Goal: Transaction & Acquisition: Book appointment/travel/reservation

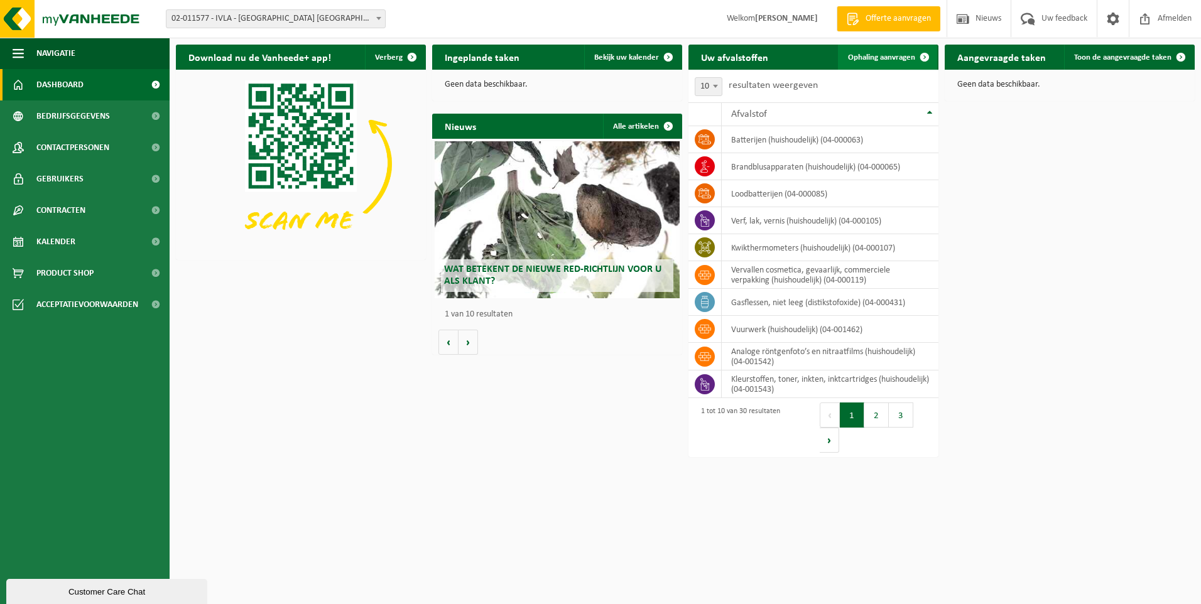
click at [894, 55] on span "Ophaling aanvragen" at bounding box center [881, 57] width 67 height 8
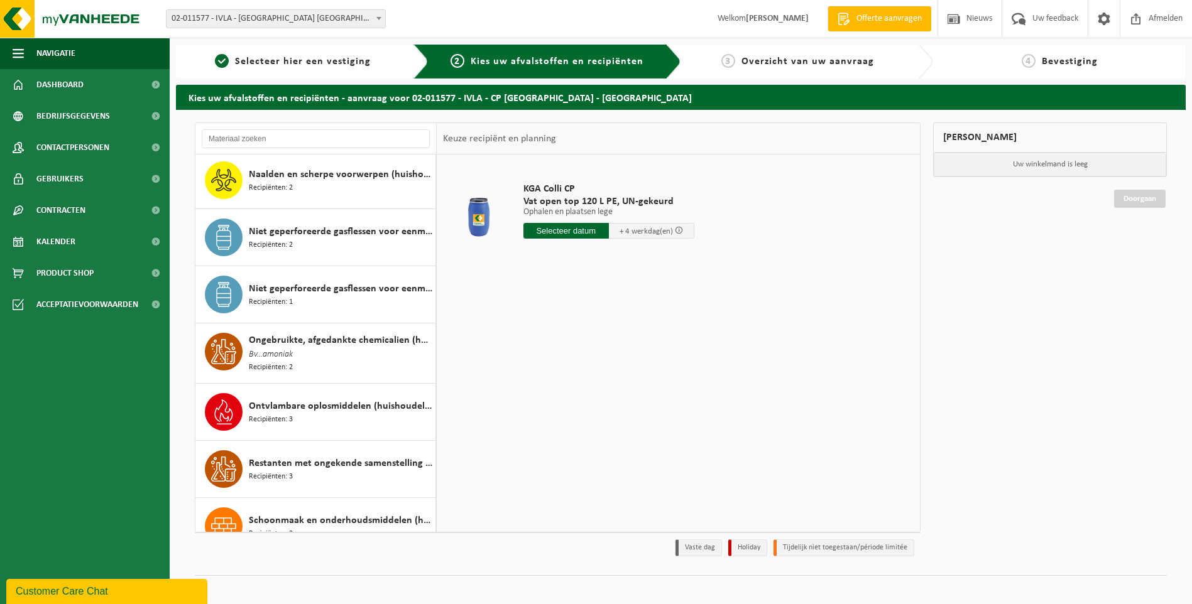
scroll to position [943, 0]
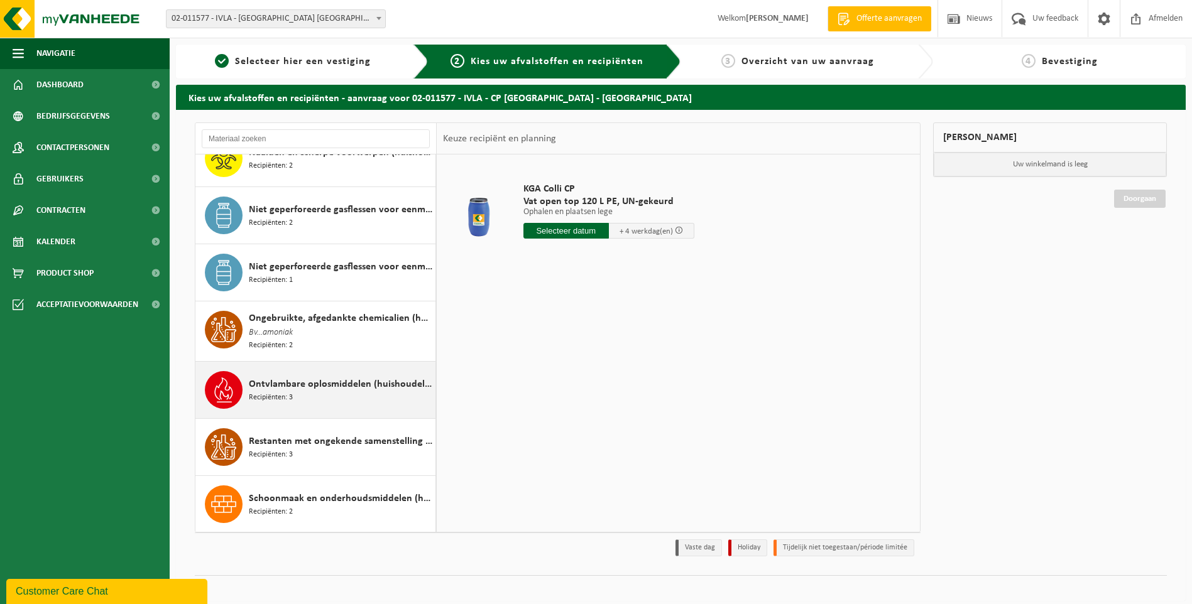
click at [324, 393] on div "Ontvlambare oplosmiddelen (huishoudelijk) Recipiënten: 3" at bounding box center [340, 390] width 183 height 38
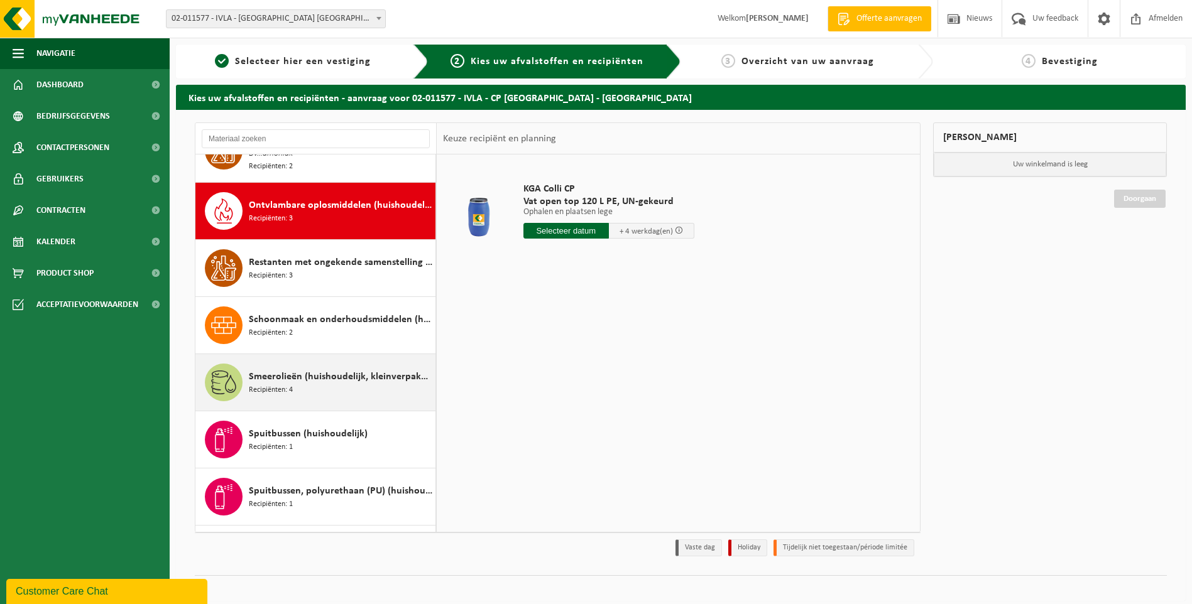
scroll to position [1146, 0]
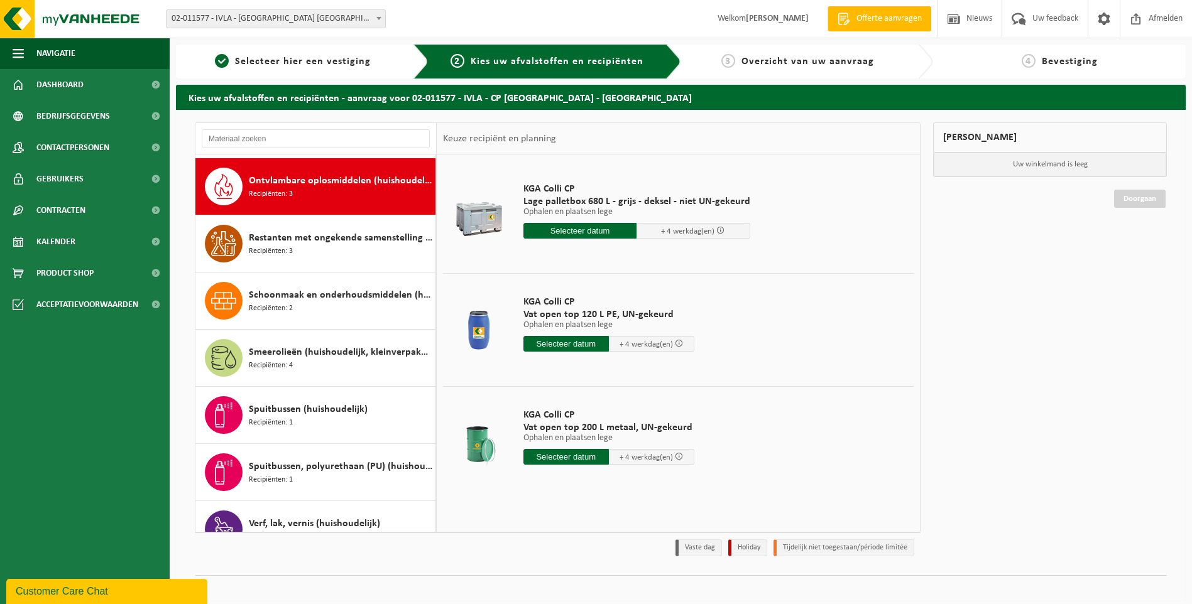
click at [582, 231] on input "text" at bounding box center [580, 231] width 114 height 16
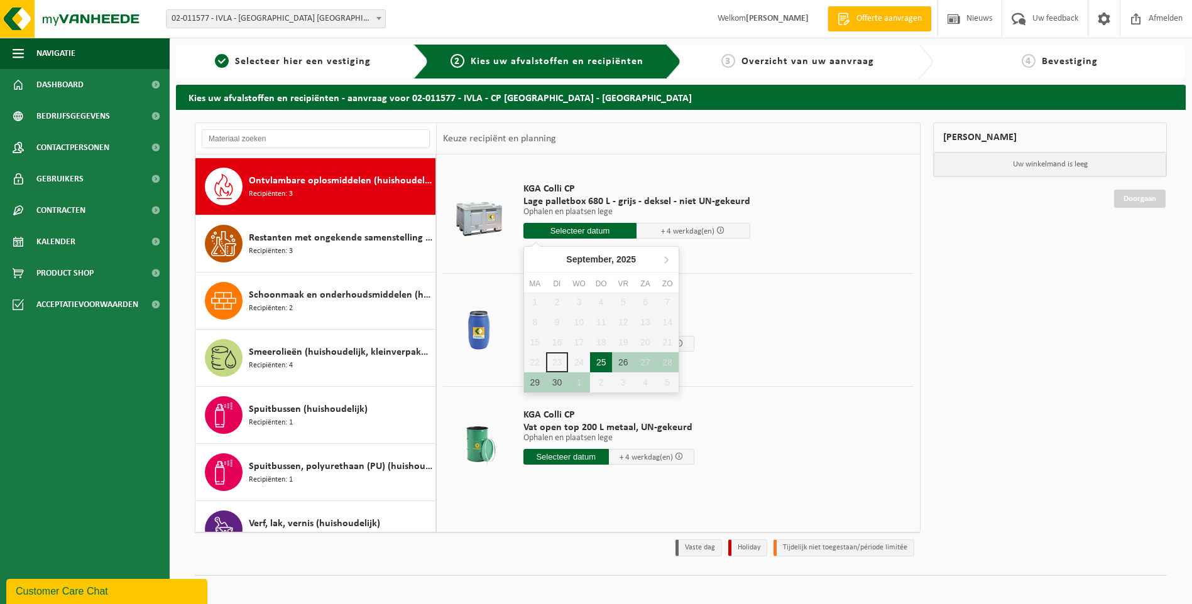
click at [603, 359] on div "25" at bounding box center [601, 362] width 22 height 20
type input "Van 2025-09-25"
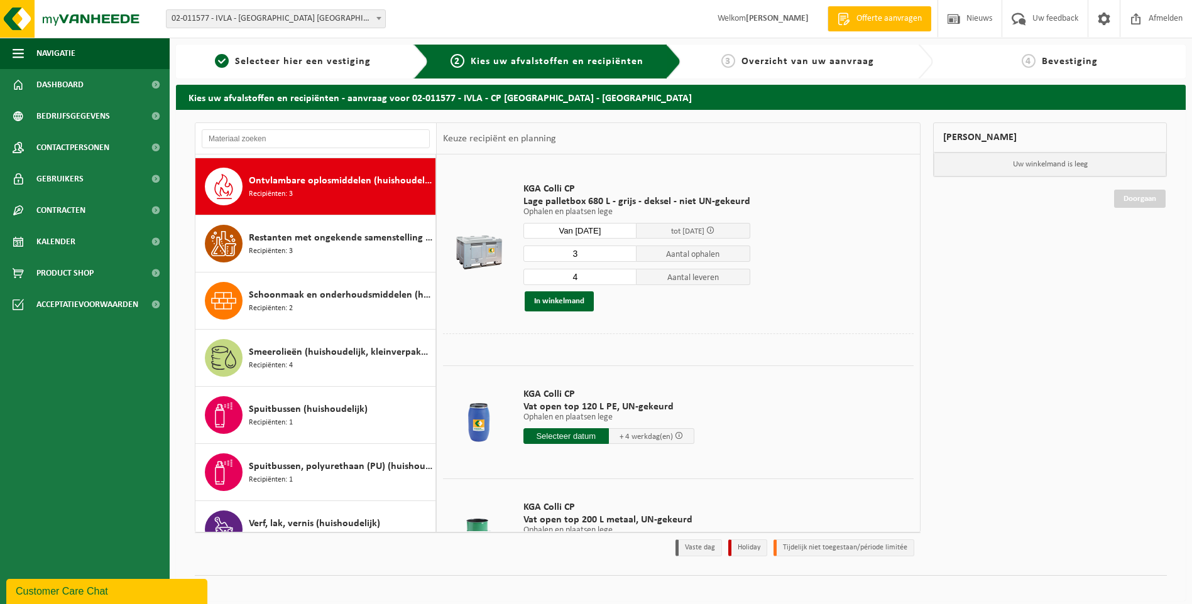
click at [625, 255] on input "3" at bounding box center [580, 254] width 114 height 16
click at [625, 255] on input "2" at bounding box center [580, 254] width 114 height 16
type input "1"
click at [625, 255] on input "1" at bounding box center [580, 254] width 114 height 16
click at [625, 281] on input "3" at bounding box center [580, 277] width 114 height 16
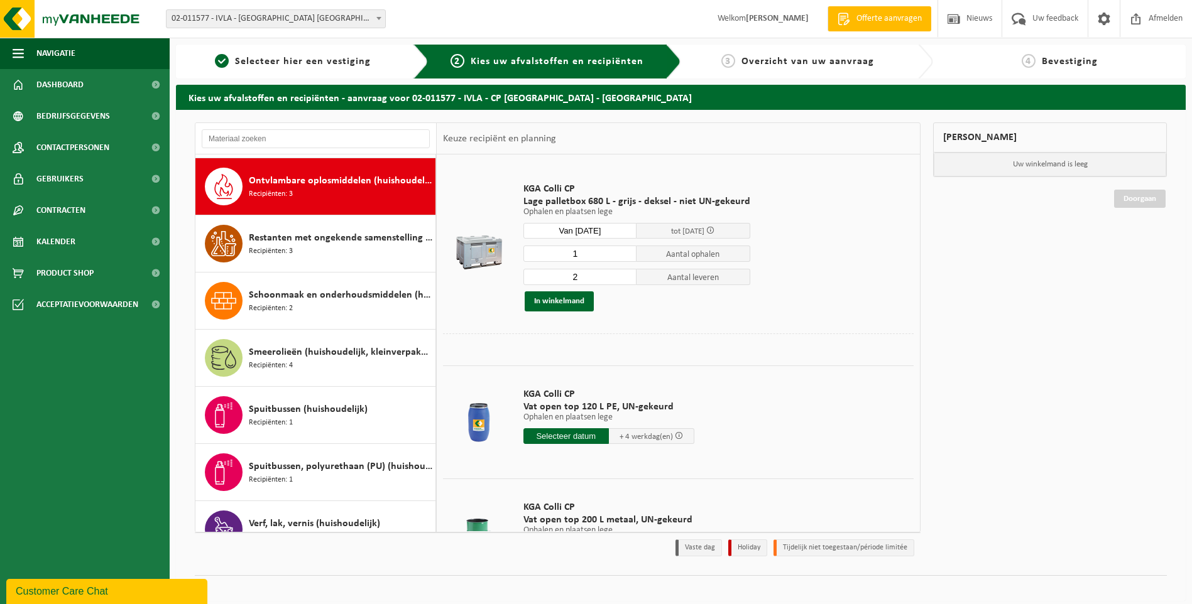
click at [625, 281] on input "2" at bounding box center [580, 277] width 114 height 16
type input "1"
click at [625, 281] on input "1" at bounding box center [580, 277] width 114 height 16
click at [555, 302] on button "In winkelmand" at bounding box center [559, 302] width 69 height 20
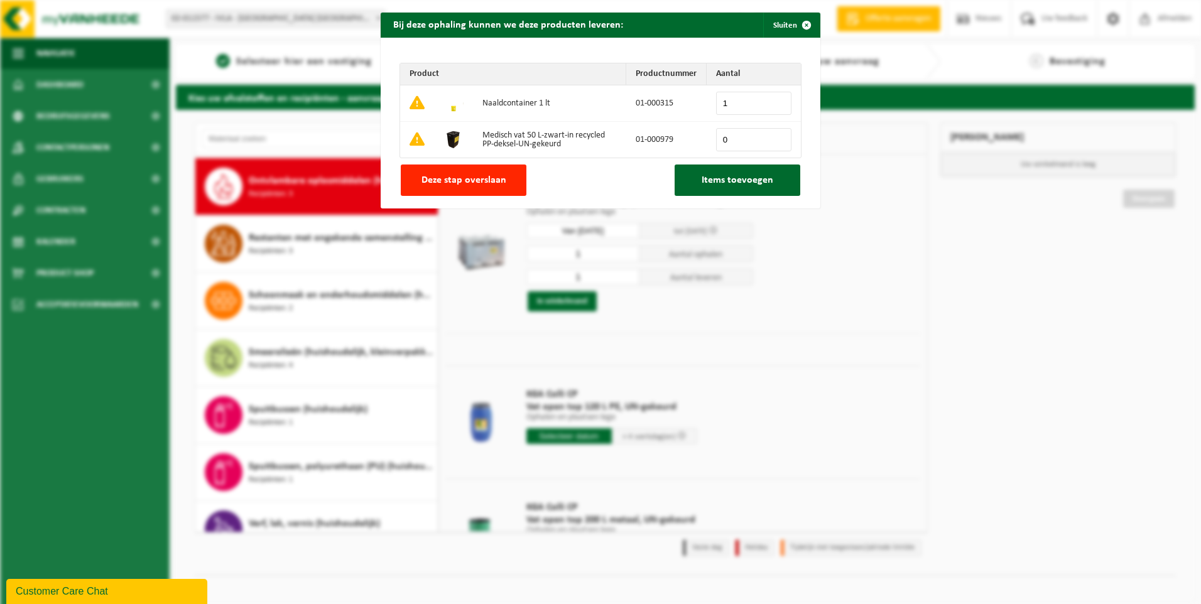
click at [777, 103] on input "1" at bounding box center [753, 103] width 75 height 23
type input "2"
click at [777, 103] on input "2" at bounding box center [753, 103] width 75 height 23
click at [722, 103] on input "2" at bounding box center [753, 103] width 75 height 23
click at [718, 101] on input "2" at bounding box center [753, 103] width 75 height 23
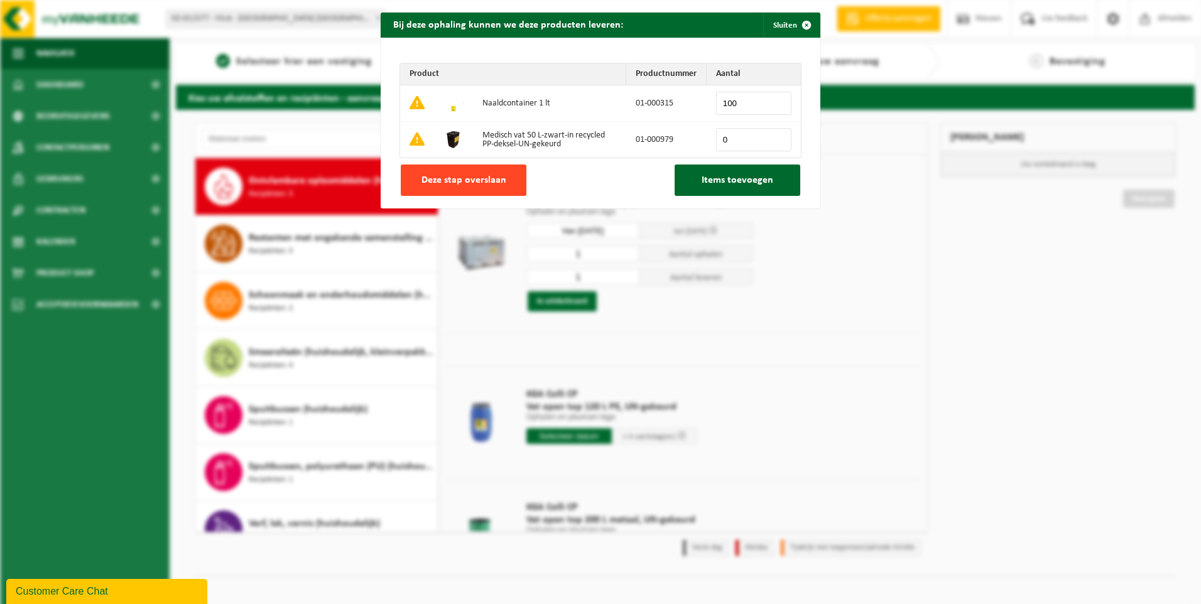
click at [477, 180] on span "Deze stap overslaan" at bounding box center [464, 180] width 85 height 10
type input "0"
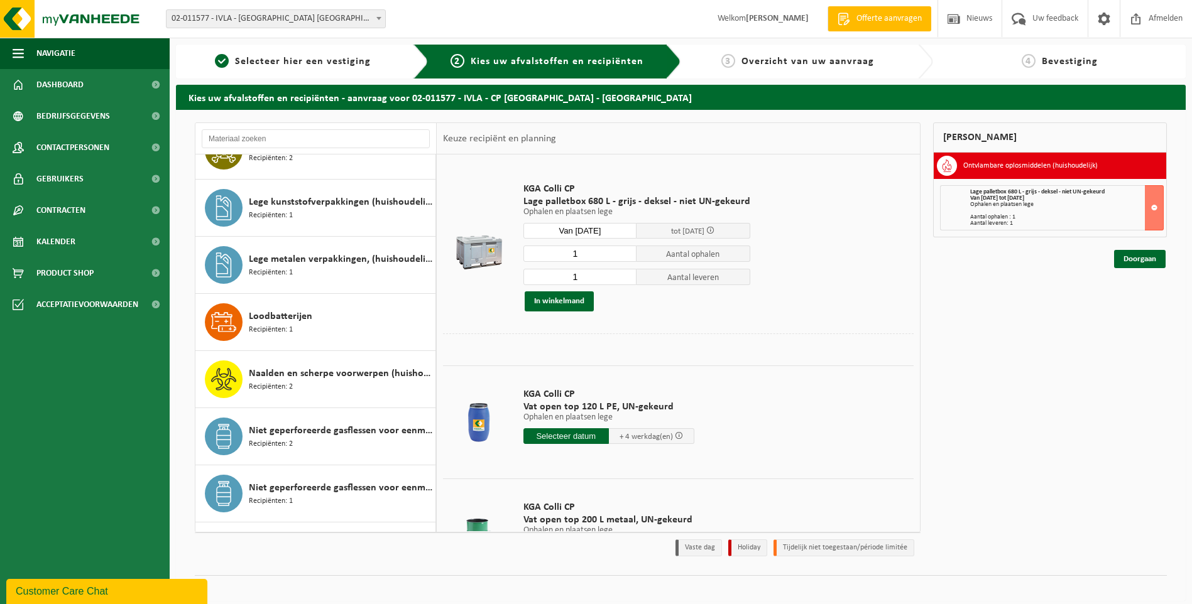
scroll to position [711, 0]
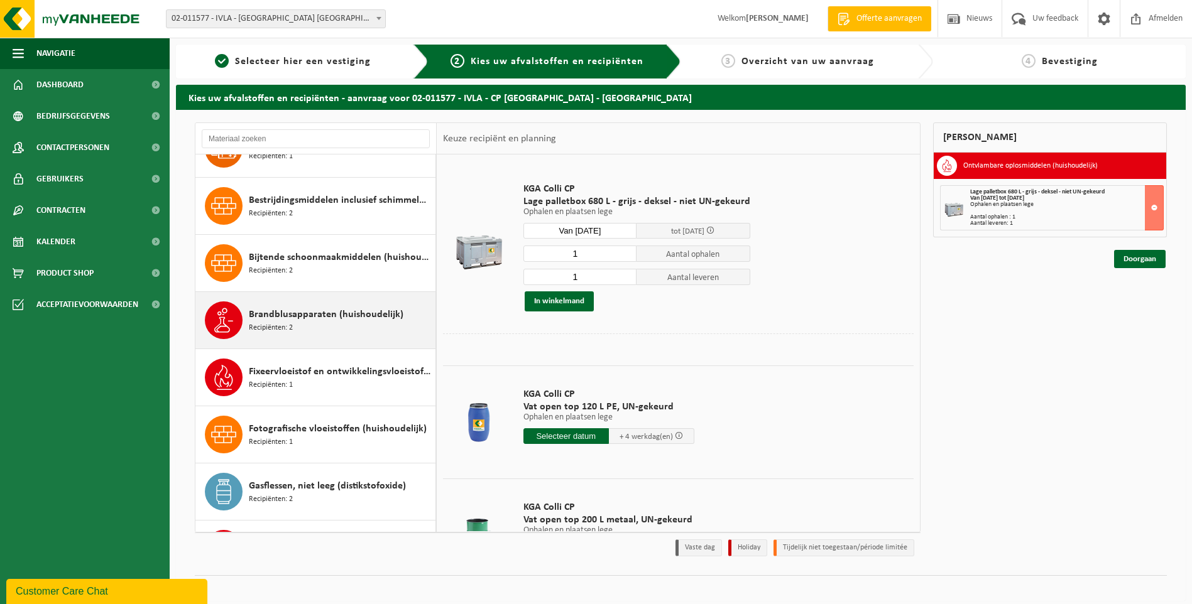
click at [310, 314] on span "Brandblusapparaten (huishoudelijk)" at bounding box center [326, 314] width 155 height 15
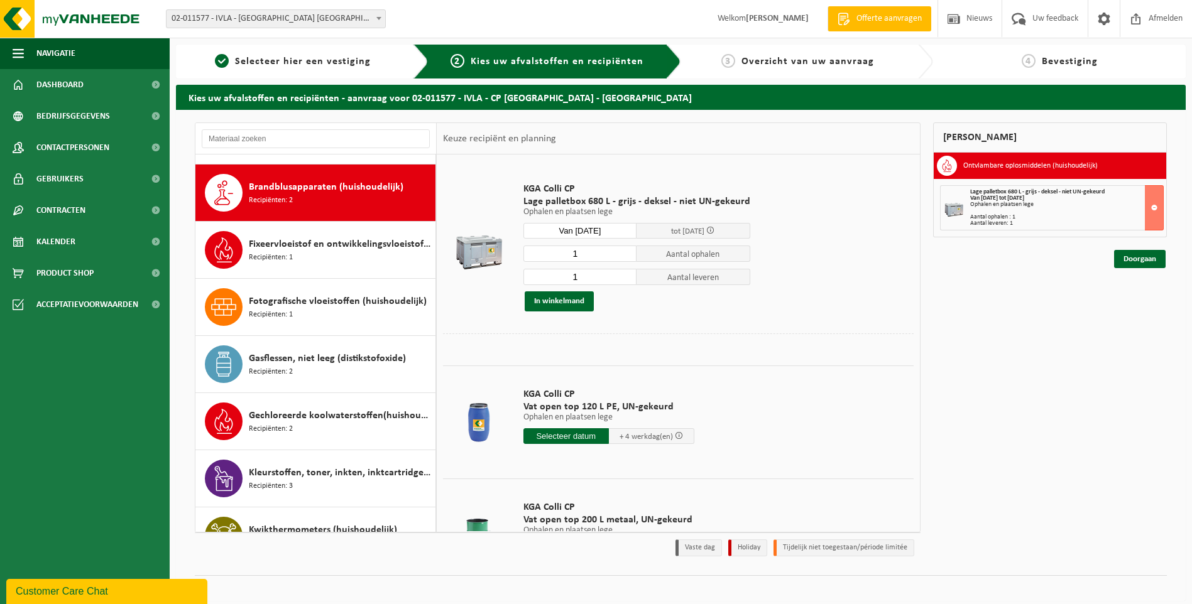
scroll to position [344, 0]
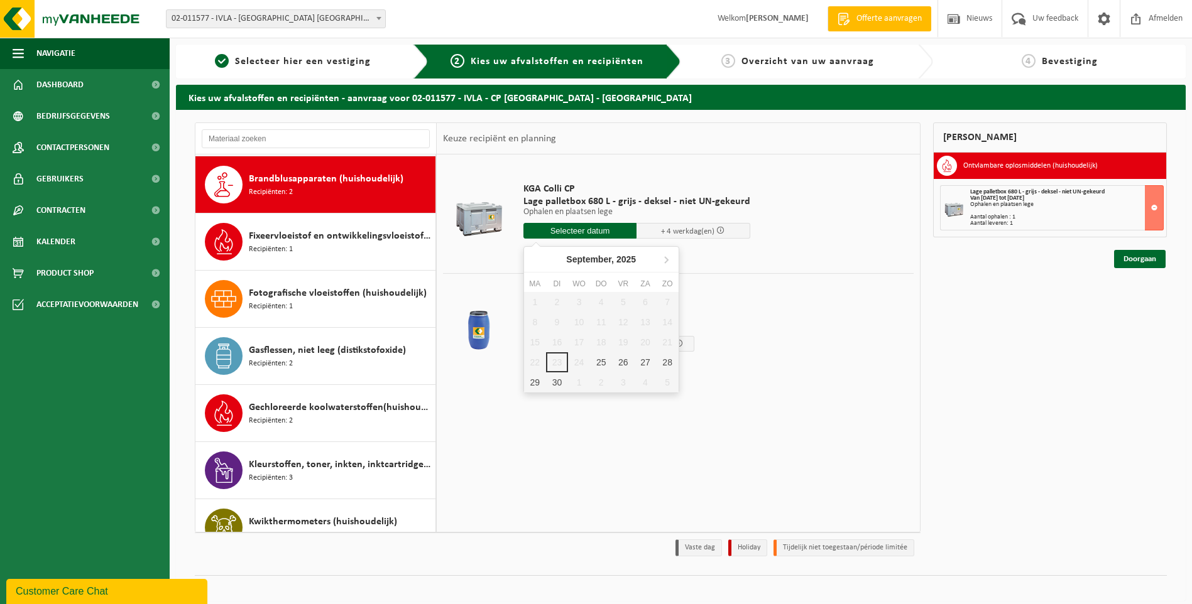
click at [601, 231] on input "text" at bounding box center [580, 231] width 114 height 16
click at [602, 361] on div "25" at bounding box center [601, 362] width 22 height 20
type input "Van 2025-09-25"
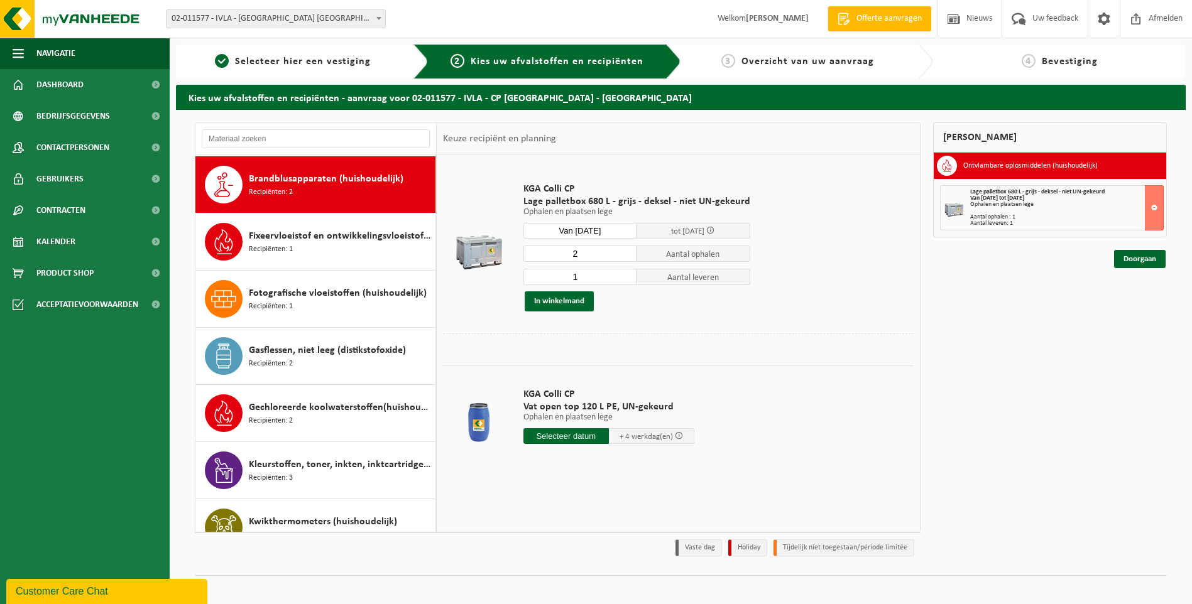
type input "2"
click at [625, 251] on input "2" at bounding box center [580, 254] width 114 height 16
type input "2"
click at [625, 275] on input "2" at bounding box center [580, 277] width 114 height 16
click at [569, 300] on button "In winkelmand" at bounding box center [559, 302] width 69 height 20
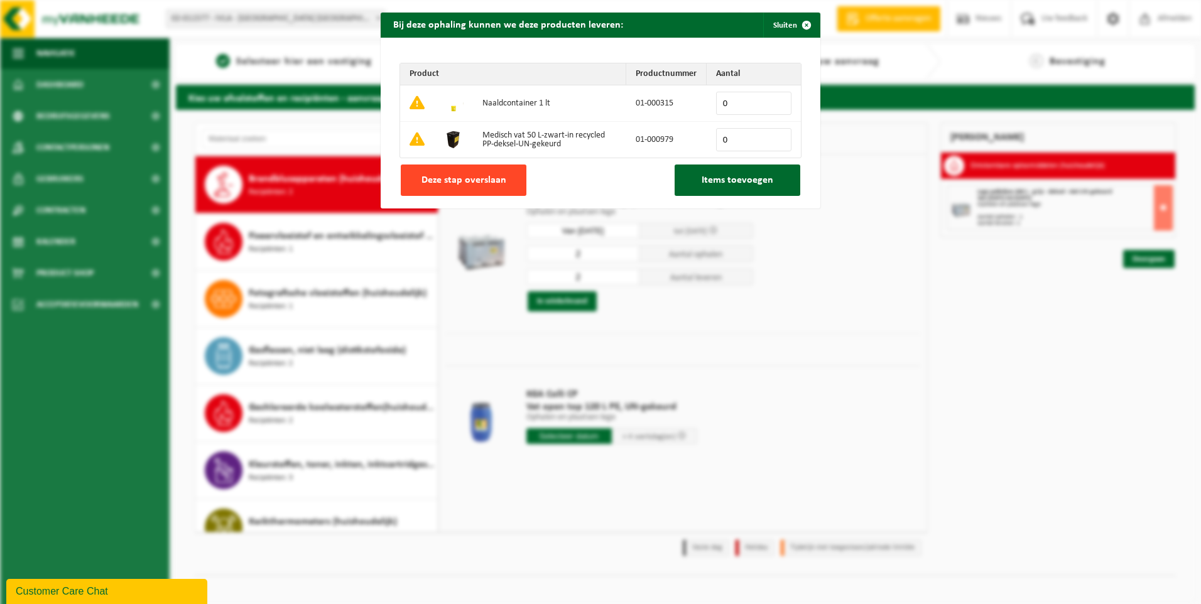
click at [483, 177] on span "Deze stap overslaan" at bounding box center [464, 180] width 85 height 10
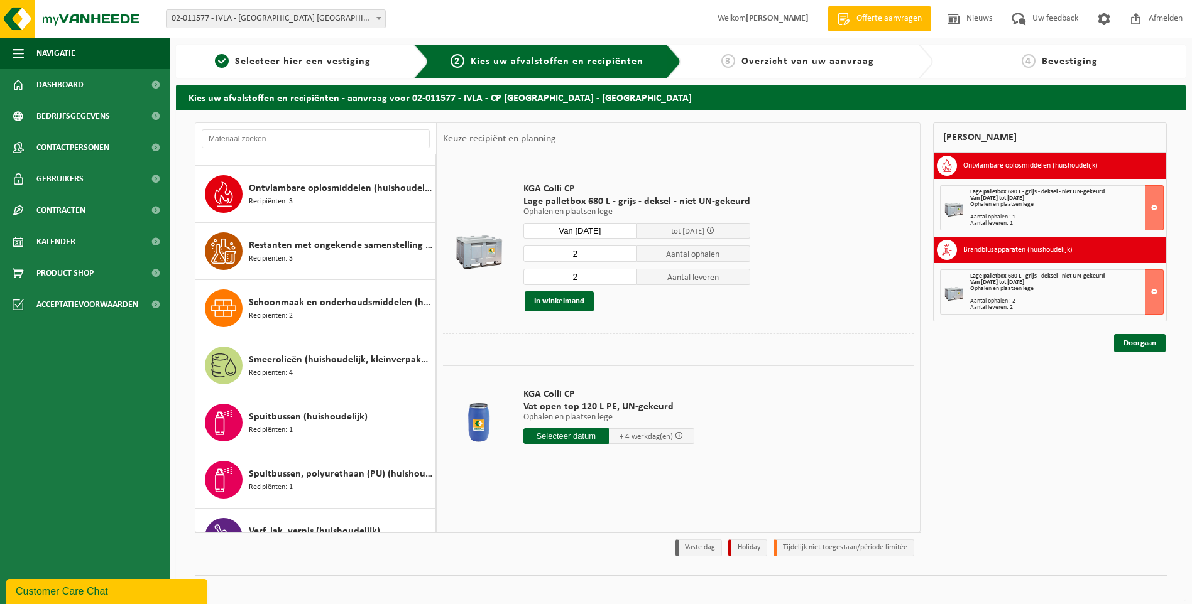
scroll to position [1161, 0]
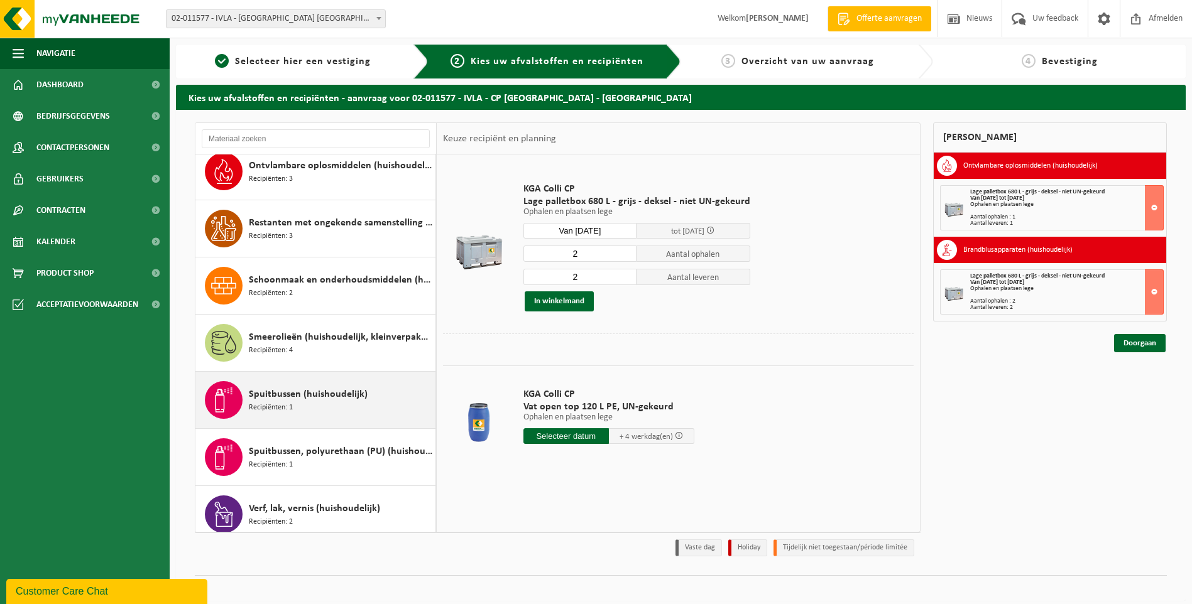
click at [295, 403] on div "Spuitbussen (huishoudelijk) Recipiënten: 1" at bounding box center [340, 400] width 183 height 38
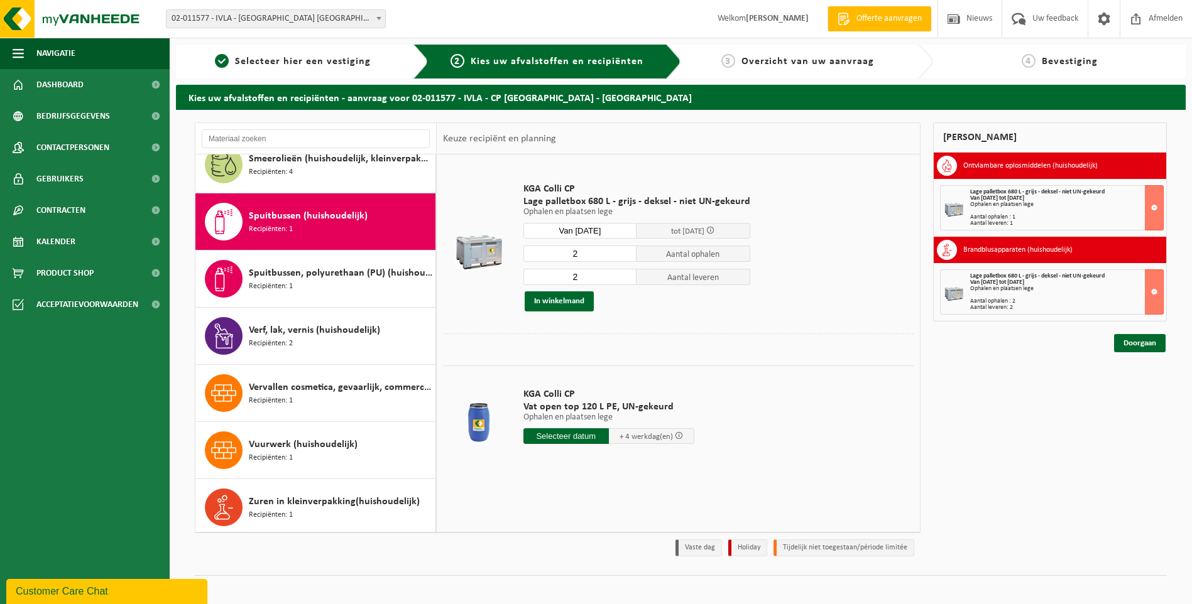
scroll to position [1340, 0]
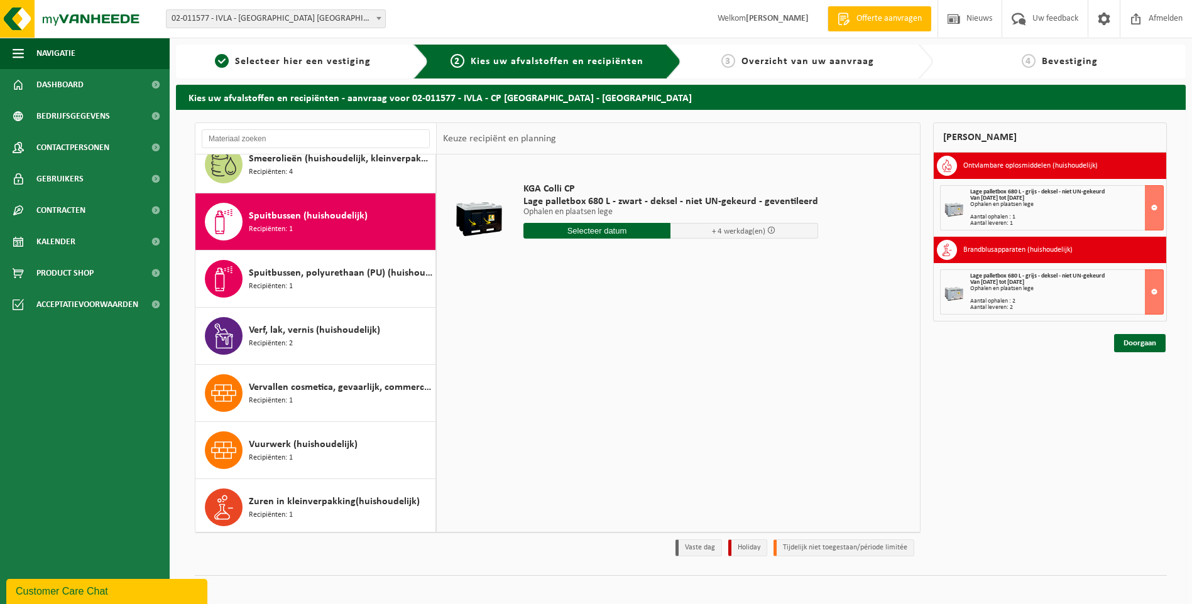
click at [601, 234] on input "text" at bounding box center [597, 231] width 148 height 16
click at [603, 365] on div "25" at bounding box center [601, 362] width 22 height 20
type input "Van 2025-09-25"
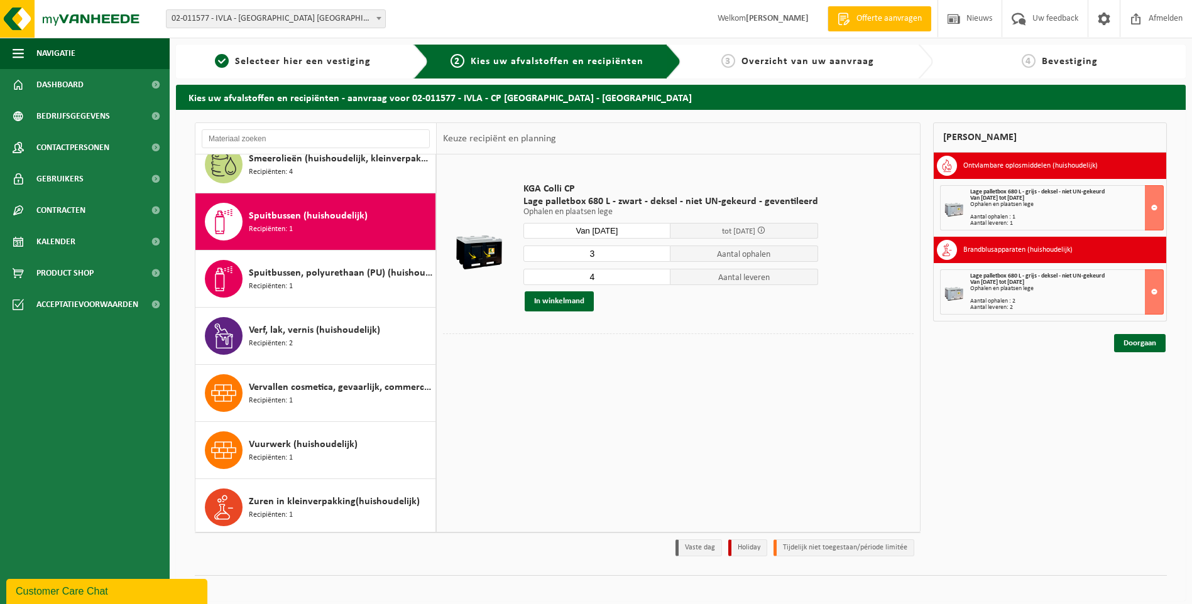
click at [657, 256] on input "3" at bounding box center [597, 254] width 148 height 16
click at [657, 256] on input "2" at bounding box center [597, 254] width 148 height 16
type input "1"
click at [657, 256] on input "1" at bounding box center [597, 254] width 148 height 16
click at [657, 281] on input "3" at bounding box center [597, 277] width 148 height 16
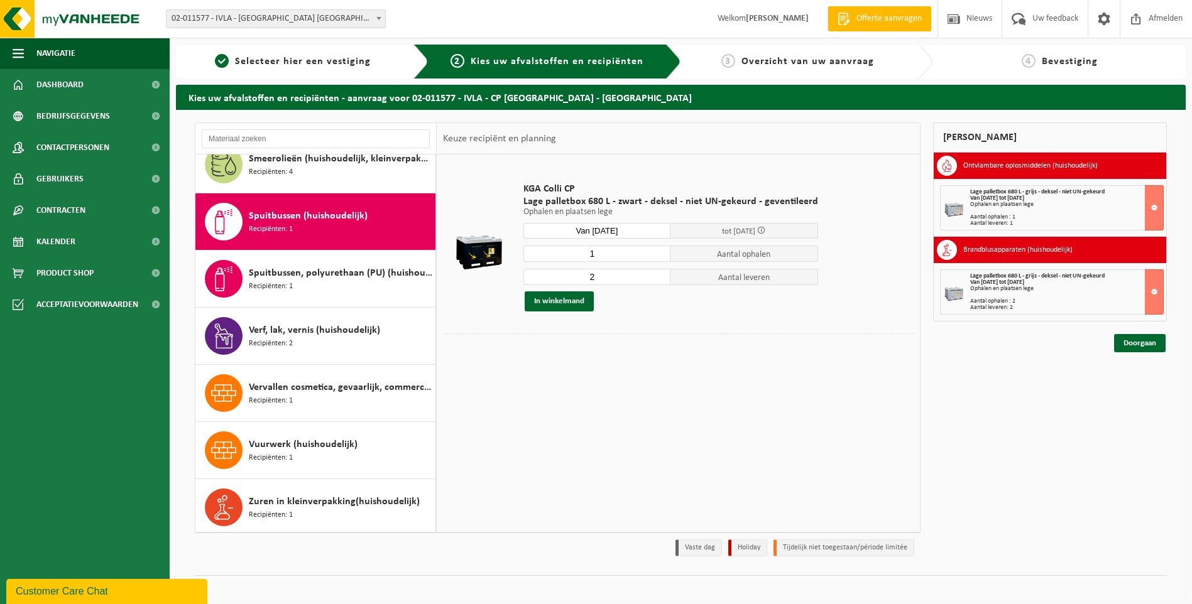
click at [657, 281] on input "2" at bounding box center [597, 277] width 148 height 16
type input "1"
click at [657, 281] on input "1" at bounding box center [597, 277] width 148 height 16
click at [555, 305] on button "In winkelmand" at bounding box center [559, 302] width 69 height 20
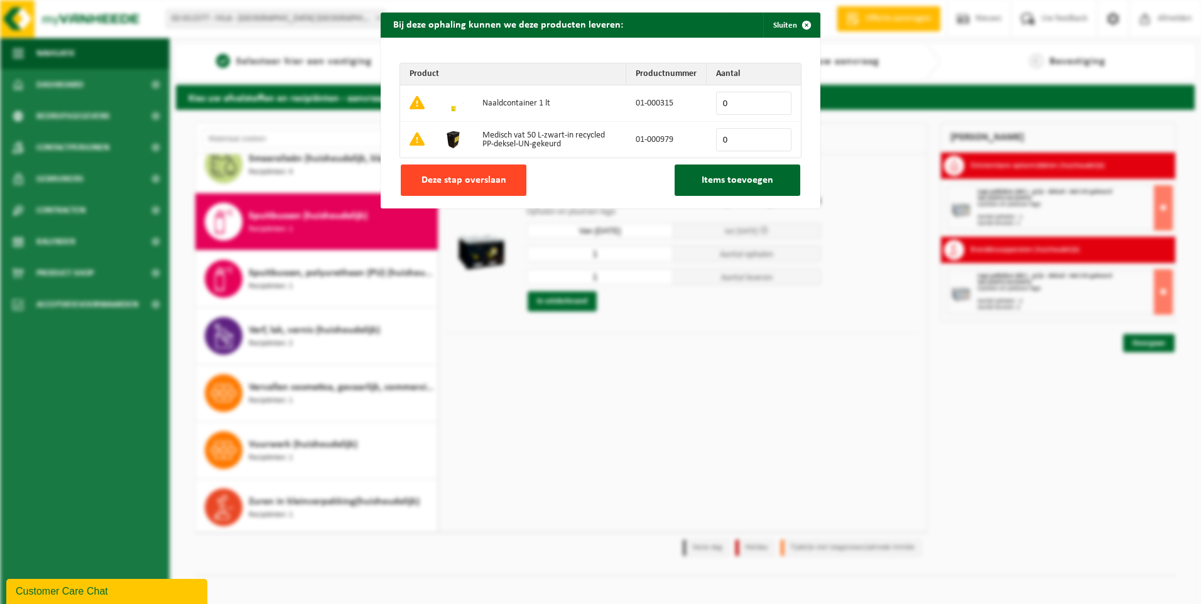
click at [482, 177] on span "Deze stap overslaan" at bounding box center [464, 180] width 85 height 10
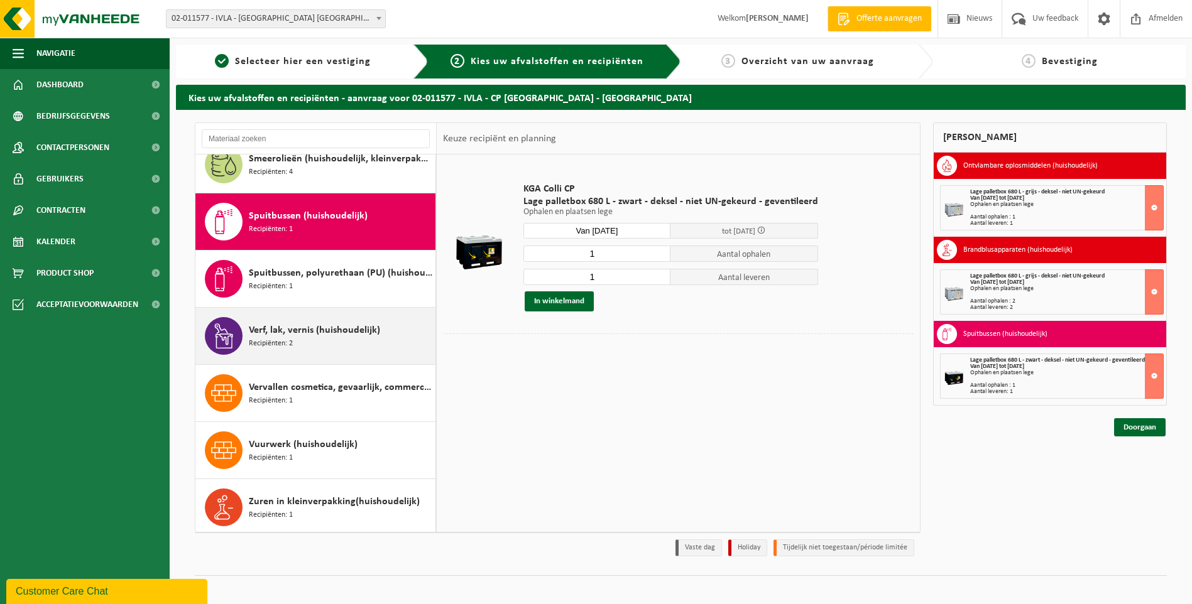
click at [298, 329] on span "Verf, lak, vernis (huishoudelijk)" at bounding box center [314, 330] width 131 height 15
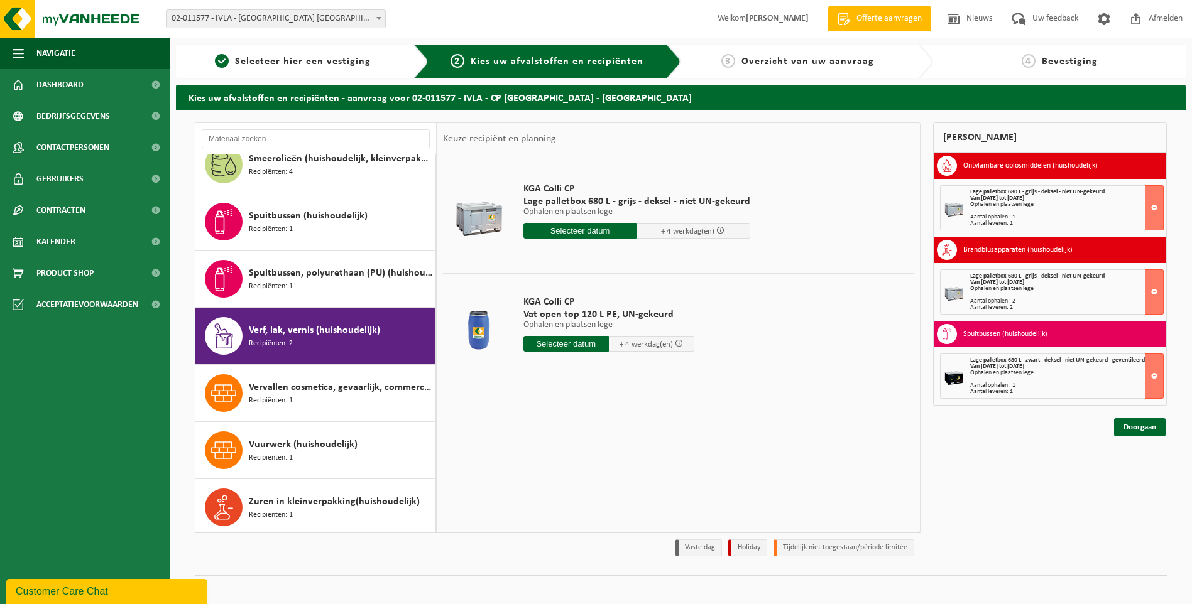
click at [593, 230] on input "text" at bounding box center [580, 231] width 114 height 16
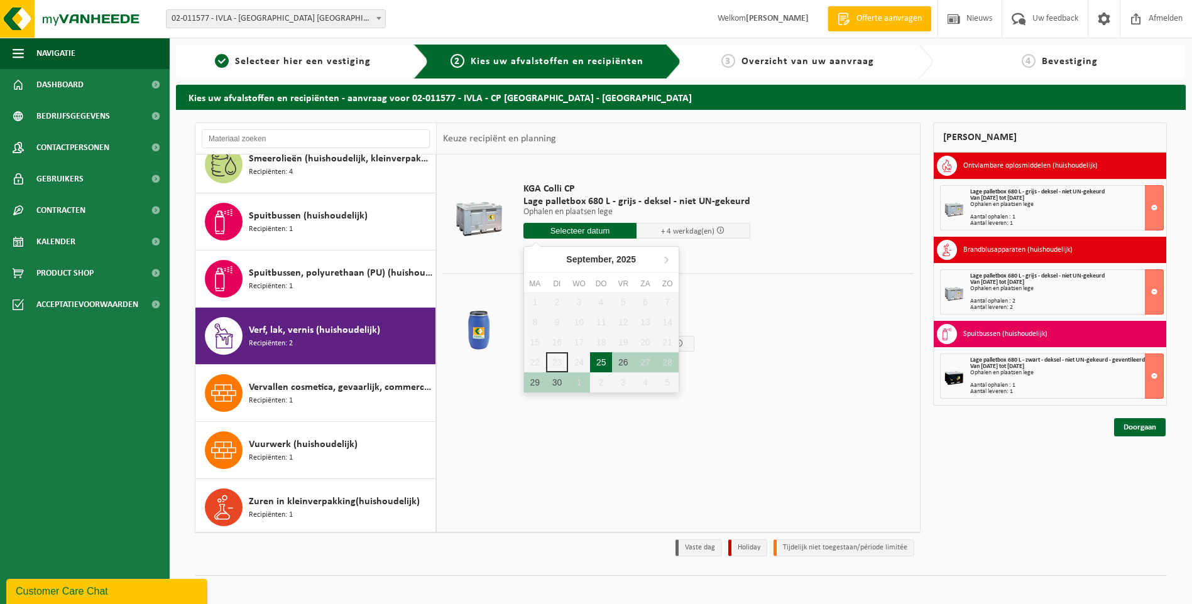
click at [603, 366] on div "25" at bounding box center [601, 362] width 22 height 20
type input "Van 2025-09-25"
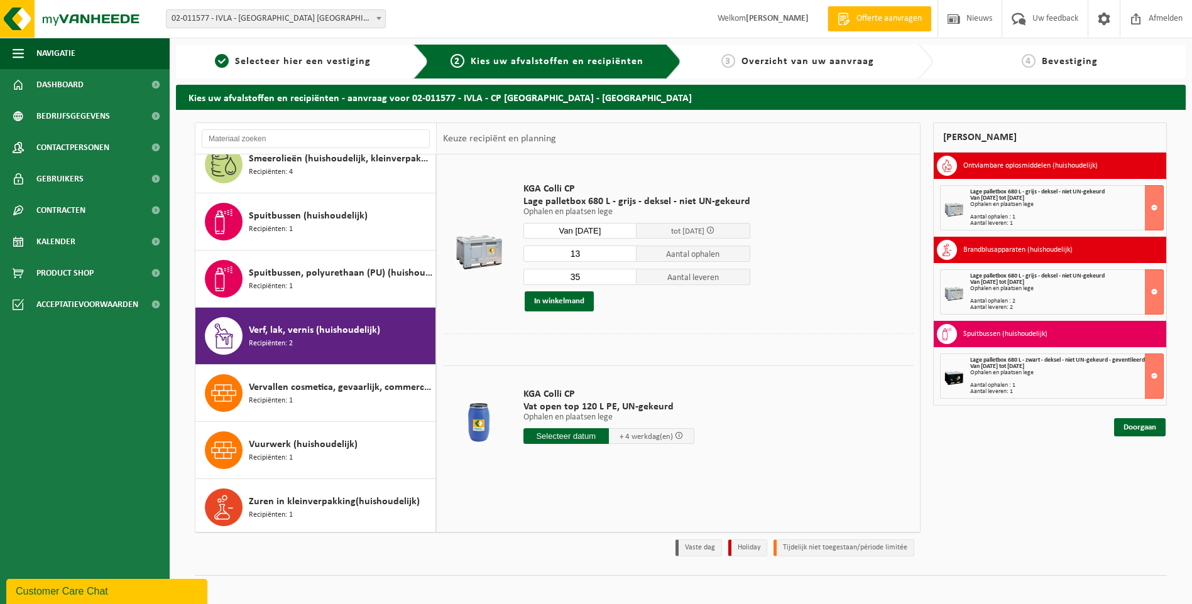
click at [624, 255] on input "13" at bounding box center [580, 254] width 114 height 16
click at [624, 255] on input "12" at bounding box center [580, 254] width 114 height 16
type input "11"
click at [624, 255] on input "11" at bounding box center [580, 254] width 114 height 16
click at [625, 280] on input "14" at bounding box center [580, 277] width 114 height 16
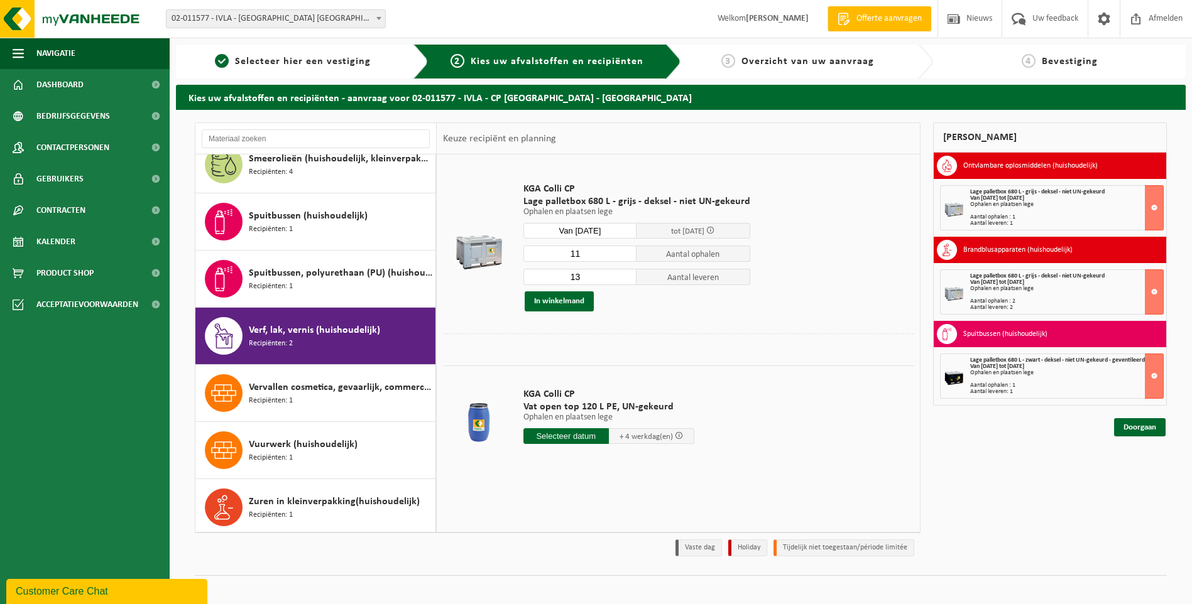
click at [625, 280] on input "13" at bounding box center [580, 277] width 114 height 16
click at [625, 280] on input "12" at bounding box center [580, 277] width 114 height 16
type input "11"
click at [625, 280] on input "11" at bounding box center [580, 277] width 114 height 16
click at [565, 300] on button "In winkelmand" at bounding box center [559, 302] width 69 height 20
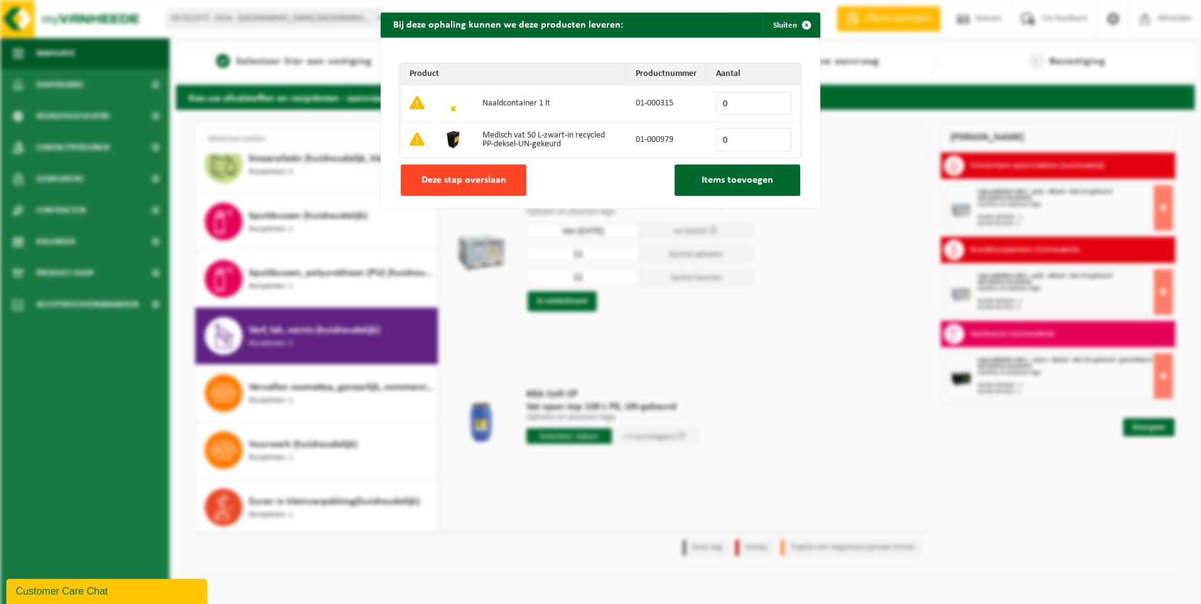
click at [474, 180] on span "Deze stap overslaan" at bounding box center [464, 180] width 85 height 10
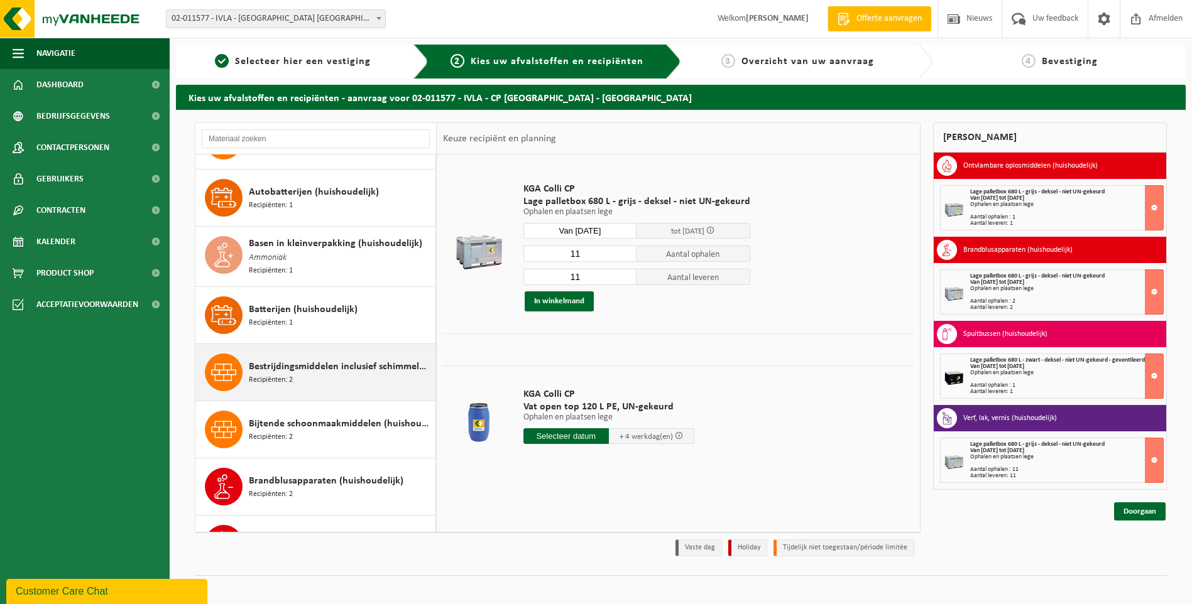
scroll to position [20, 0]
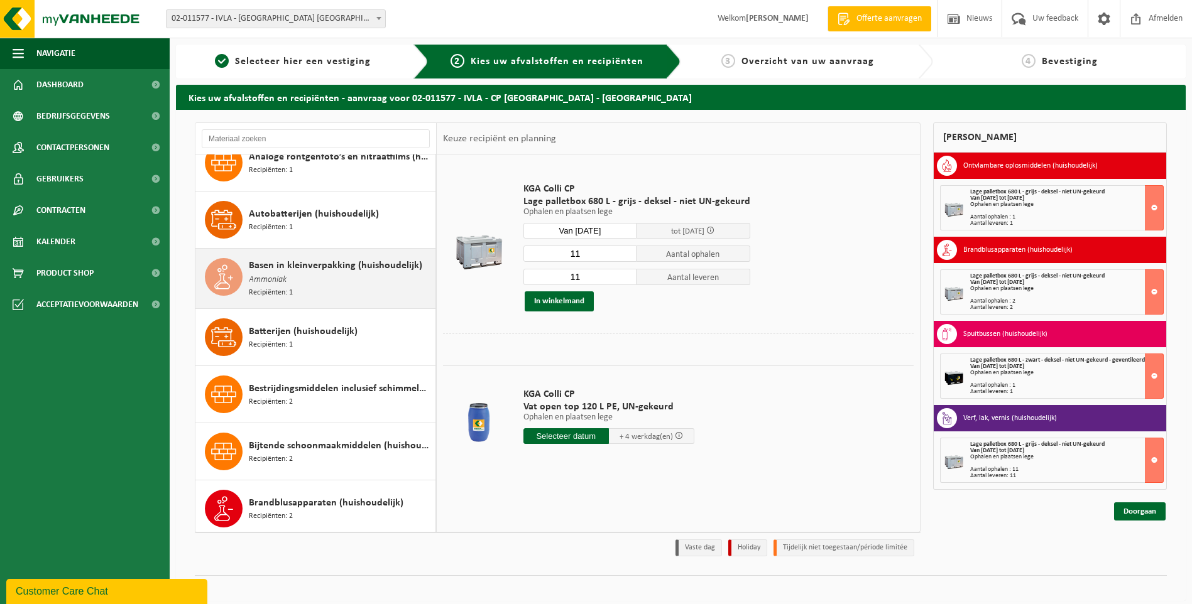
click at [297, 280] on div "Basen in kleinverpakking (huishoudelijk) Ammoniak Recipiënten: 1" at bounding box center [340, 278] width 183 height 41
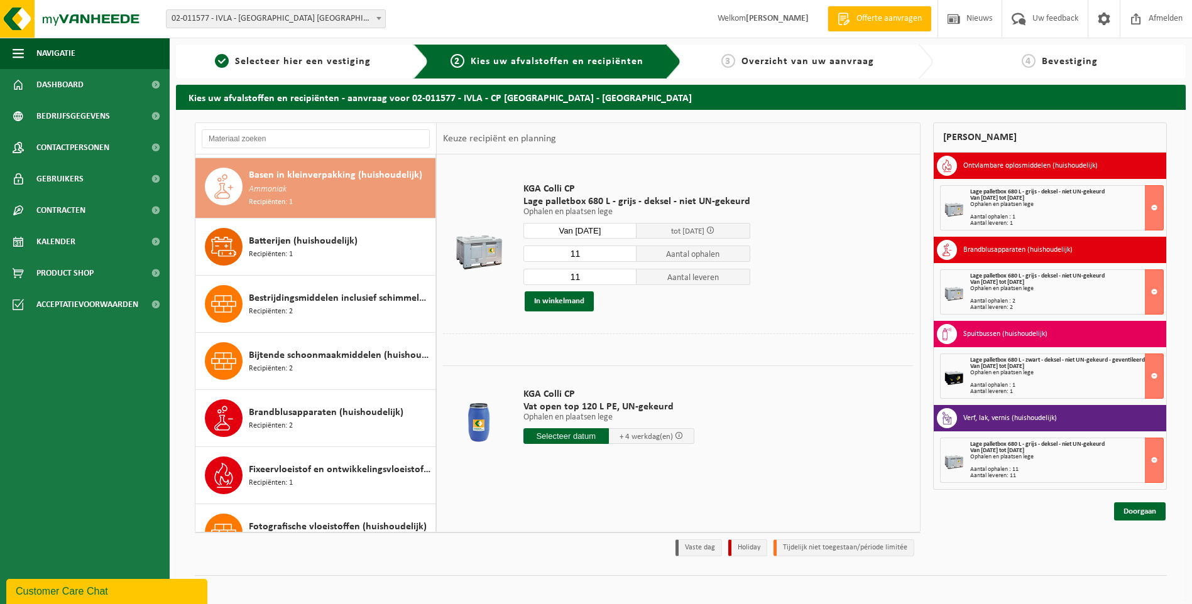
scroll to position [114, 0]
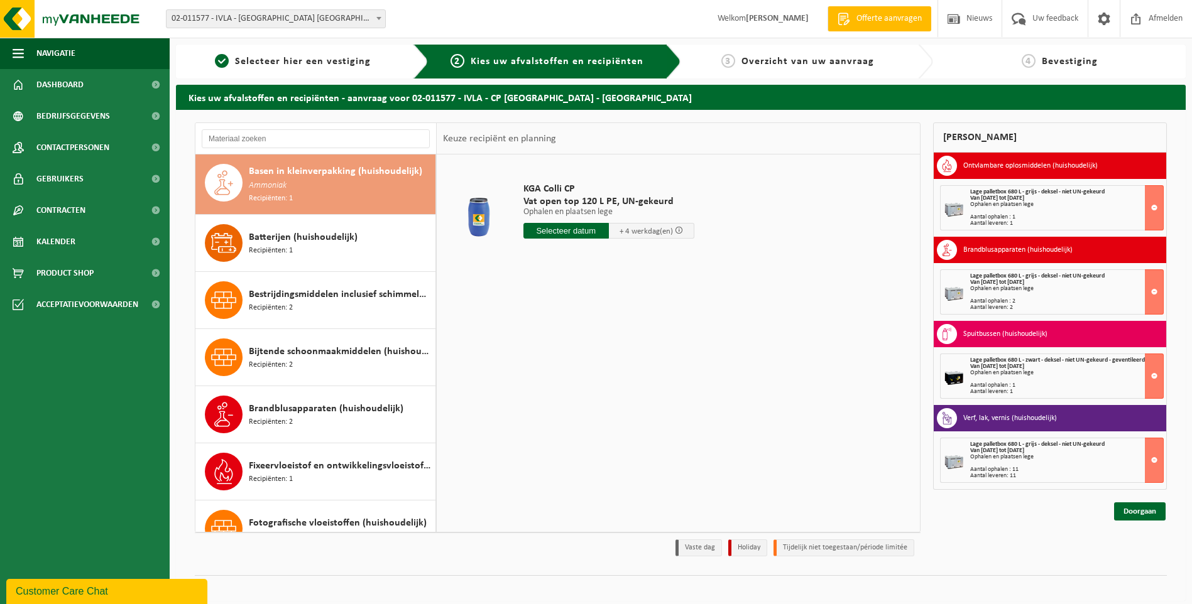
click at [578, 229] on input "text" at bounding box center [565, 231] width 85 height 16
click at [603, 365] on div "25" at bounding box center [601, 362] width 22 height 20
type input "Van 2025-09-25"
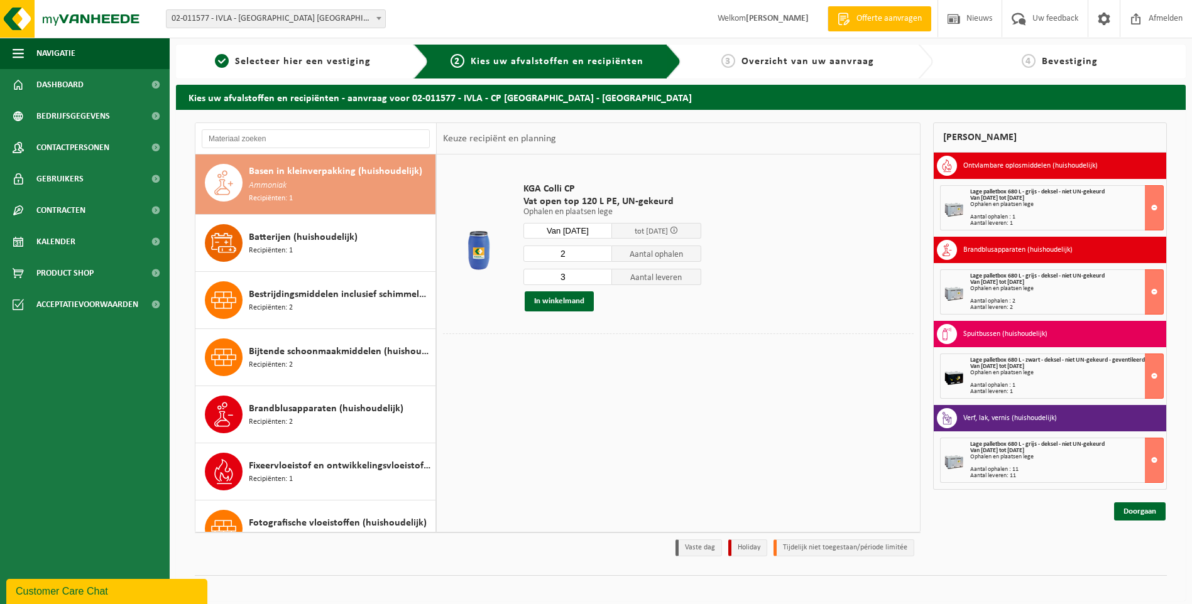
type input "2"
click at [603, 254] on input "2" at bounding box center [567, 254] width 89 height 16
type input "2"
click at [603, 278] on input "2" at bounding box center [567, 277] width 89 height 16
click at [574, 300] on button "In winkelmand" at bounding box center [559, 302] width 69 height 20
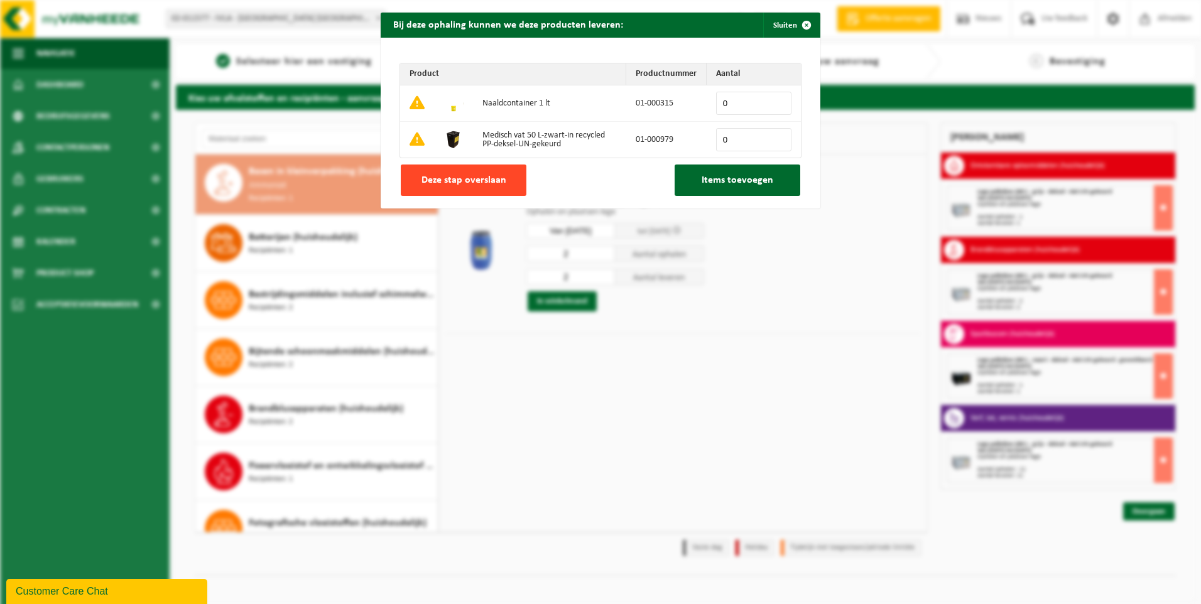
click at [469, 179] on span "Deze stap overslaan" at bounding box center [464, 180] width 85 height 10
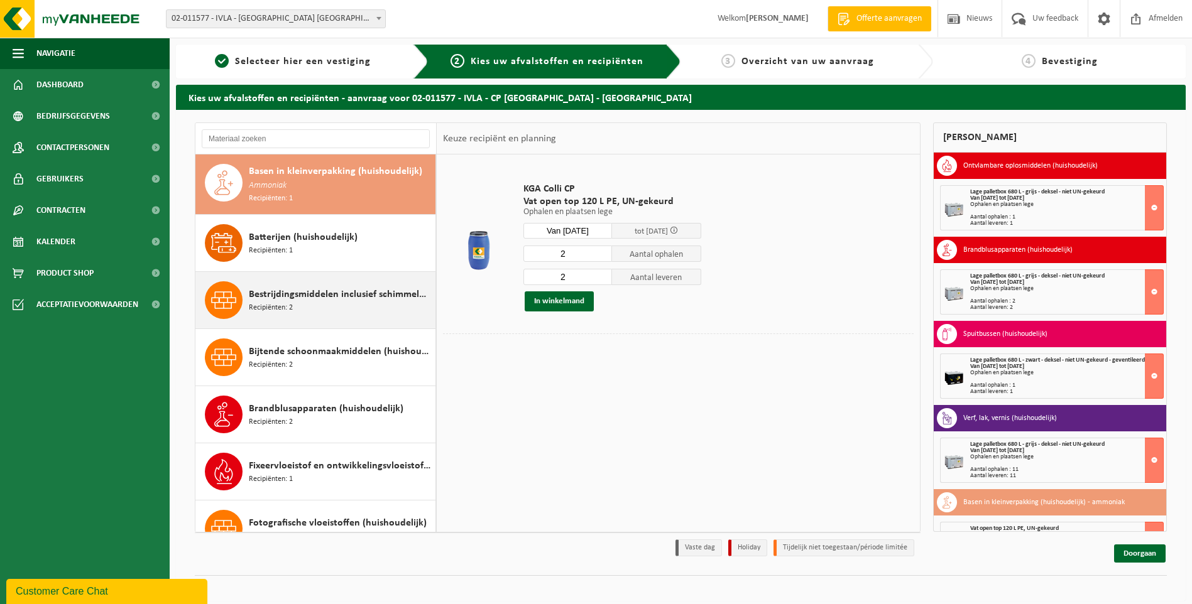
click at [308, 288] on span "Bestrijdingsmiddelen inclusief schimmelwerende beschermingsmiddelen (huishoudel…" at bounding box center [340, 294] width 183 height 15
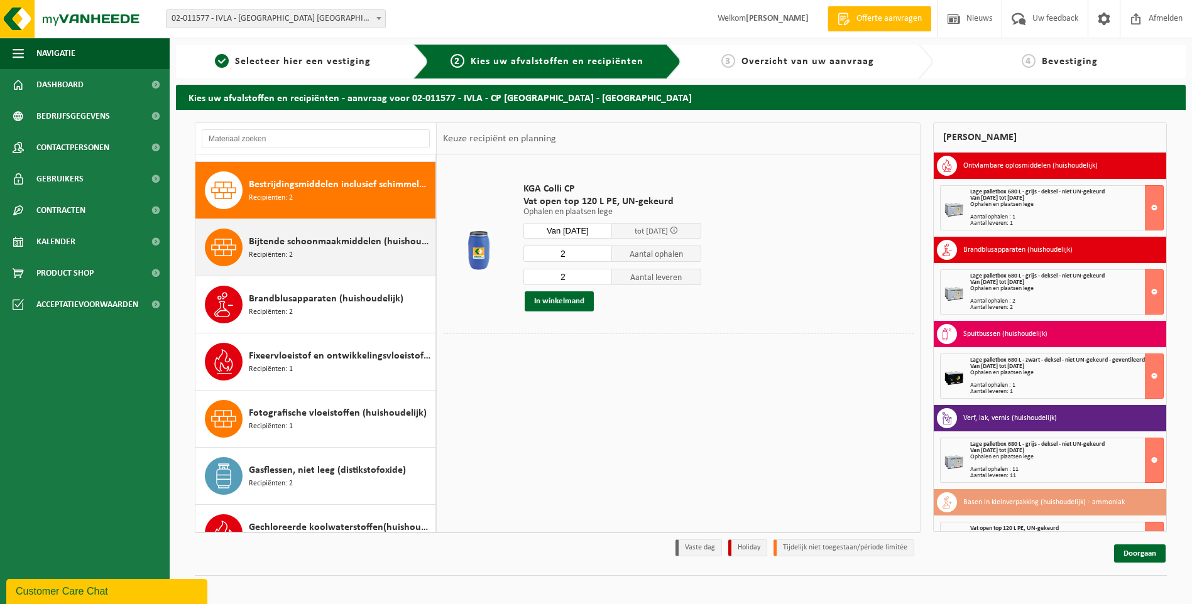
scroll to position [230, 0]
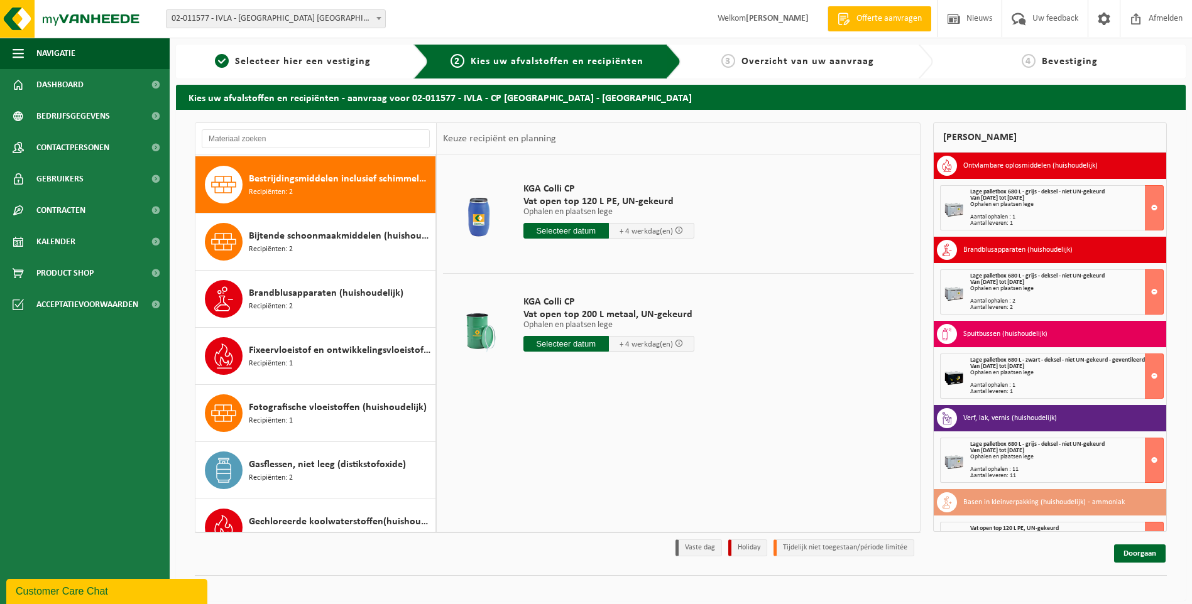
click at [576, 228] on input "text" at bounding box center [565, 231] width 85 height 16
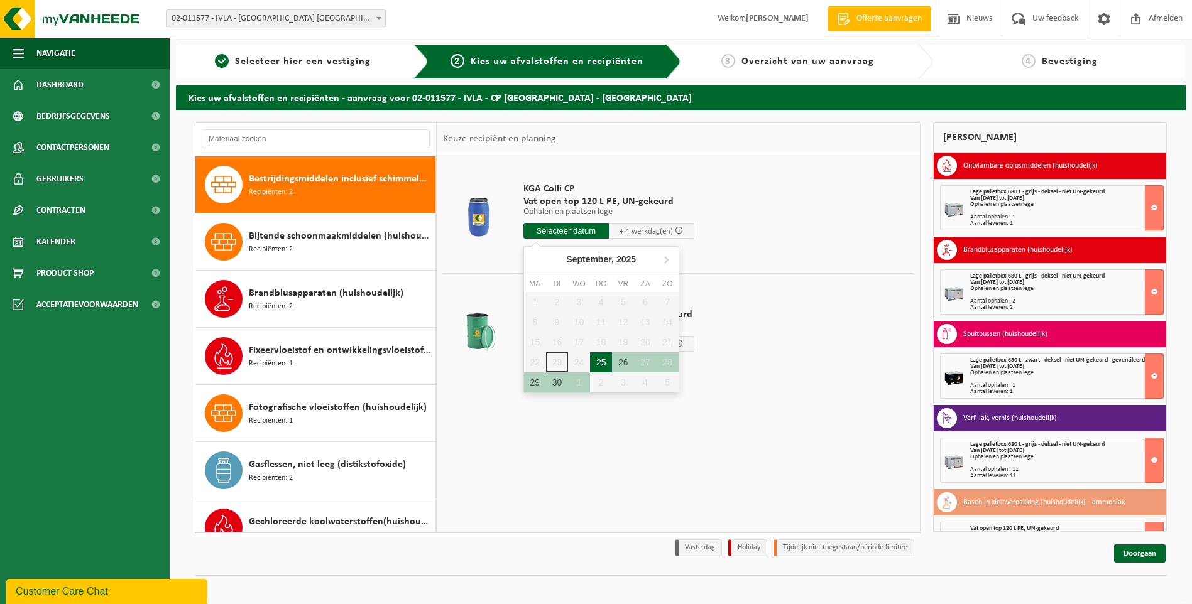
click at [606, 359] on div "25" at bounding box center [601, 362] width 22 height 20
type input "Van 2025-09-25"
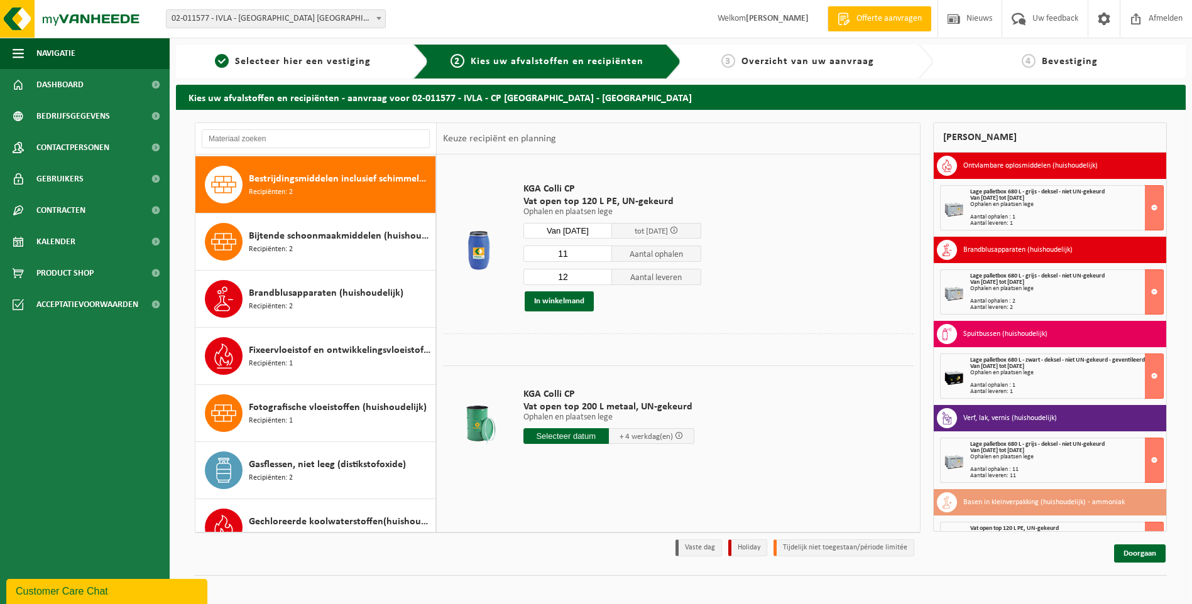
click at [601, 256] on input "11" at bounding box center [567, 254] width 89 height 16
click at [601, 256] on input "10" at bounding box center [567, 254] width 89 height 16
click at [601, 256] on input "9" at bounding box center [567, 254] width 89 height 16
click at [601, 256] on input "8" at bounding box center [567, 254] width 89 height 16
click at [601, 256] on input "7" at bounding box center [567, 254] width 89 height 16
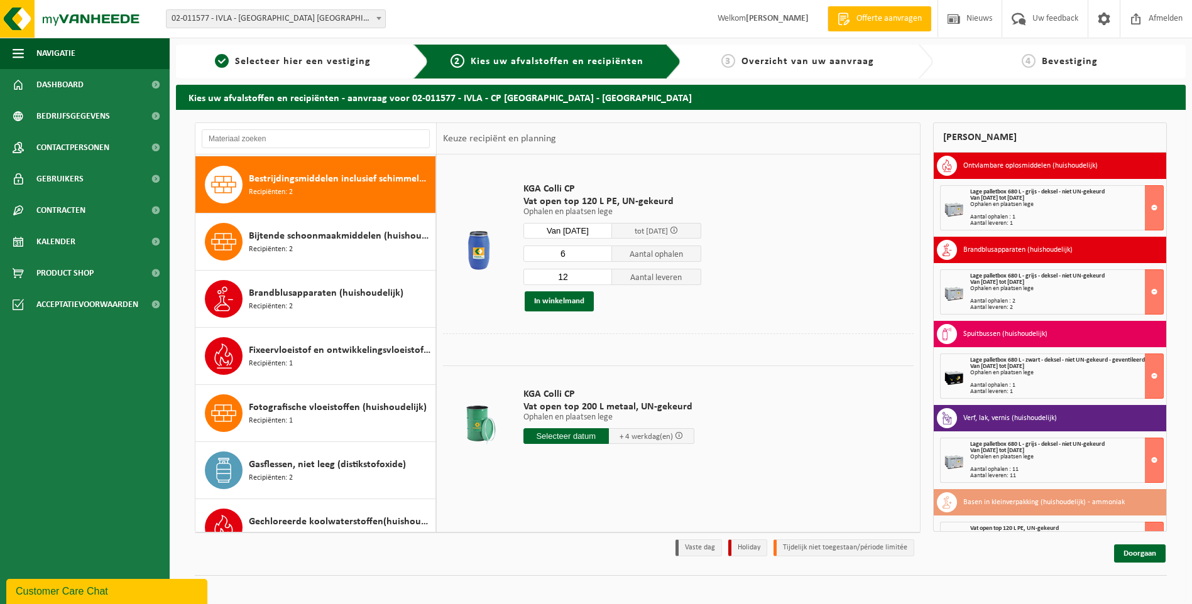
type input "6"
click at [601, 256] on input "6" at bounding box center [567, 254] width 89 height 16
click at [603, 280] on input "11" at bounding box center [567, 277] width 89 height 16
click at [603, 280] on input "10" at bounding box center [567, 277] width 89 height 16
click at [603, 280] on input "9" at bounding box center [567, 277] width 89 height 16
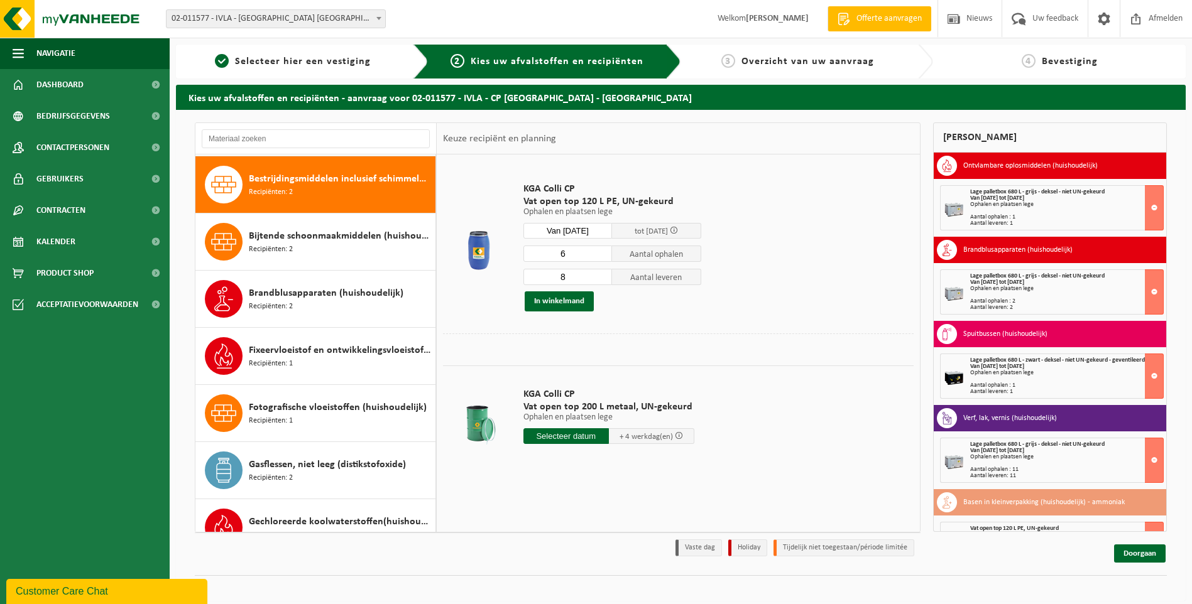
click at [603, 280] on input "8" at bounding box center [567, 277] width 89 height 16
click at [603, 280] on input "7" at bounding box center [567, 277] width 89 height 16
type input "6"
click at [603, 280] on input "6" at bounding box center [567, 277] width 89 height 16
click at [555, 298] on button "In winkelmand" at bounding box center [559, 302] width 69 height 20
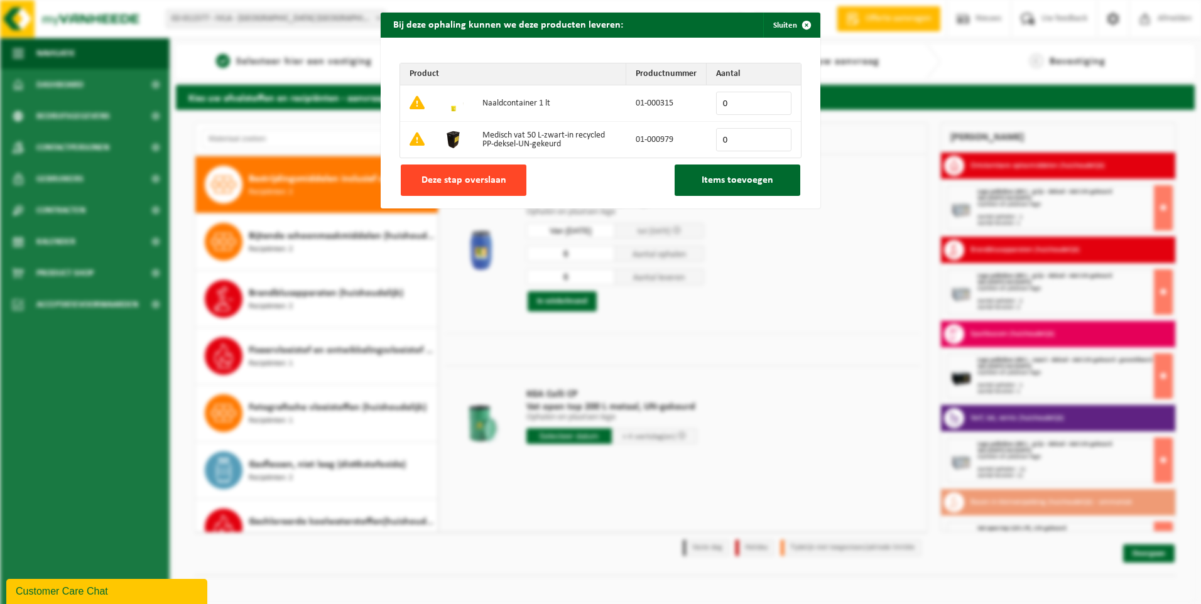
click at [501, 179] on button "Deze stap overslaan" at bounding box center [464, 180] width 126 height 31
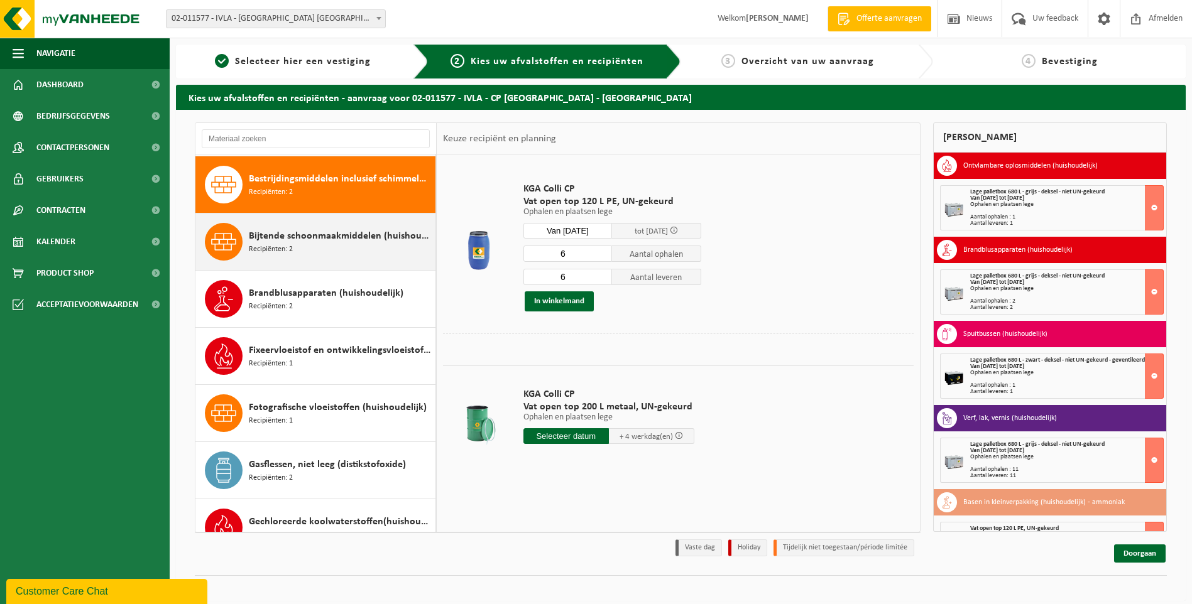
click at [316, 244] on div "Bijtende schoonmaakmiddelen (huishoudelijk) Recipiënten: 2" at bounding box center [340, 242] width 183 height 38
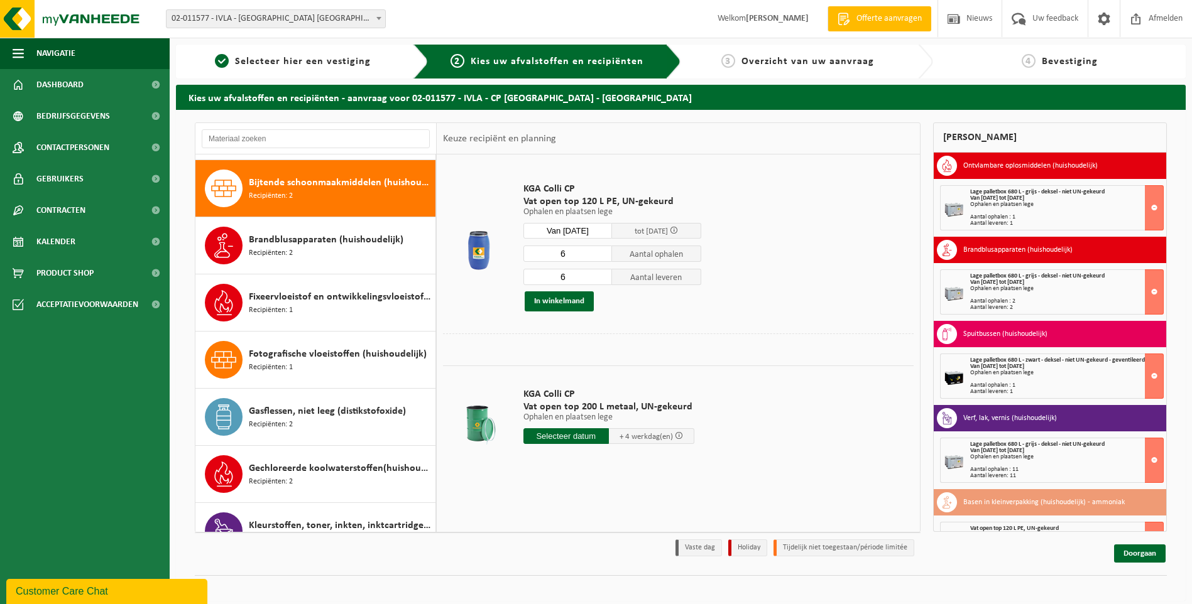
scroll to position [287, 0]
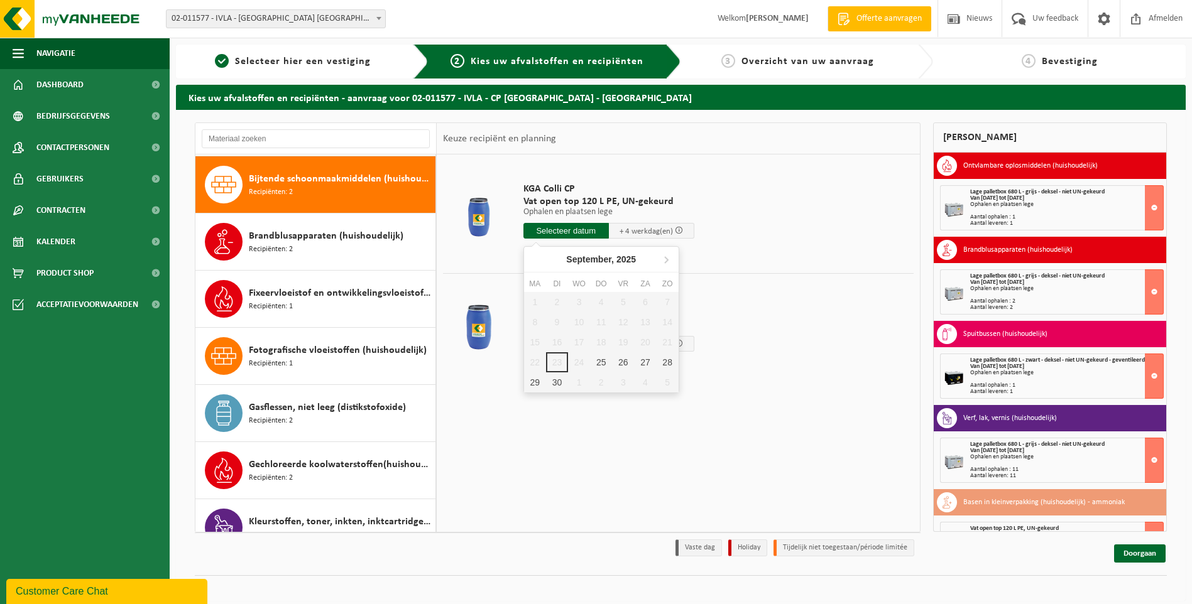
click at [571, 231] on input "text" at bounding box center [565, 231] width 85 height 16
click at [604, 363] on div "25" at bounding box center [601, 362] width 22 height 20
type input "Van 2025-09-25"
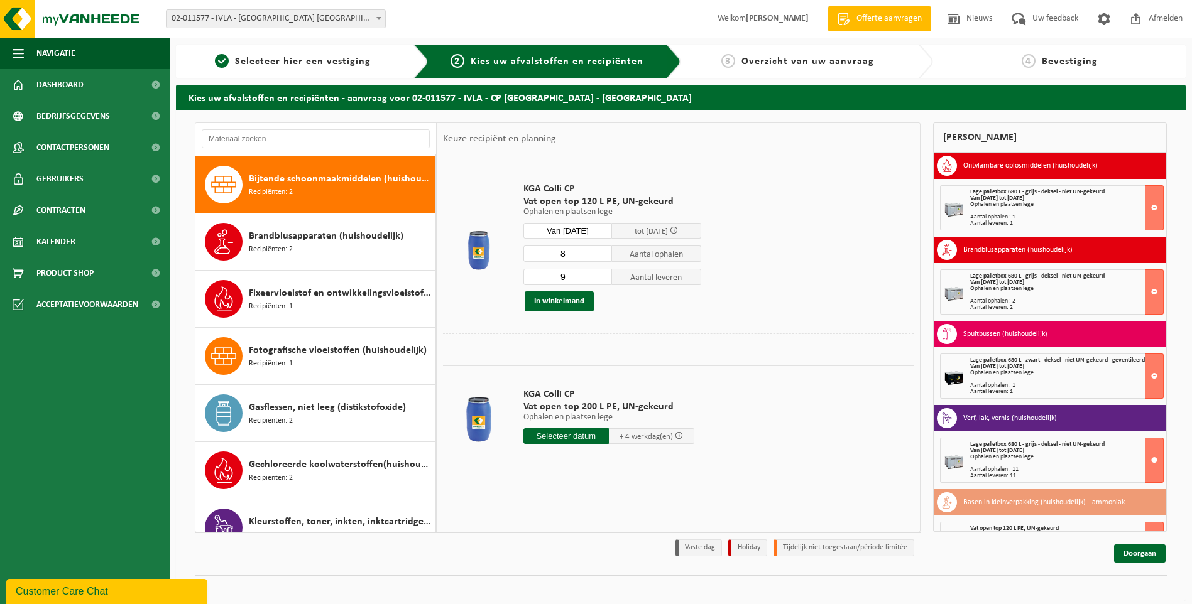
click at [602, 256] on input "8" at bounding box center [567, 254] width 89 height 16
click at [602, 256] on input "7" at bounding box center [567, 254] width 89 height 16
click at [602, 256] on input "6" at bounding box center [567, 254] width 89 height 16
click at [602, 256] on input "5" at bounding box center [567, 254] width 89 height 16
click at [602, 256] on input "4" at bounding box center [567, 254] width 89 height 16
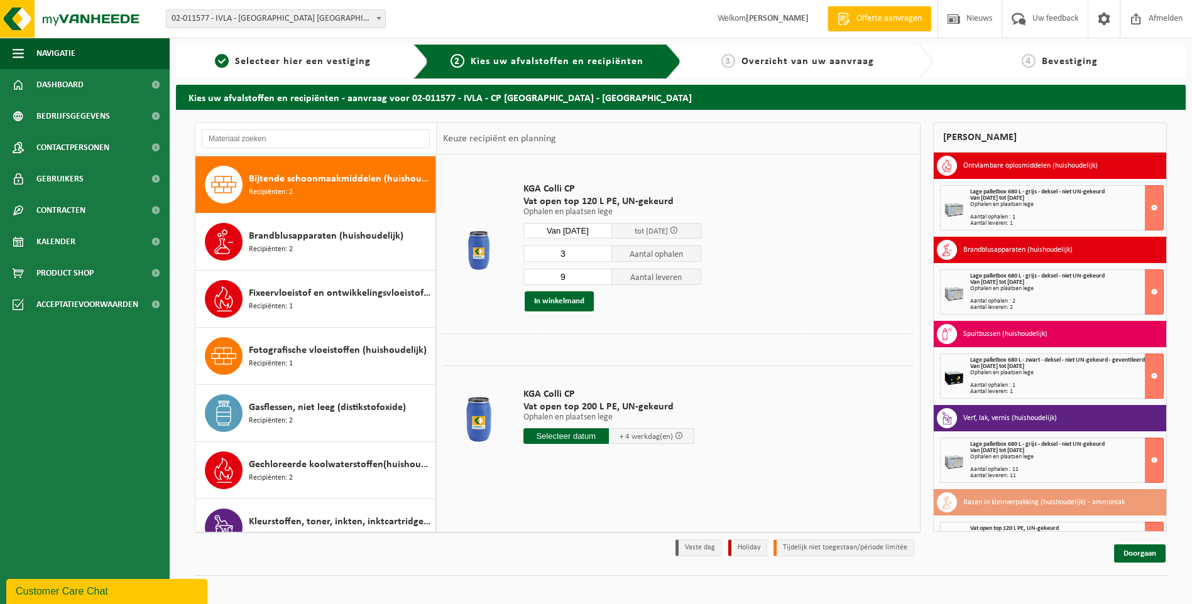
type input "3"
click at [602, 256] on input "3" at bounding box center [567, 254] width 89 height 16
click at [602, 278] on input "8" at bounding box center [567, 277] width 89 height 16
click at [602, 278] on input "7" at bounding box center [567, 277] width 89 height 16
click at [602, 278] on input "6" at bounding box center [567, 277] width 89 height 16
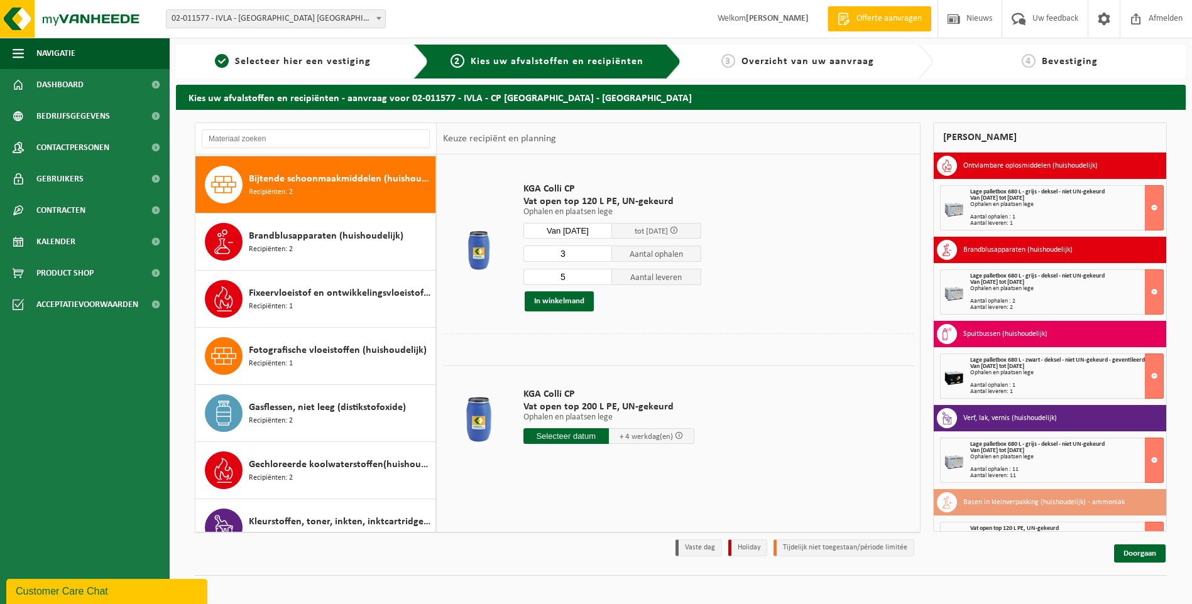
click at [602, 278] on input "5" at bounding box center [567, 277] width 89 height 16
click at [602, 278] on input "4" at bounding box center [567, 277] width 89 height 16
type input "3"
click at [602, 278] on input "3" at bounding box center [567, 277] width 89 height 16
click at [558, 299] on button "In winkelmand" at bounding box center [559, 302] width 69 height 20
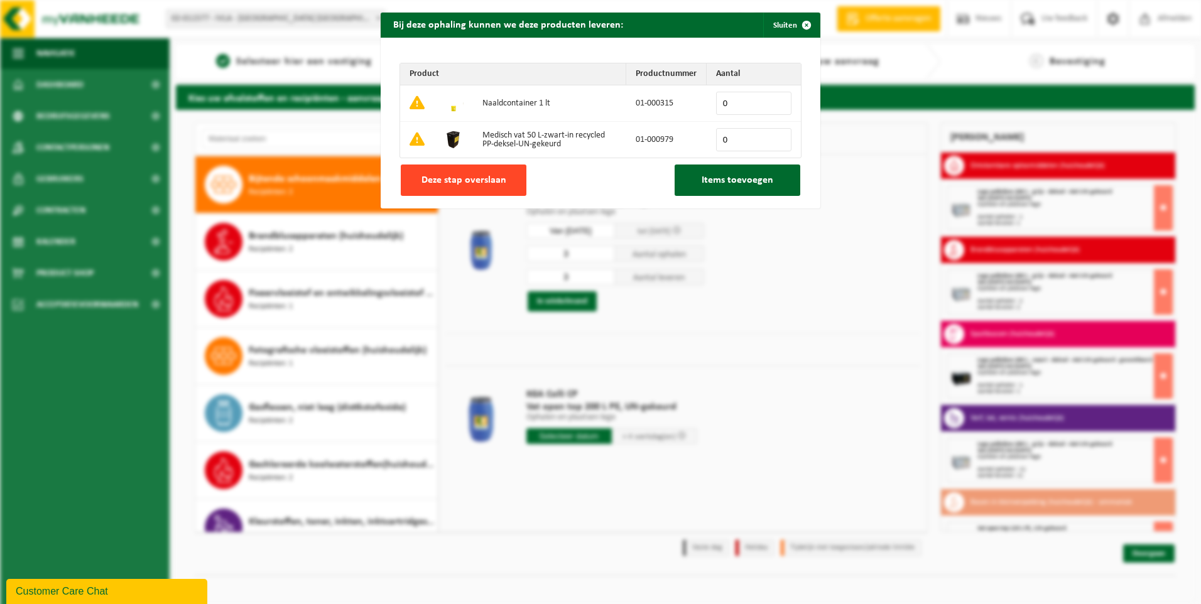
click at [481, 182] on span "Deze stap overslaan" at bounding box center [464, 180] width 85 height 10
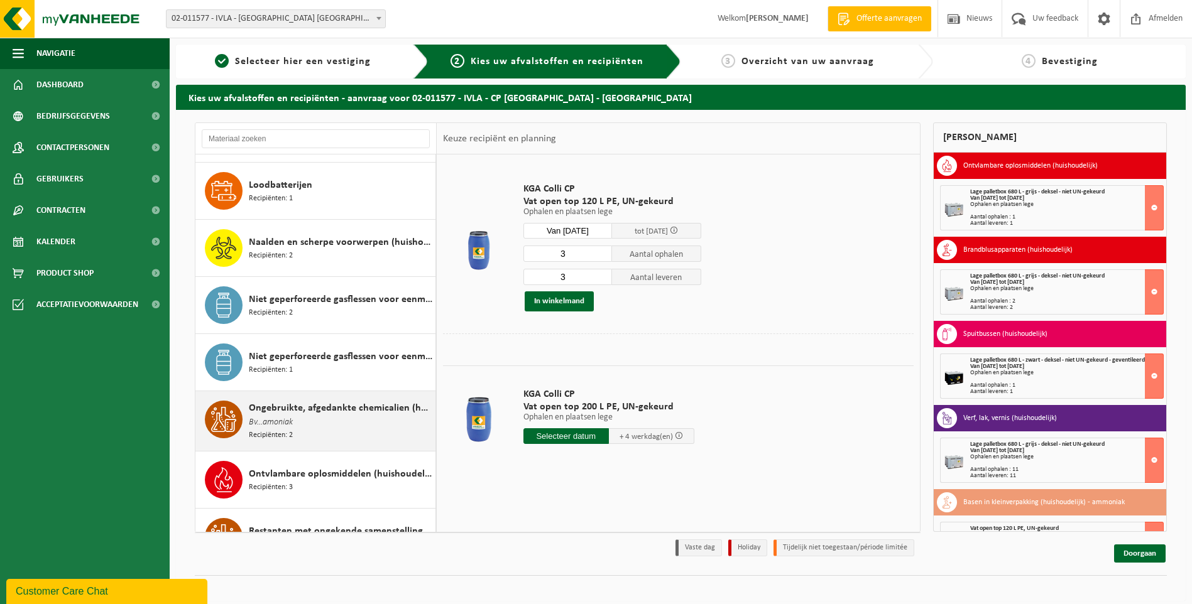
click at [313, 413] on div "Ongebruikte, afgedankte chemicalien (huishoudelijk) Bv...amoniak Recipiënten: 2" at bounding box center [340, 421] width 183 height 41
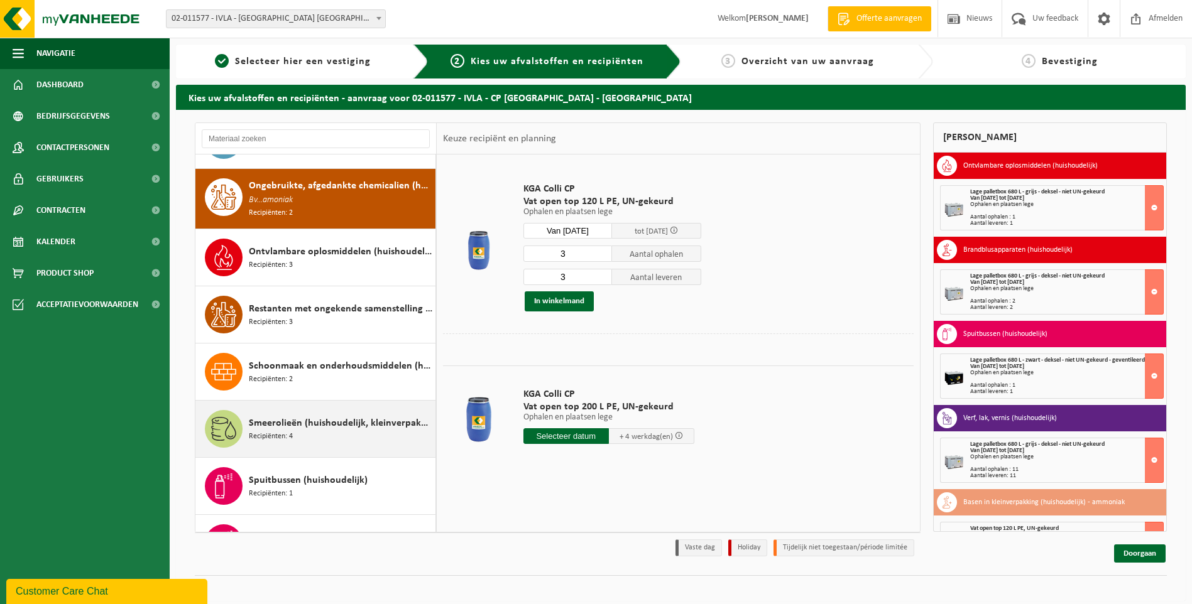
scroll to position [1088, 0]
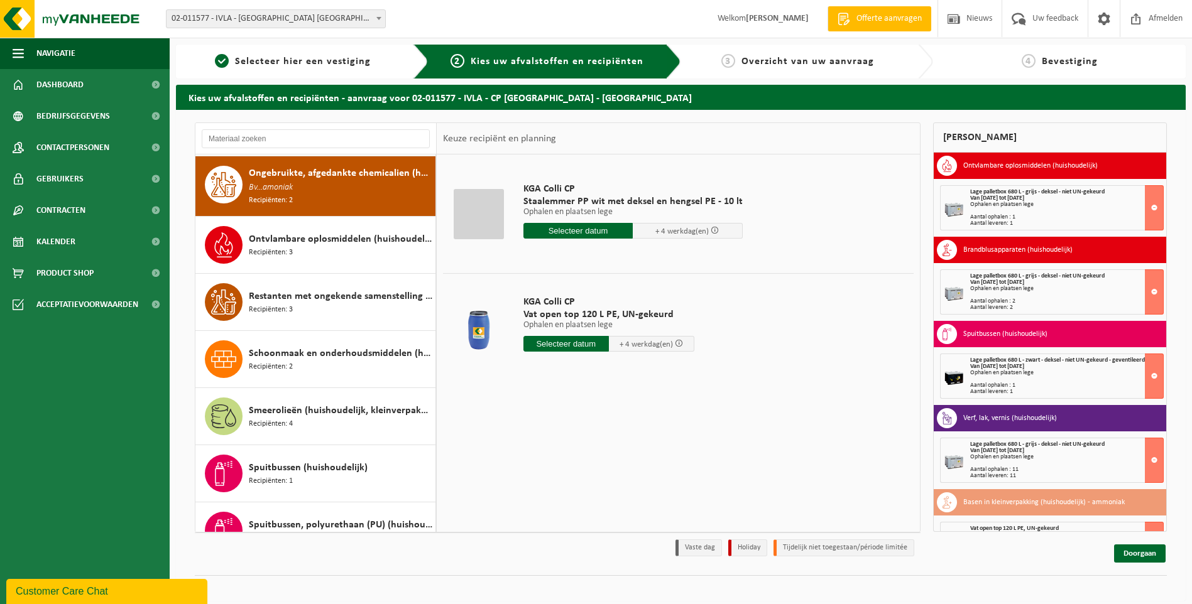
click at [562, 346] on input "text" at bounding box center [565, 344] width 85 height 16
click at [598, 476] on div "25" at bounding box center [601, 476] width 22 height 20
type input "Van 2025-09-25"
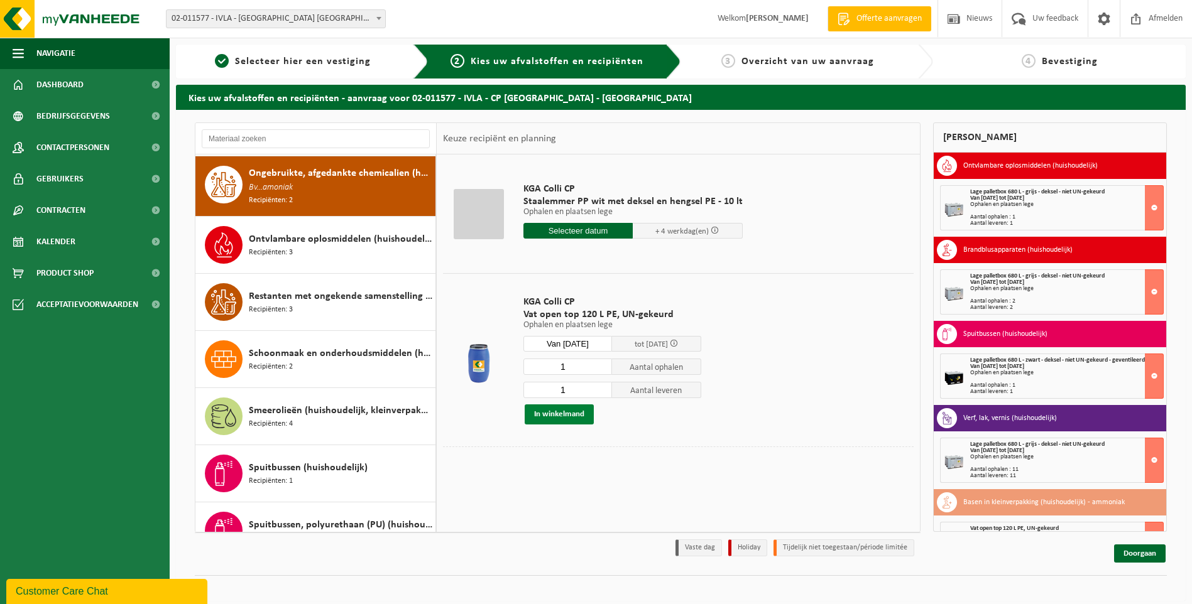
click at [569, 415] on button "In winkelmand" at bounding box center [559, 415] width 69 height 20
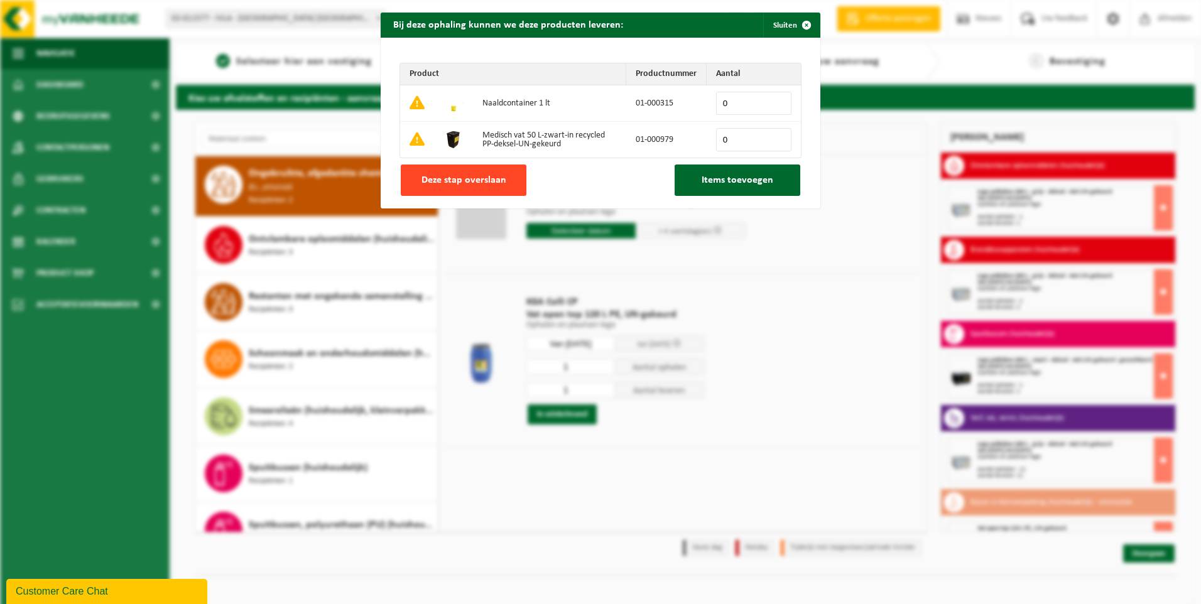
click at [451, 175] on span "Deze stap overslaan" at bounding box center [464, 180] width 85 height 10
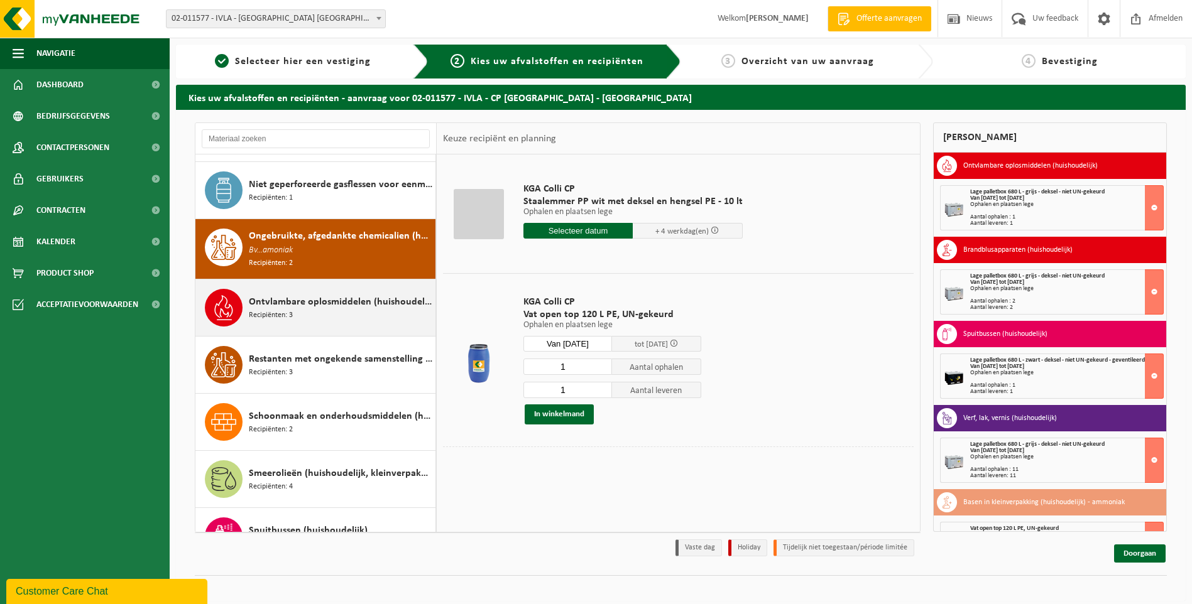
click at [307, 302] on span "Ontvlambare oplosmiddelen (huishoudelijk)" at bounding box center [340, 302] width 183 height 15
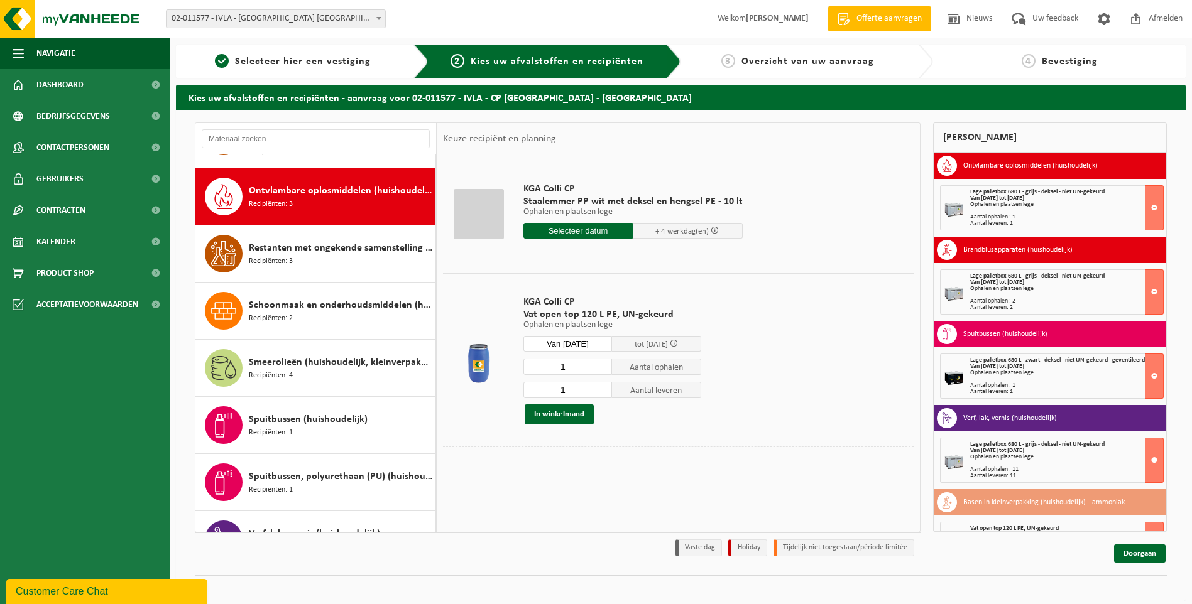
scroll to position [1146, 0]
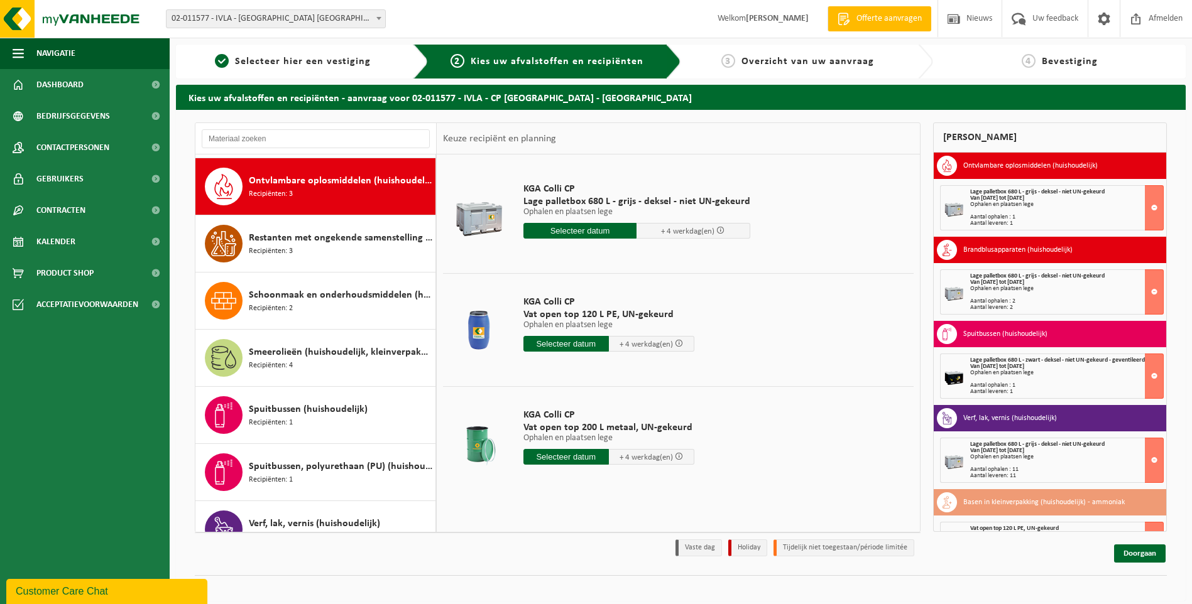
click at [571, 339] on input "text" at bounding box center [565, 344] width 85 height 16
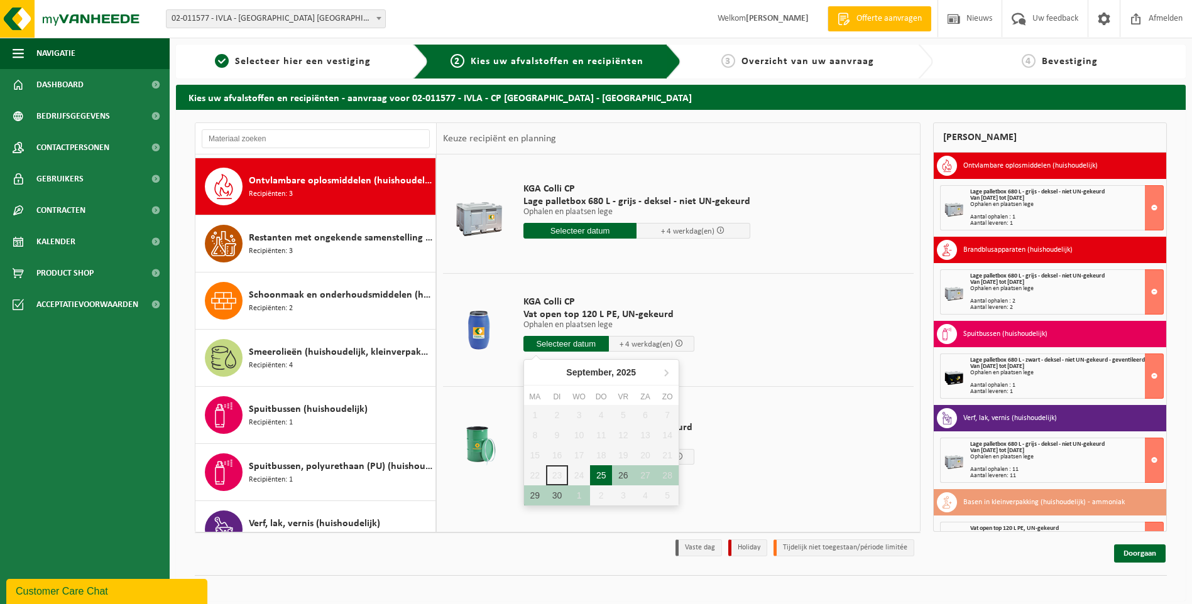
click at [607, 478] on div "25" at bounding box center [601, 476] width 22 height 20
type input "Van 2025-09-25"
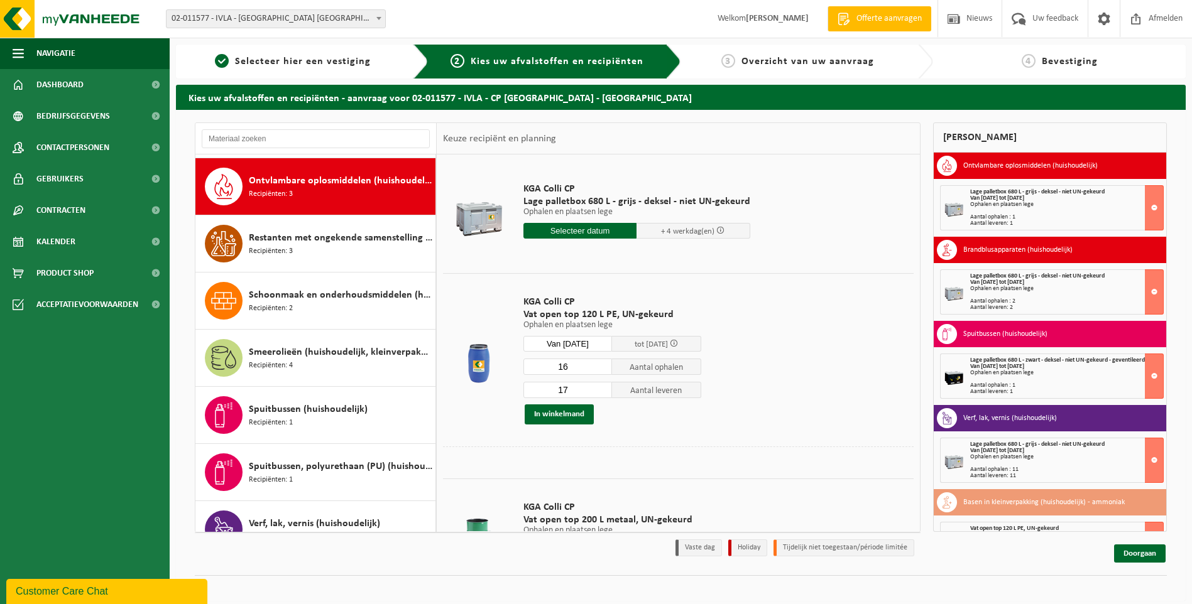
click at [601, 369] on input "16" at bounding box center [567, 367] width 89 height 16
click at [601, 369] on input "15" at bounding box center [567, 367] width 89 height 16
click at [601, 369] on input "14" at bounding box center [567, 367] width 89 height 16
click at [601, 369] on input "13" at bounding box center [567, 367] width 89 height 16
click at [601, 369] on input "12" at bounding box center [567, 367] width 89 height 16
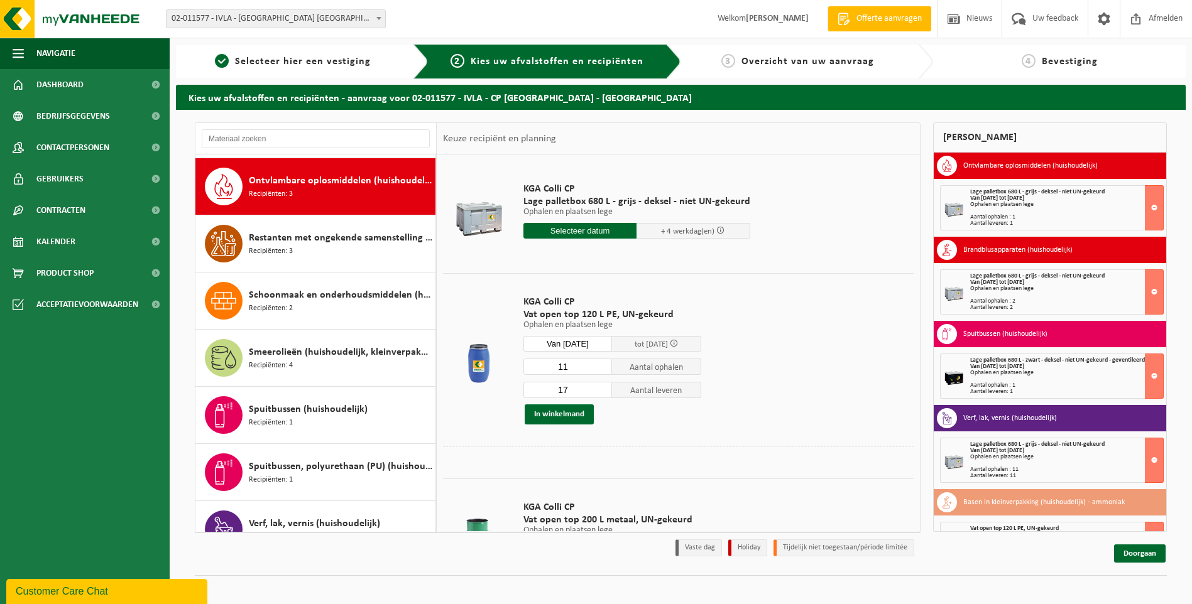
click at [601, 369] on input "11" at bounding box center [567, 367] width 89 height 16
click at [601, 369] on input "10" at bounding box center [567, 367] width 89 height 16
click at [601, 369] on input "9" at bounding box center [567, 367] width 89 height 16
type input "8"
click at [601, 369] on input "8" at bounding box center [567, 367] width 89 height 16
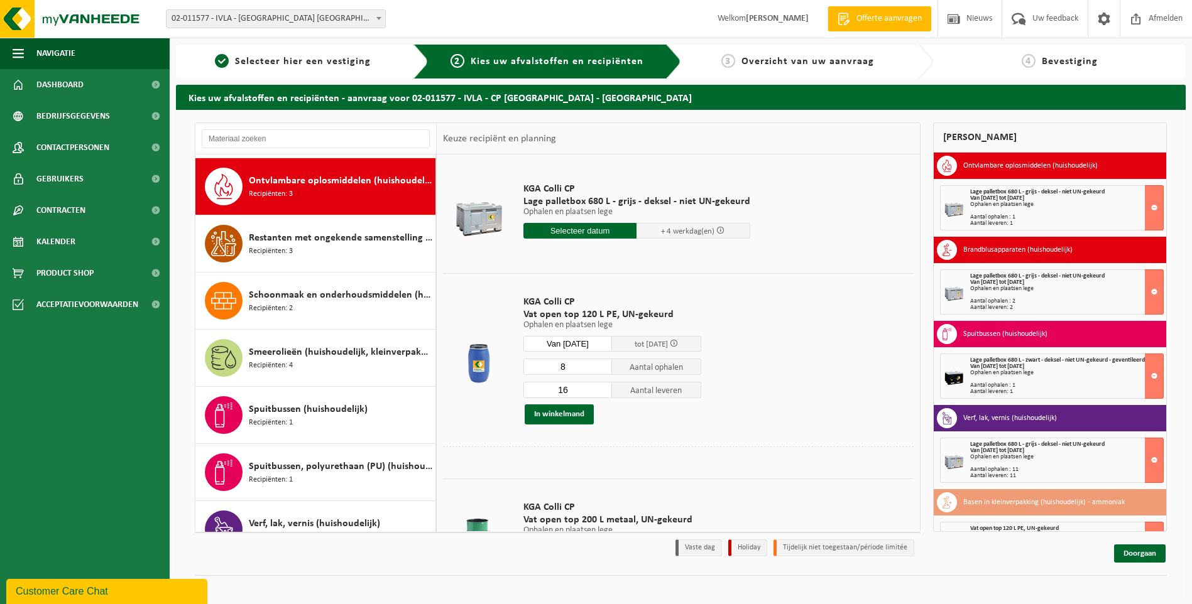
click at [601, 391] on input "16" at bounding box center [567, 390] width 89 height 16
click at [601, 391] on input "15" at bounding box center [567, 390] width 89 height 16
click at [601, 391] on input "14" at bounding box center [567, 390] width 89 height 16
click at [601, 391] on input "13" at bounding box center [567, 390] width 89 height 16
click at [601, 391] on input "12" at bounding box center [567, 390] width 89 height 16
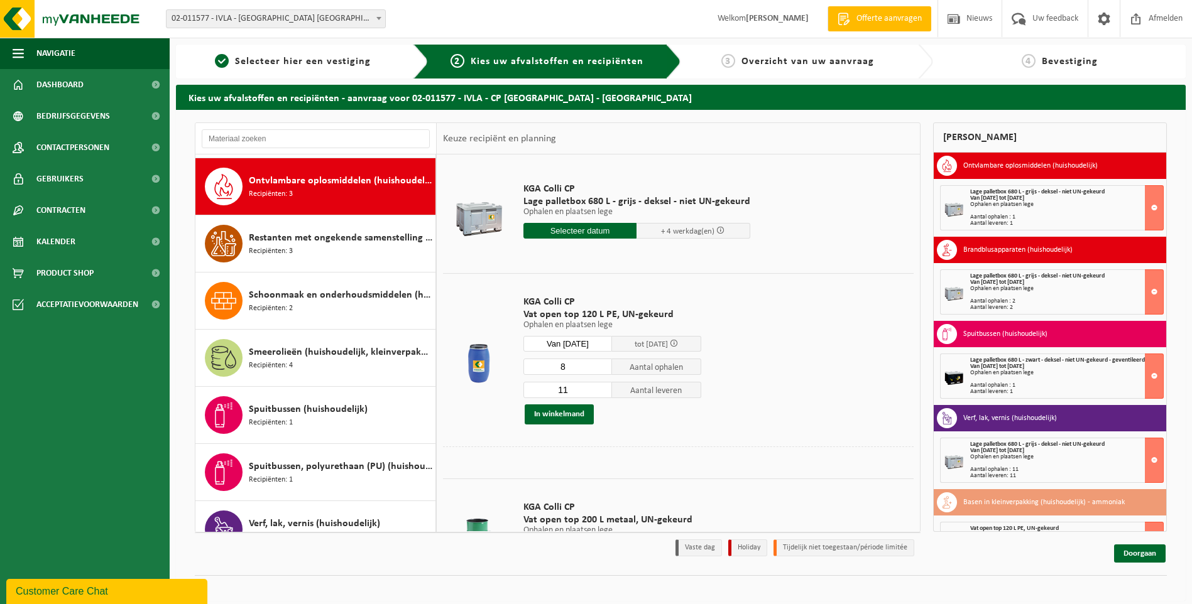
click at [601, 391] on input "11" at bounding box center [567, 390] width 89 height 16
click at [601, 391] on input "10" at bounding box center [567, 390] width 89 height 16
click at [601, 391] on input "9" at bounding box center [567, 390] width 89 height 16
type input "8"
click at [601, 391] on input "8" at bounding box center [567, 390] width 89 height 16
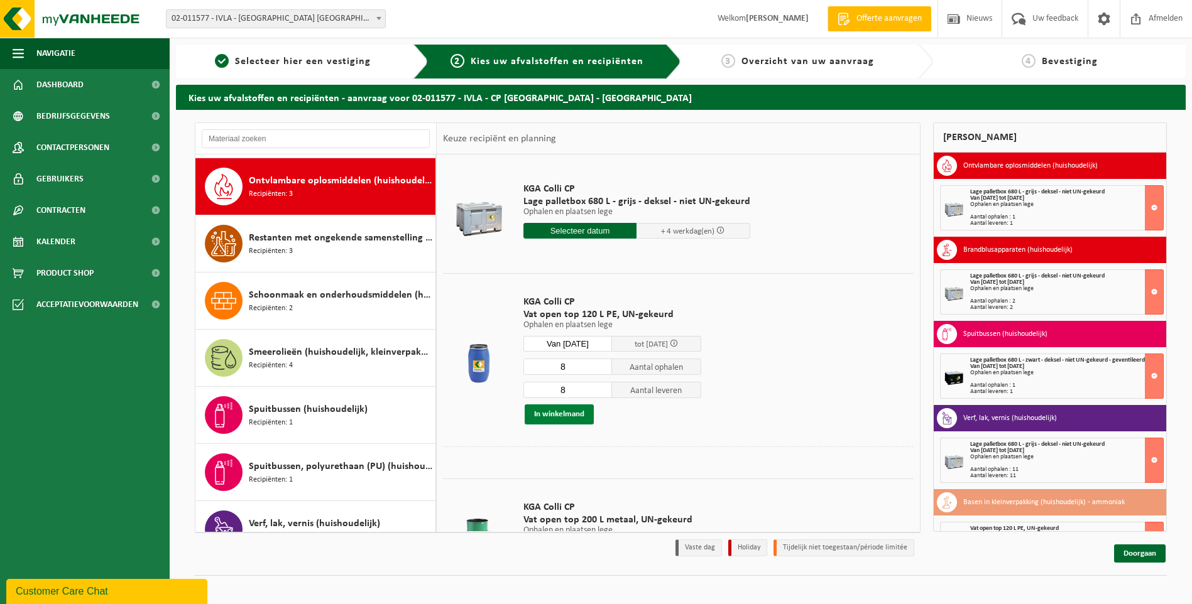
click at [553, 415] on button "In winkelmand" at bounding box center [559, 415] width 69 height 20
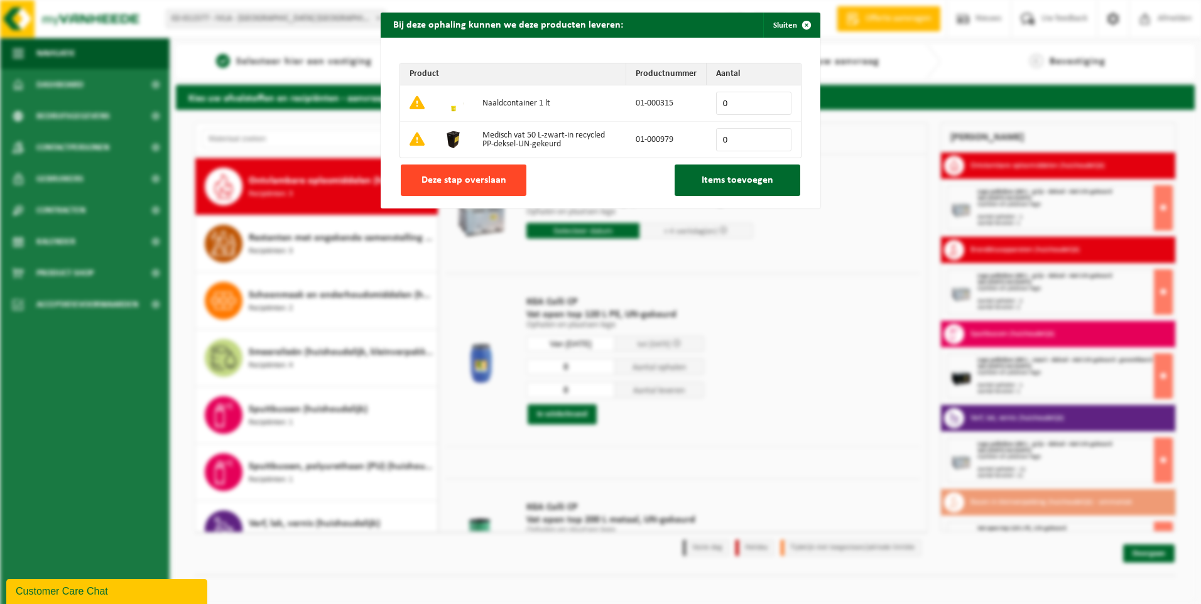
click at [475, 175] on span "Deze stap overslaan" at bounding box center [464, 180] width 85 height 10
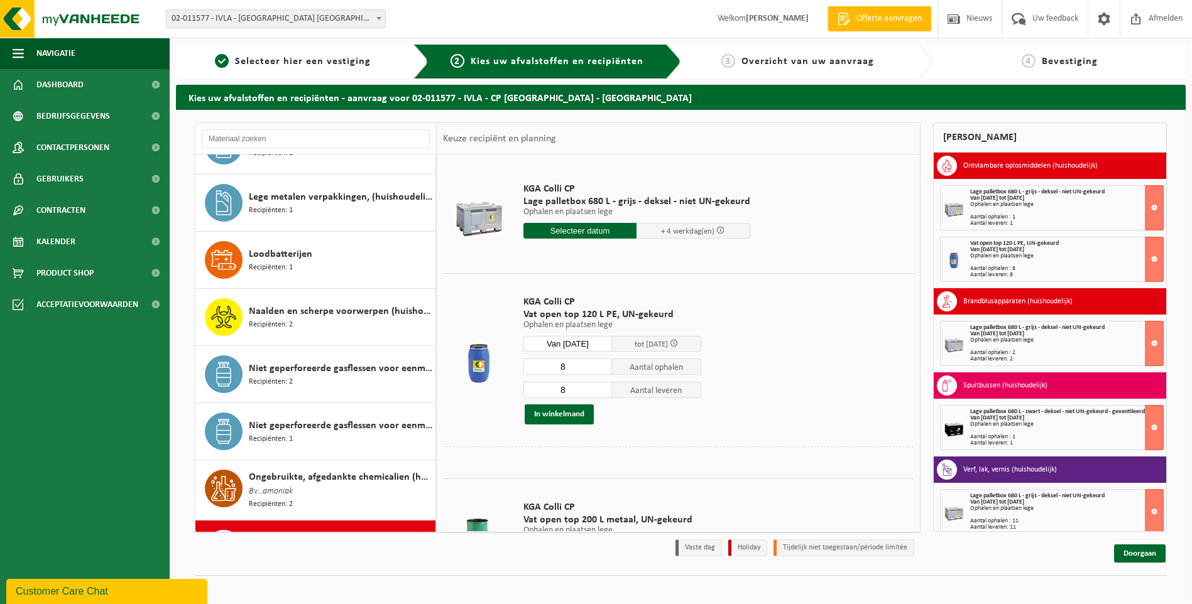
scroll to position [774, 0]
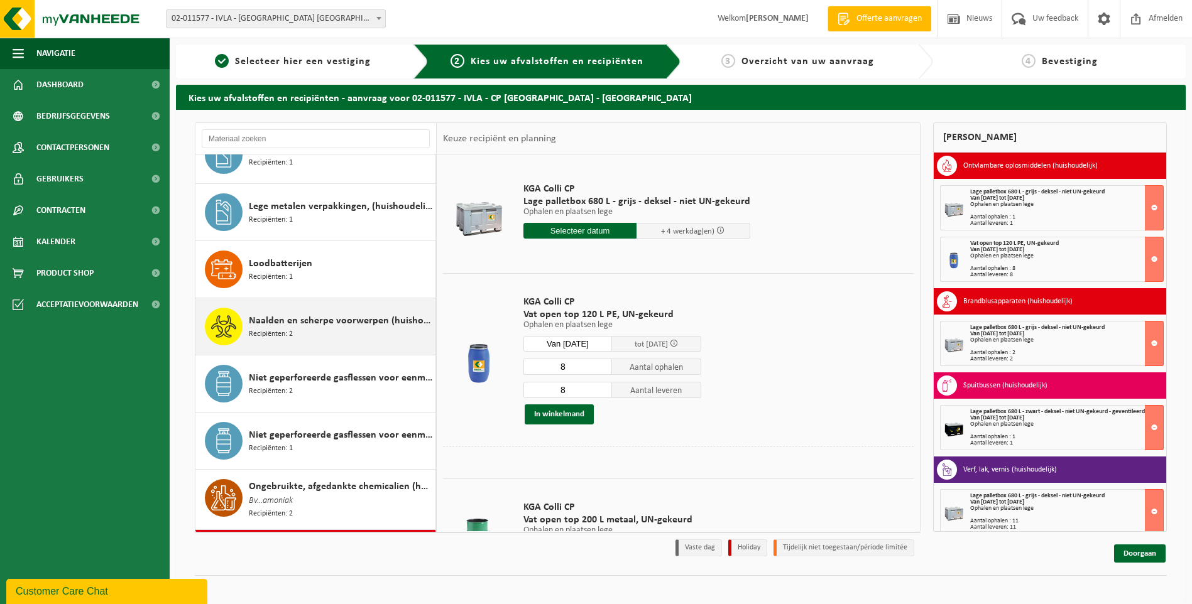
click at [293, 327] on div "Naalden en scherpe voorwerpen (huishoudelijk) Recipiënten: 2" at bounding box center [340, 327] width 183 height 38
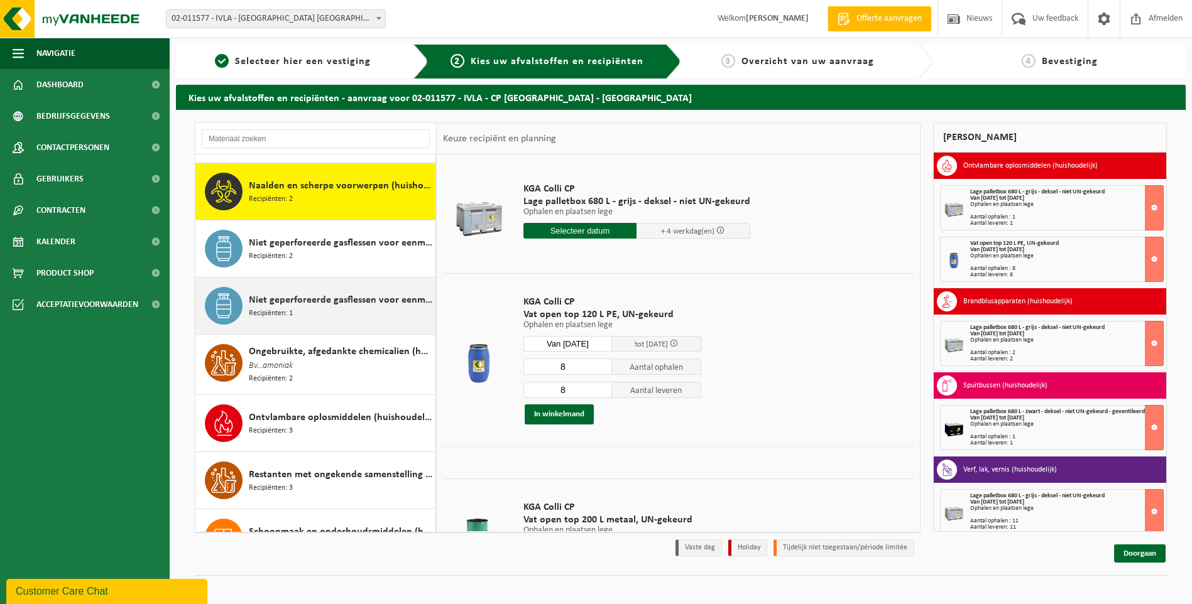
scroll to position [916, 0]
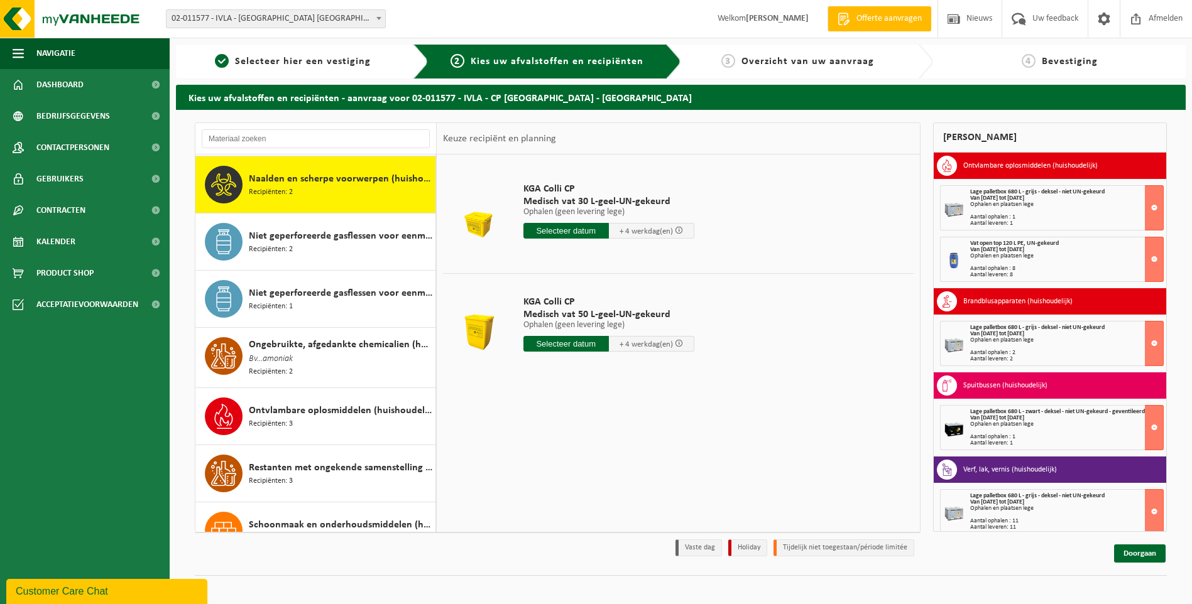
click at [582, 342] on input "text" at bounding box center [565, 344] width 85 height 16
click at [603, 474] on div "25" at bounding box center [601, 476] width 22 height 20
type input "Van 2025-09-25"
type input "2"
click at [599, 365] on input "2" at bounding box center [560, 367] width 75 height 16
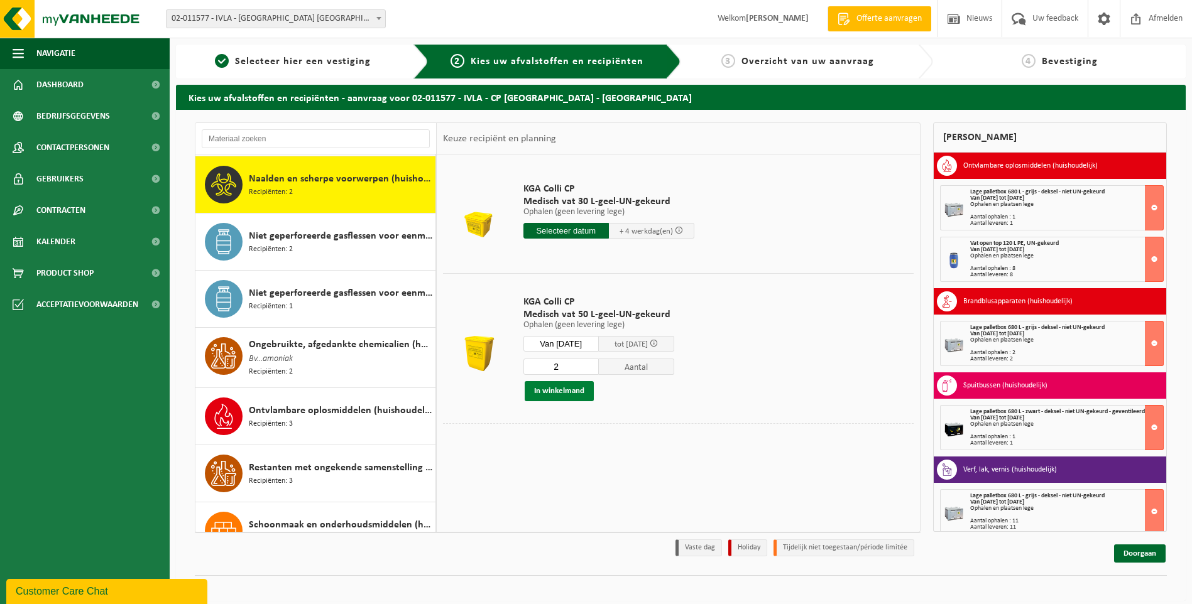
click at [575, 389] on button "In winkelmand" at bounding box center [559, 391] width 69 height 20
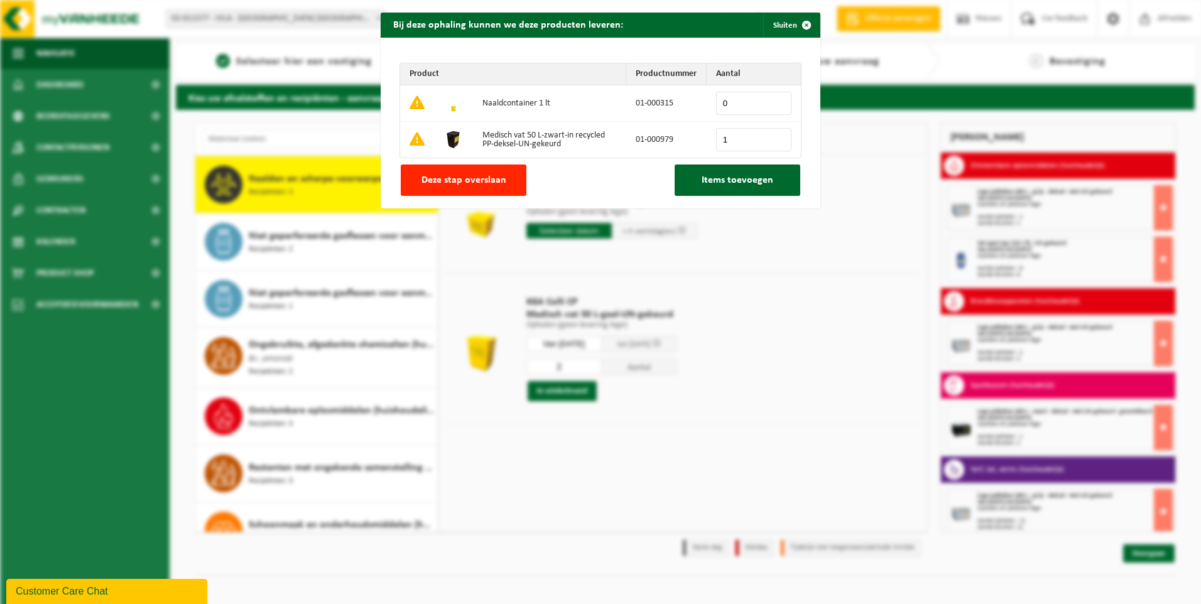
click at [775, 138] on input "1" at bounding box center [753, 139] width 75 height 23
type input "2"
click at [775, 138] on input "2" at bounding box center [753, 139] width 75 height 23
click at [718, 102] on input "0" at bounding box center [753, 103] width 75 height 23
type input "100"
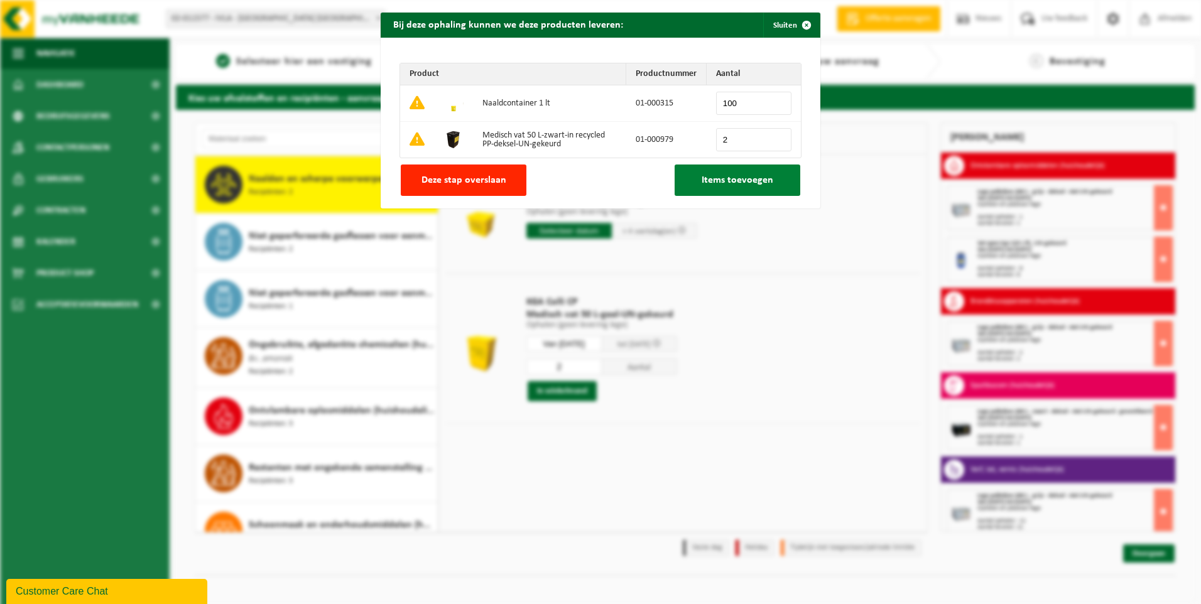
click at [718, 181] on span "Items toevoegen" at bounding box center [738, 180] width 72 height 10
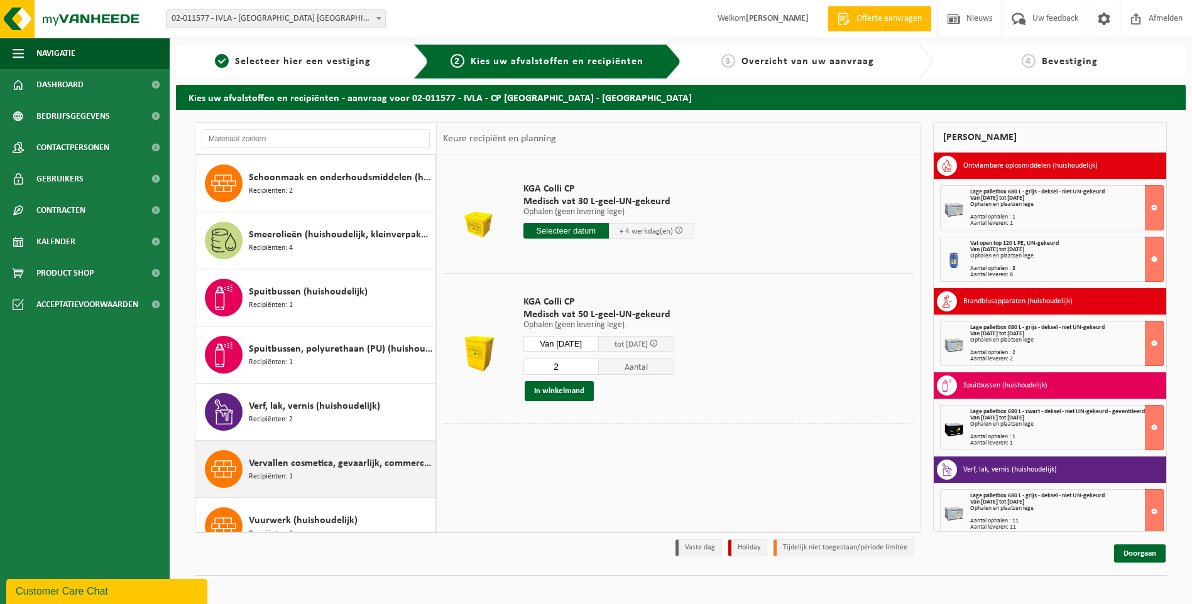
scroll to position [1293, 0]
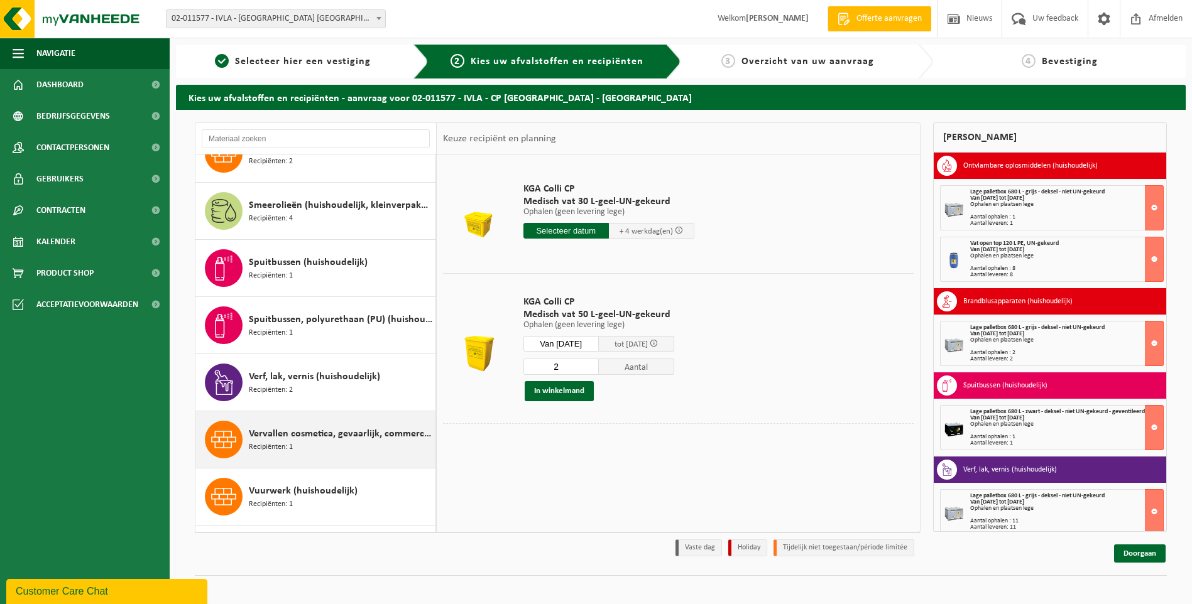
click at [328, 427] on span "Vervallen cosmetica, gevaarlijk, commerciele verpakking (huishoudelijk)" at bounding box center [340, 434] width 183 height 15
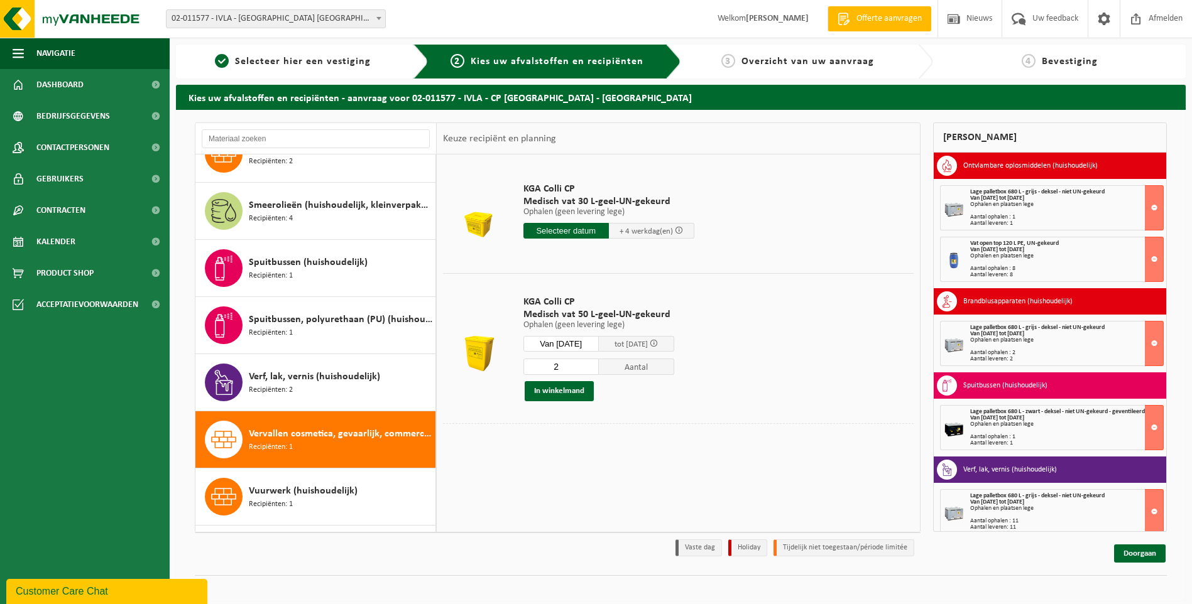
scroll to position [1340, 0]
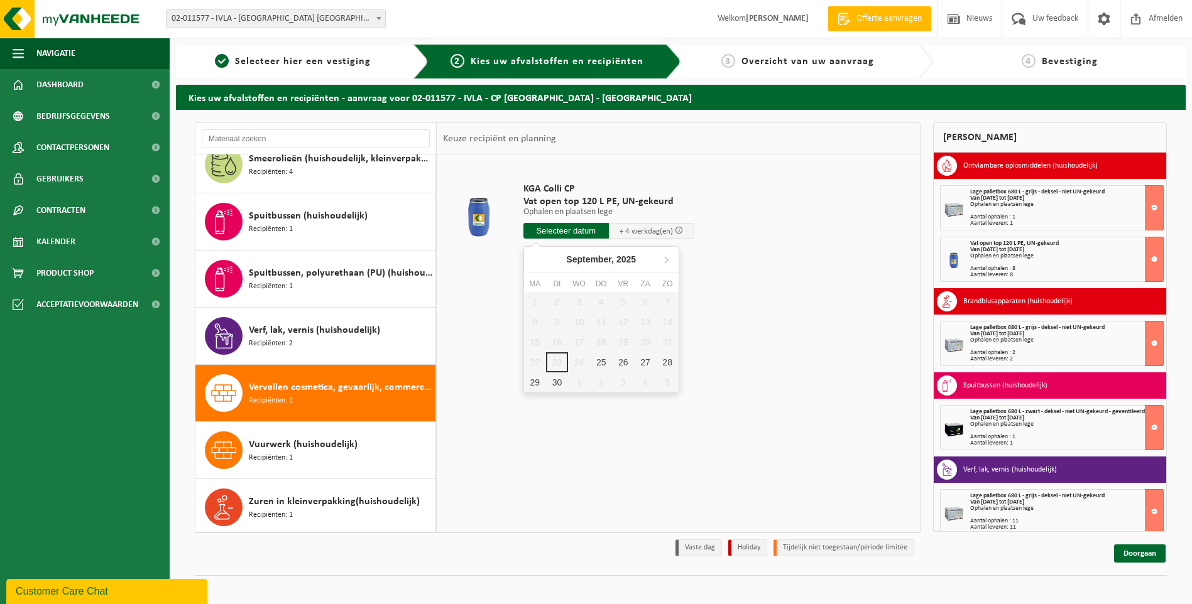
click at [552, 229] on input "text" at bounding box center [565, 231] width 85 height 16
click at [601, 360] on div "25" at bounding box center [601, 362] width 22 height 20
type input "Van 2025-09-25"
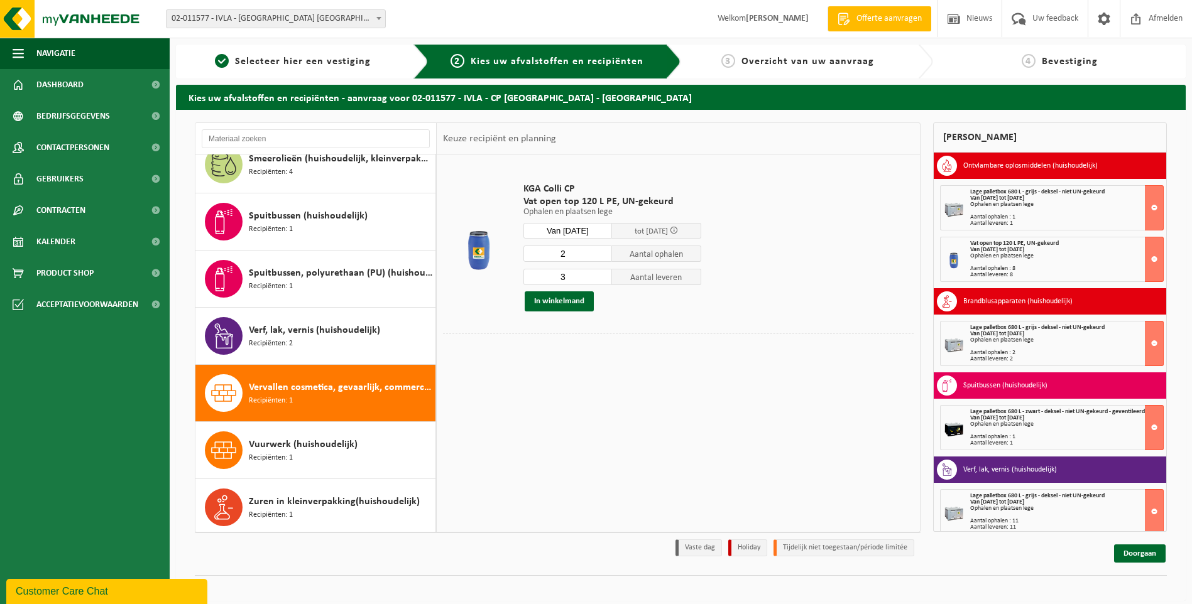
click at [604, 257] on input "2" at bounding box center [567, 254] width 89 height 16
type input "1"
click at [604, 257] on input "1" at bounding box center [567, 254] width 89 height 16
click at [605, 280] on input "2" at bounding box center [567, 277] width 89 height 16
type input "1"
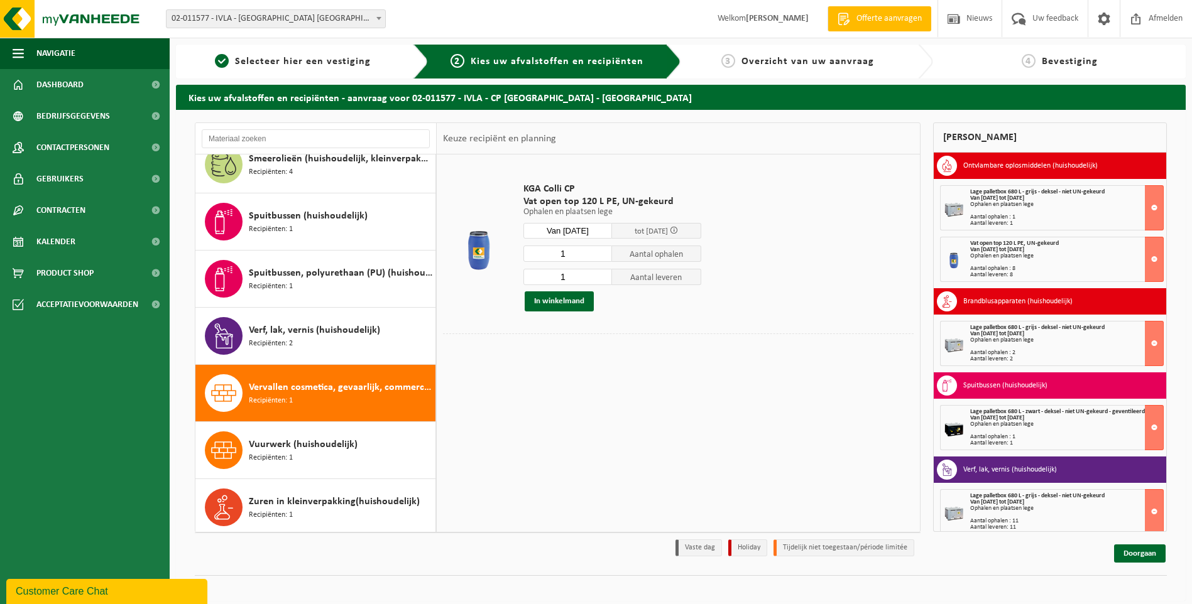
click at [605, 280] on input "1" at bounding box center [567, 277] width 89 height 16
click at [562, 300] on button "In winkelmand" at bounding box center [559, 302] width 69 height 20
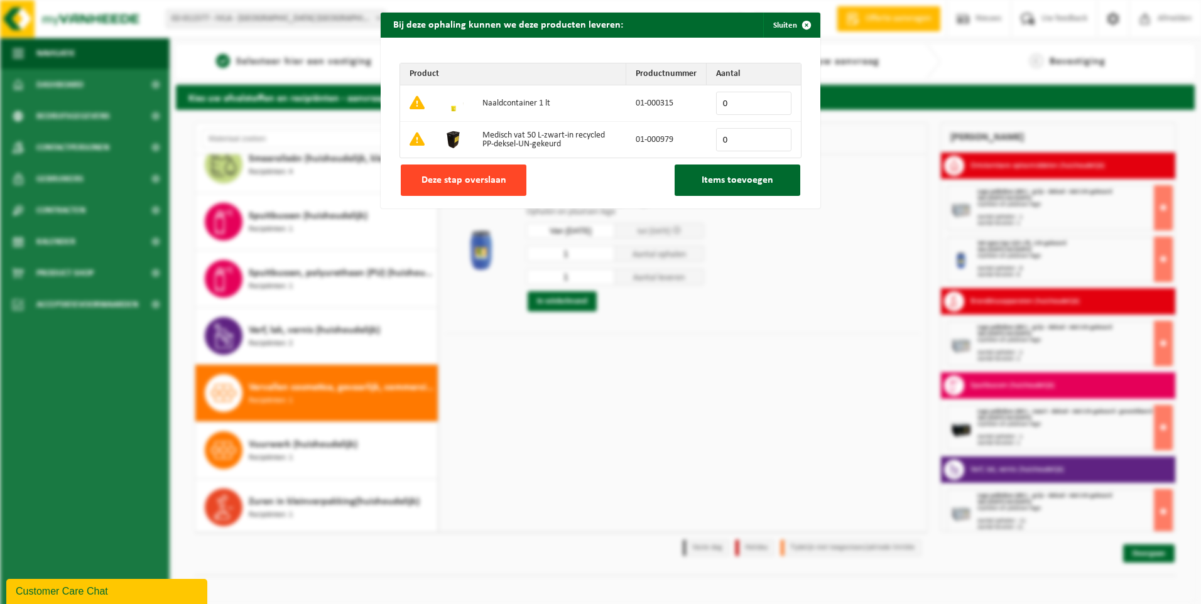
click at [470, 177] on span "Deze stap overslaan" at bounding box center [464, 180] width 85 height 10
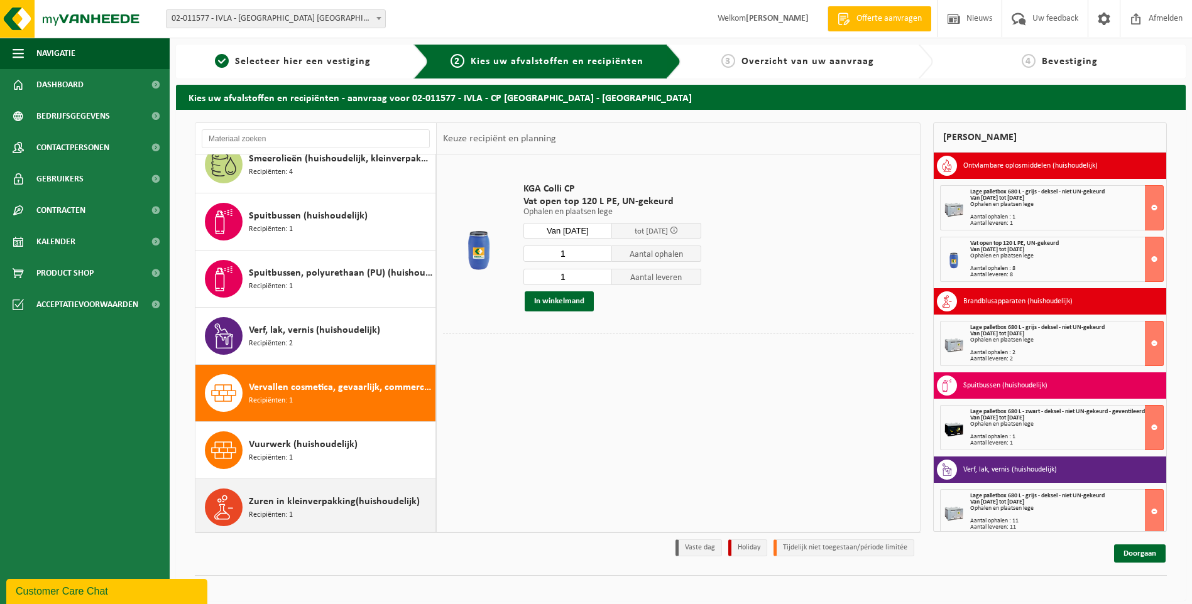
click at [304, 503] on span "Zuren in kleinverpakking(huishoudelijk)" at bounding box center [334, 501] width 171 height 15
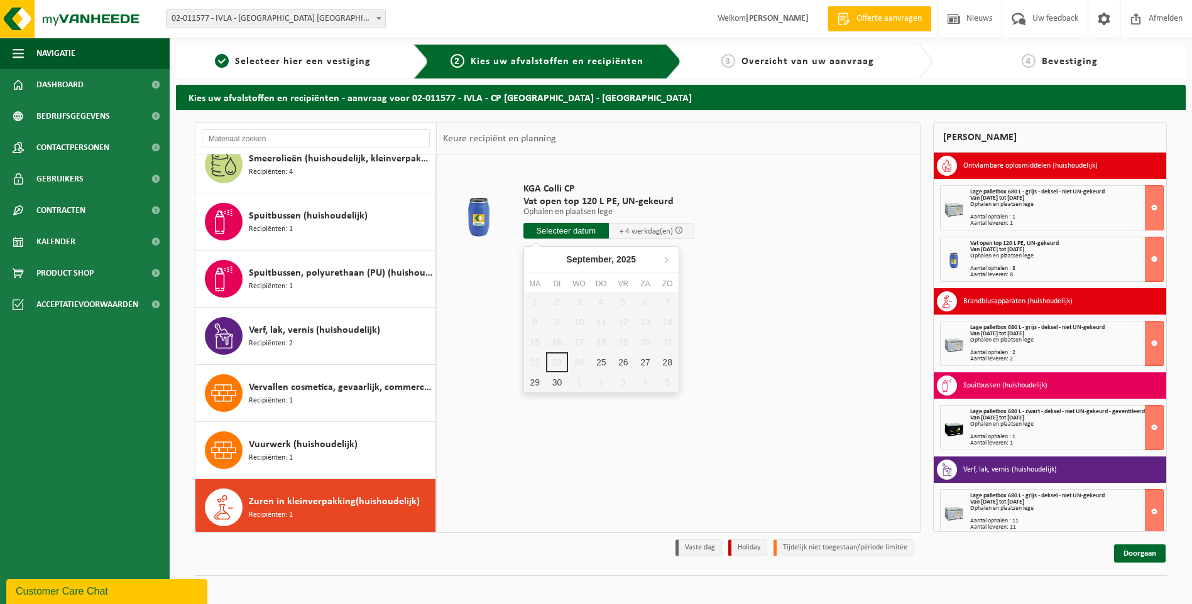
click at [571, 228] on input "text" at bounding box center [565, 231] width 85 height 16
click at [603, 364] on div "25" at bounding box center [601, 362] width 22 height 20
type input "Van 2025-09-25"
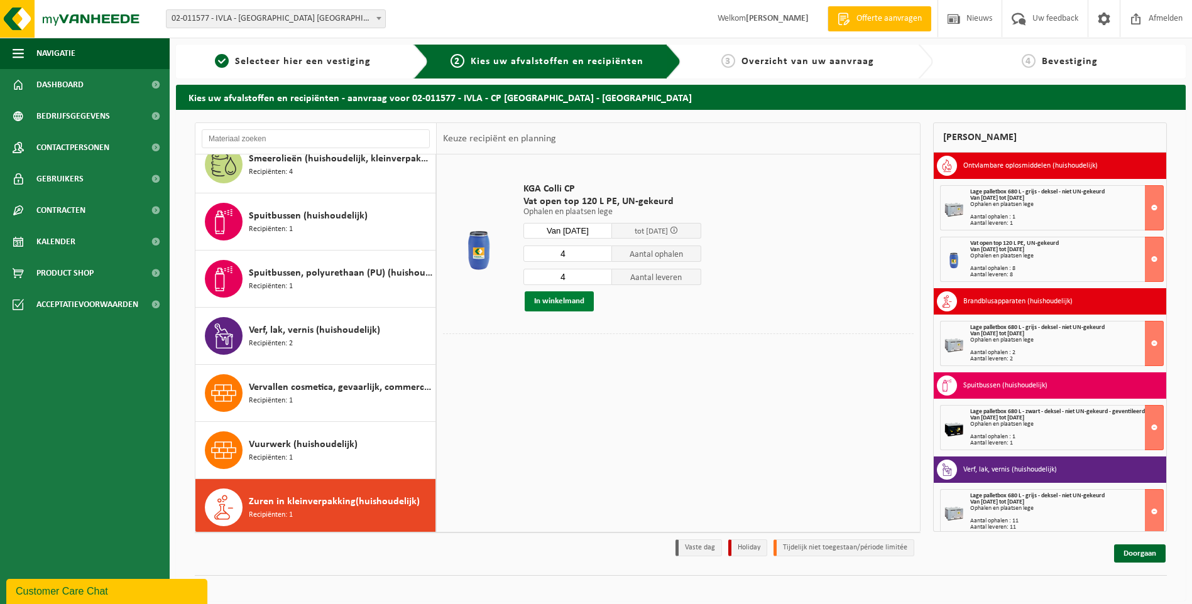
click at [571, 297] on button "In winkelmand" at bounding box center [559, 302] width 69 height 20
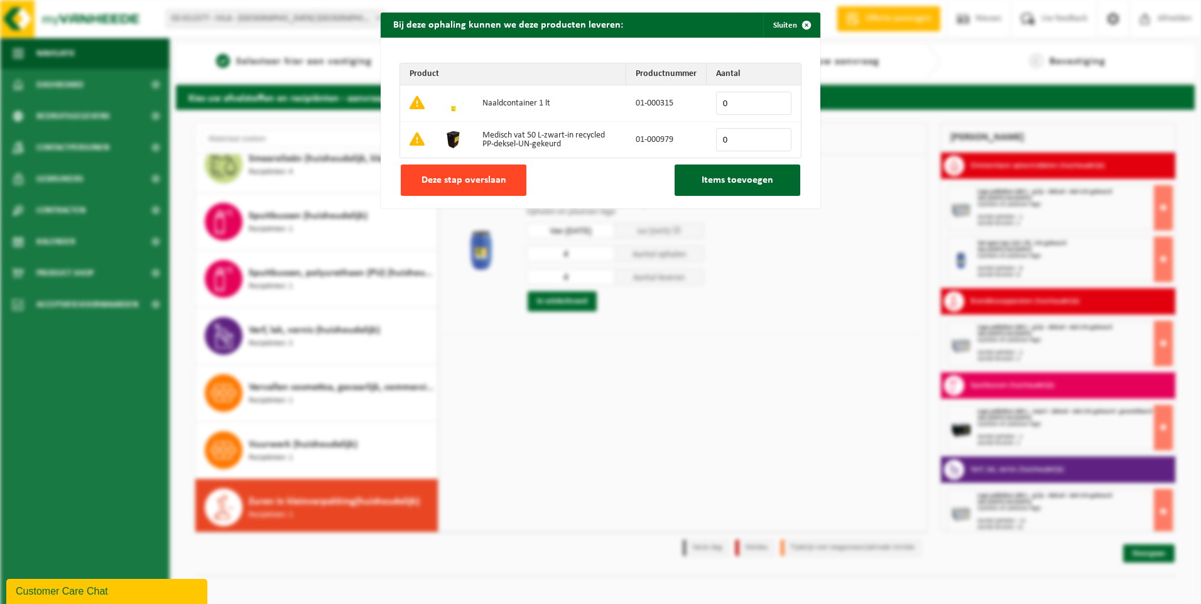
click at [486, 177] on span "Deze stap overslaan" at bounding box center [464, 180] width 85 height 10
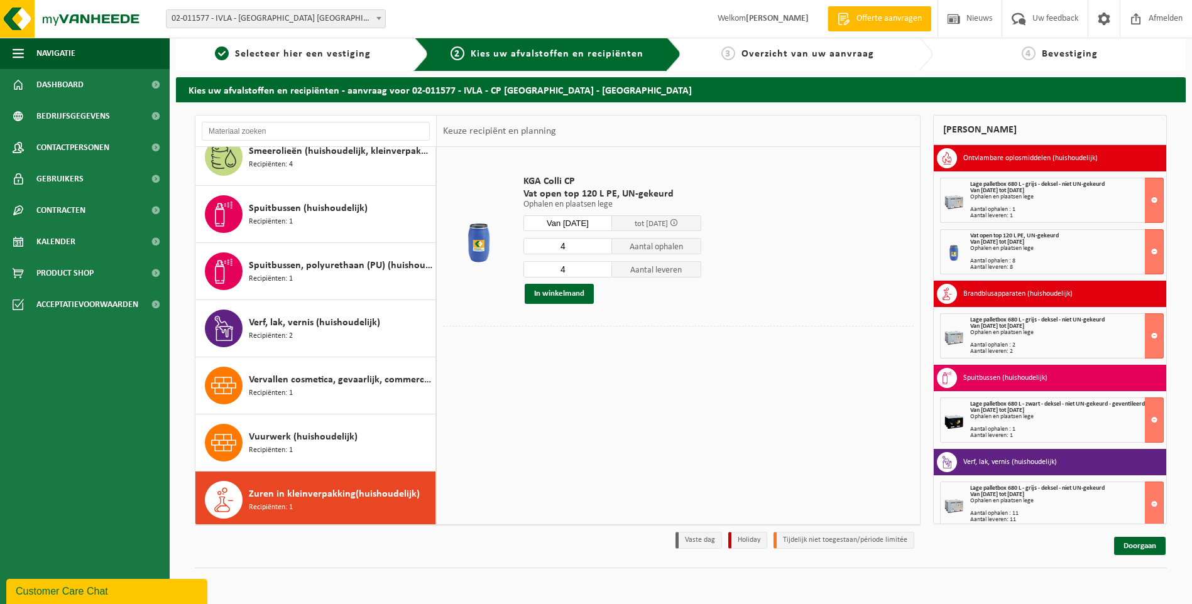
scroll to position [9, 0]
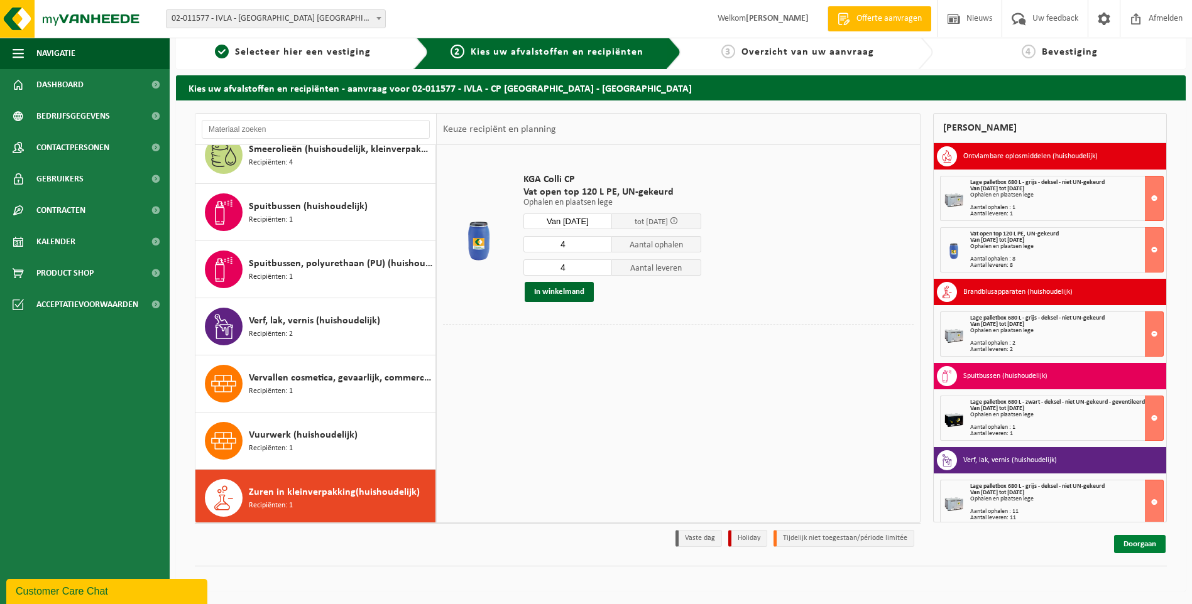
click at [1139, 547] on link "Doorgaan" at bounding box center [1140, 544] width 52 height 18
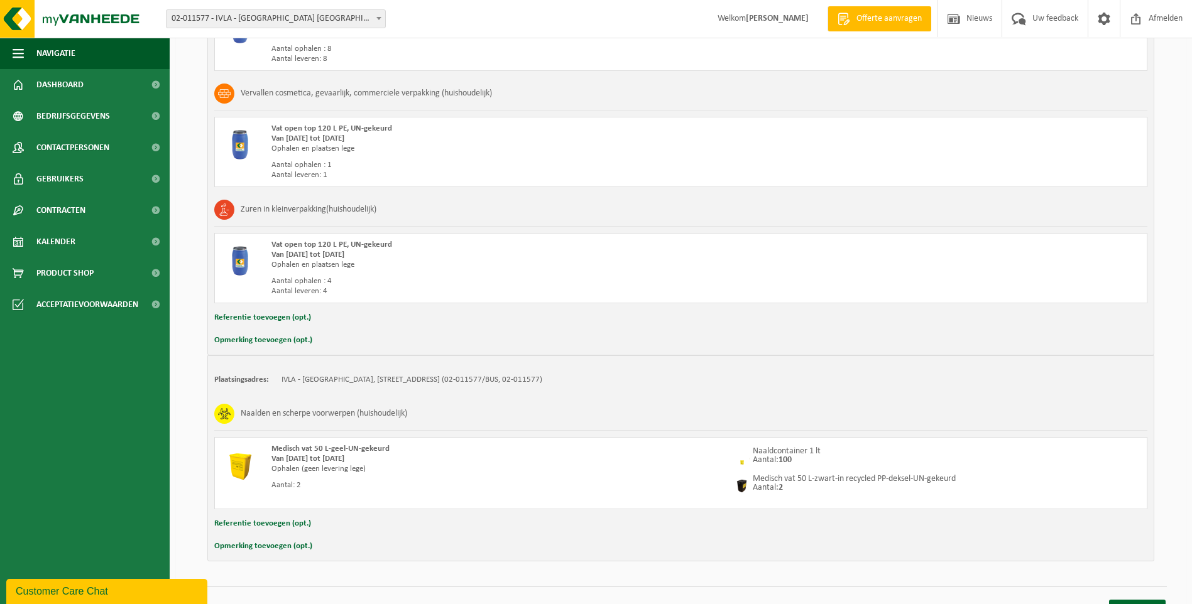
scroll to position [1312, 0]
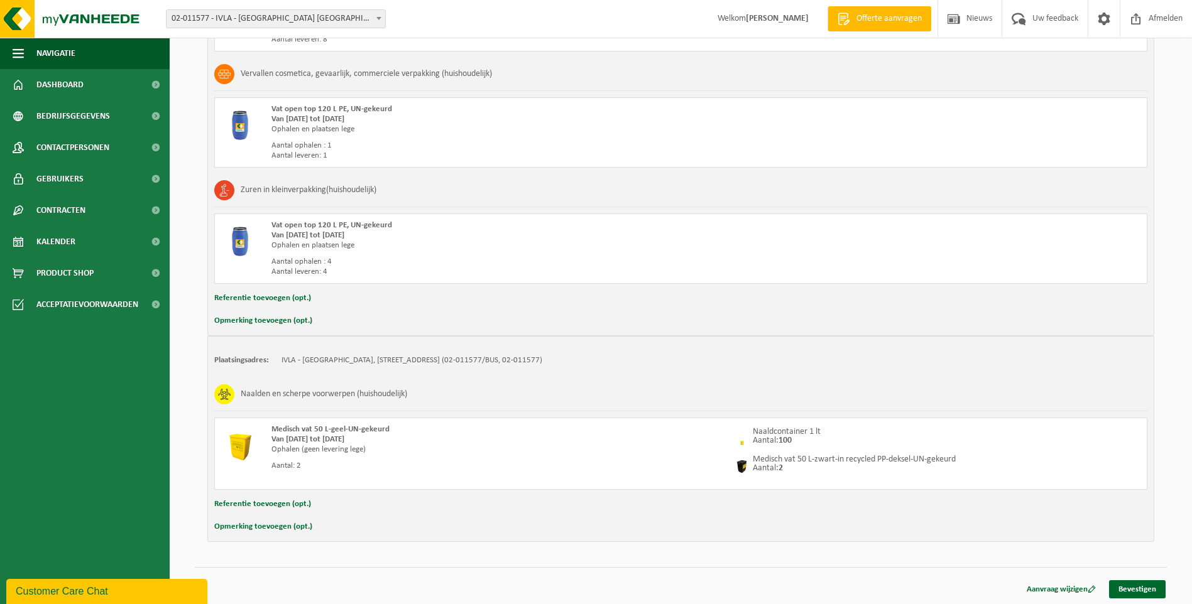
click at [270, 525] on button "Opmerking toevoegen (opt.)" at bounding box center [263, 527] width 98 height 16
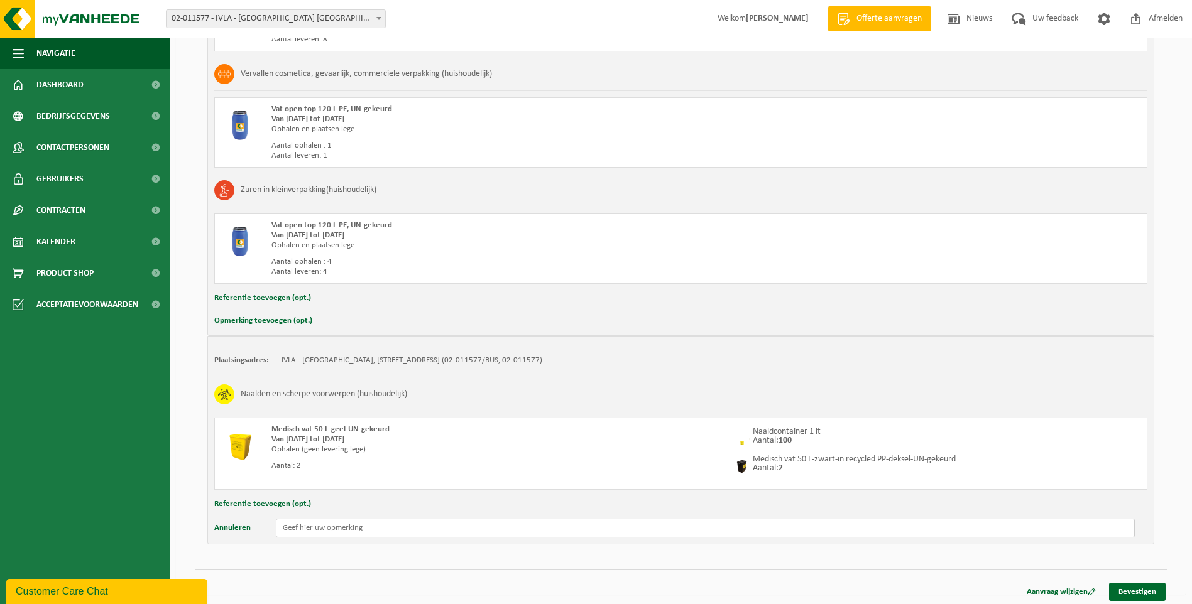
click at [323, 528] on input "text" at bounding box center [705, 528] width 859 height 19
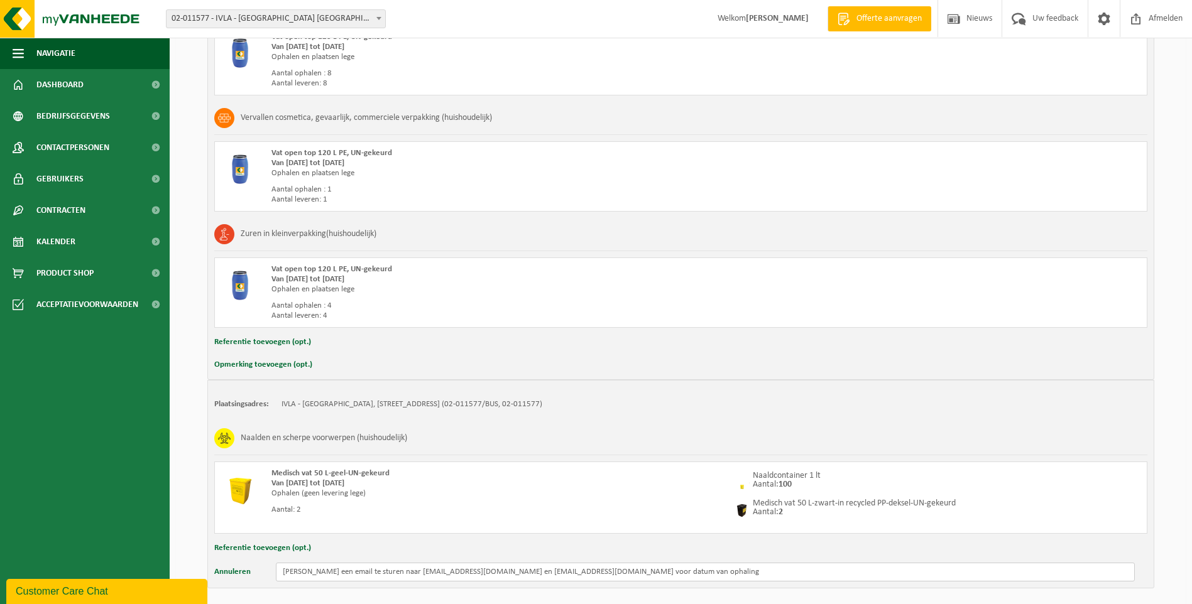
scroll to position [1314, 0]
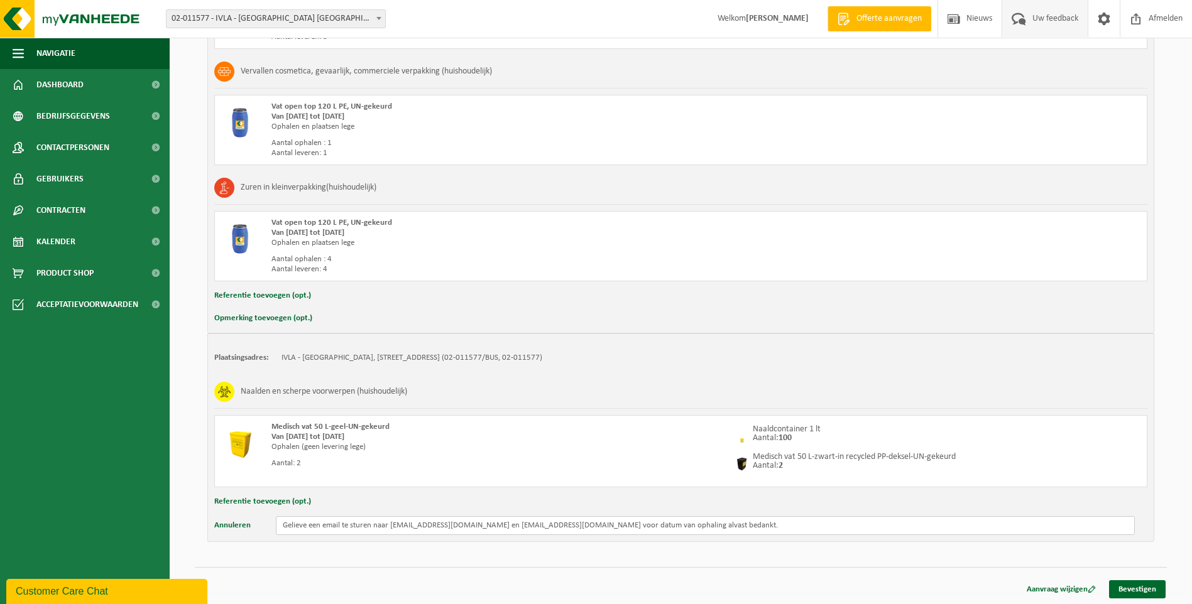
type input "Gelieve een email te sturen naar geert.truye@oudenaarde.be en containerpark@oud…"
click at [1041, 23] on span "Uw feedback" at bounding box center [1055, 18] width 52 height 37
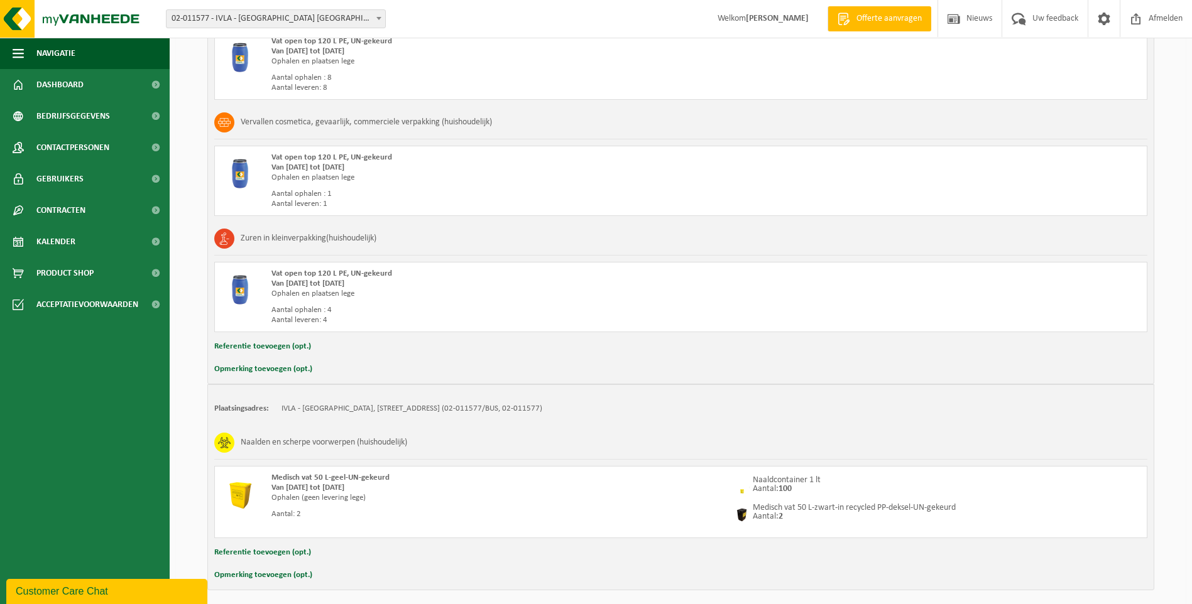
scroll to position [1312, 0]
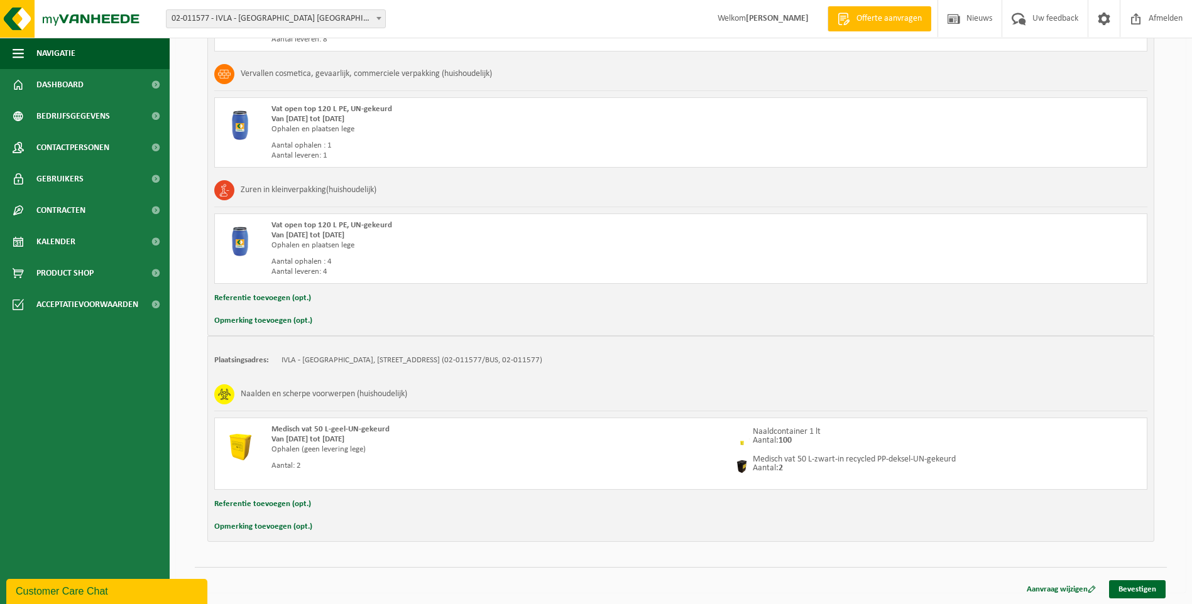
click at [279, 501] on button "Referentie toevoegen (opt.)" at bounding box center [262, 504] width 97 height 16
click at [289, 529] on button "Opmerking toevoegen (opt.)" at bounding box center [263, 530] width 98 height 16
click at [241, 505] on button "Annuleren" at bounding box center [232, 505] width 36 height 19
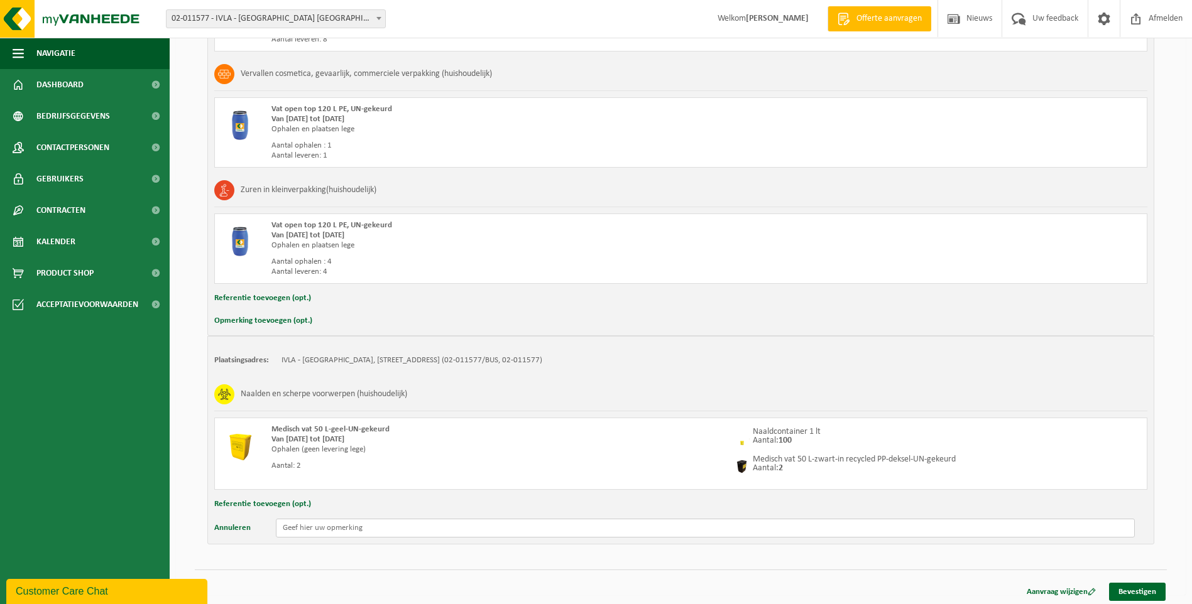
click at [305, 526] on input "text" at bounding box center [705, 528] width 859 height 19
click at [309, 527] on input "Gelieve een email te sturen" at bounding box center [705, 528] width 859 height 19
click at [400, 528] on input "Gelieve telkens een email te sturen" at bounding box center [705, 528] width 859 height 19
type input "Gelieve telkens een email te sturen wanneer jullie langs komen voor ophaling en…"
click at [1137, 590] on link "Bevestigen" at bounding box center [1137, 592] width 57 height 18
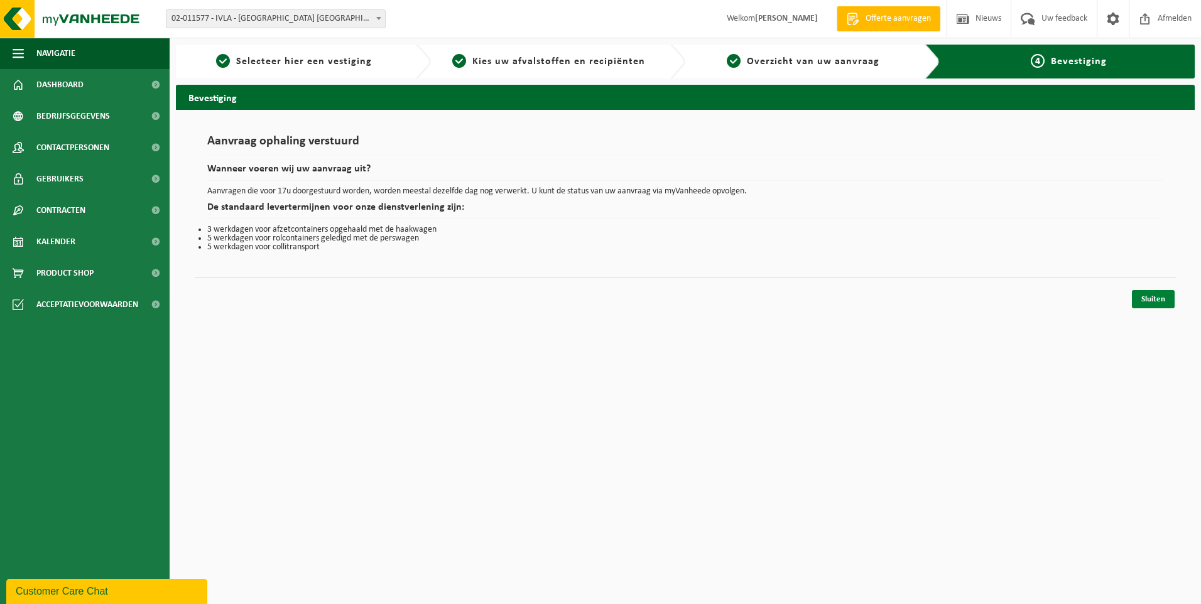
click at [1152, 297] on link "Sluiten" at bounding box center [1153, 299] width 43 height 18
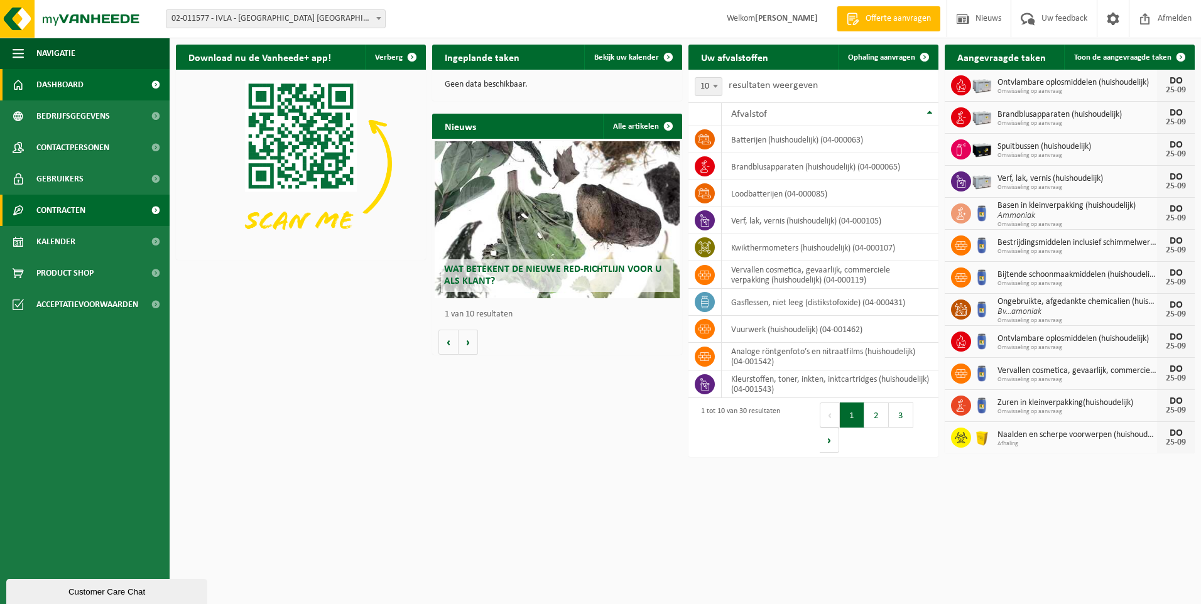
click at [67, 209] on span "Contracten" at bounding box center [60, 210] width 49 height 31
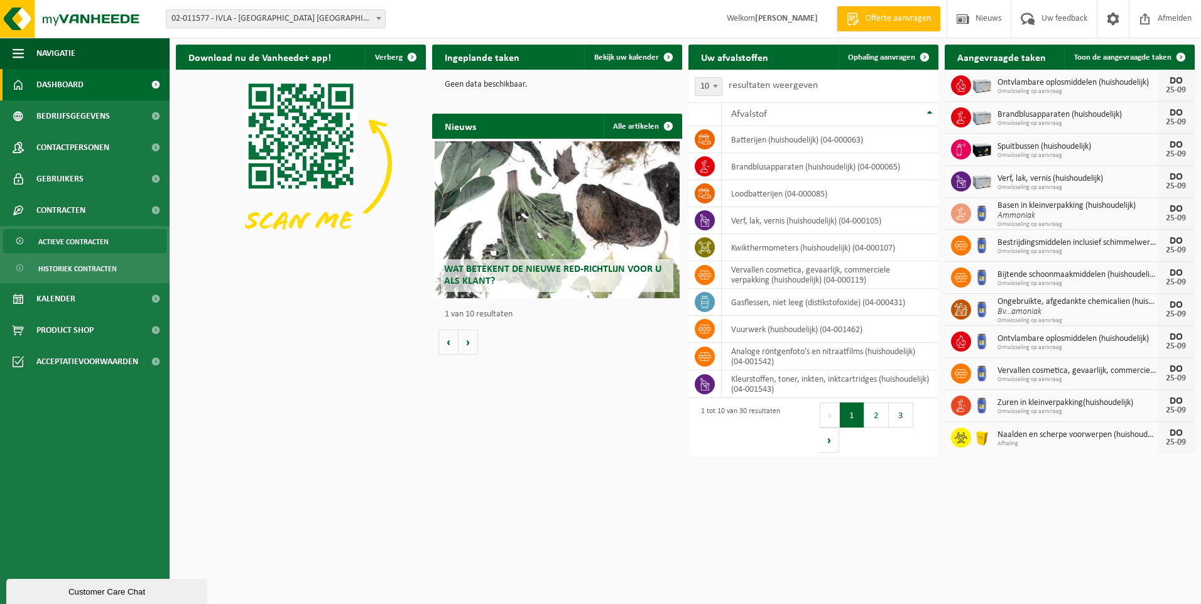
click at [74, 241] on span "Actieve contracten" at bounding box center [73, 242] width 70 height 24
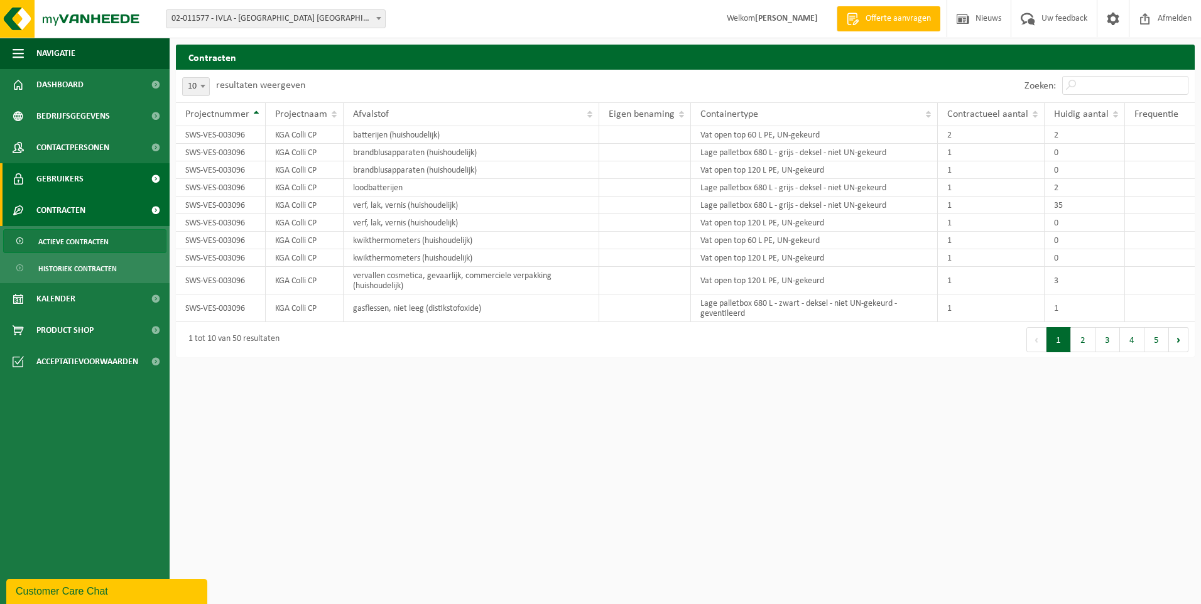
click at [65, 180] on span "Gebruikers" at bounding box center [59, 178] width 47 height 31
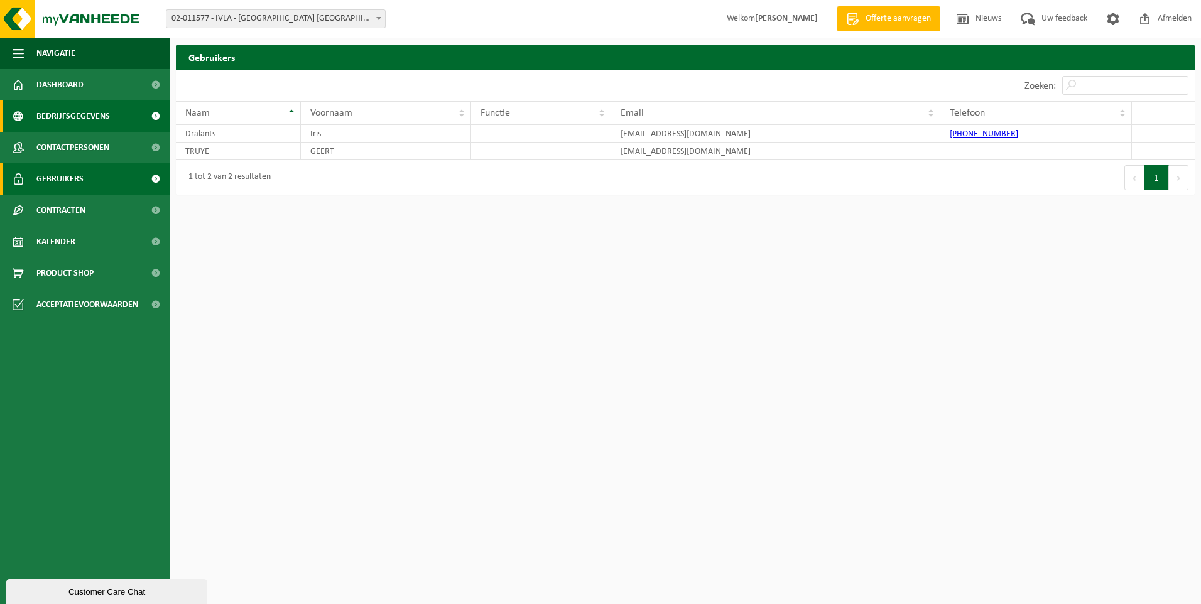
click at [65, 114] on span "Bedrijfsgegevens" at bounding box center [73, 116] width 74 height 31
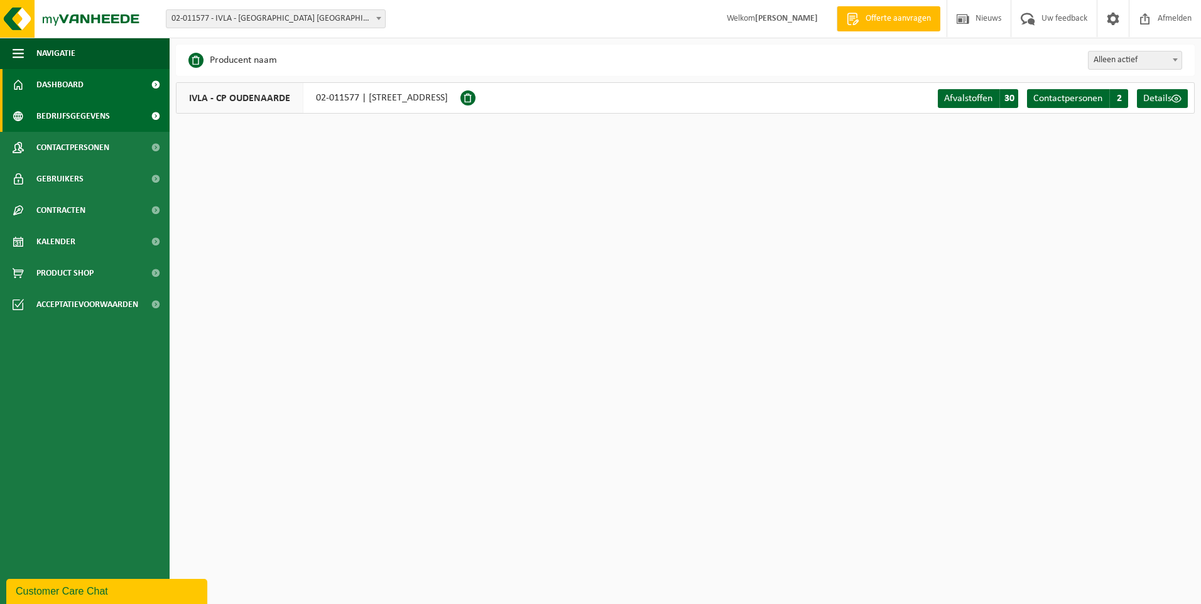
click at [62, 84] on span "Dashboard" at bounding box center [59, 84] width 47 height 31
